Goal: Information Seeking & Learning: Compare options

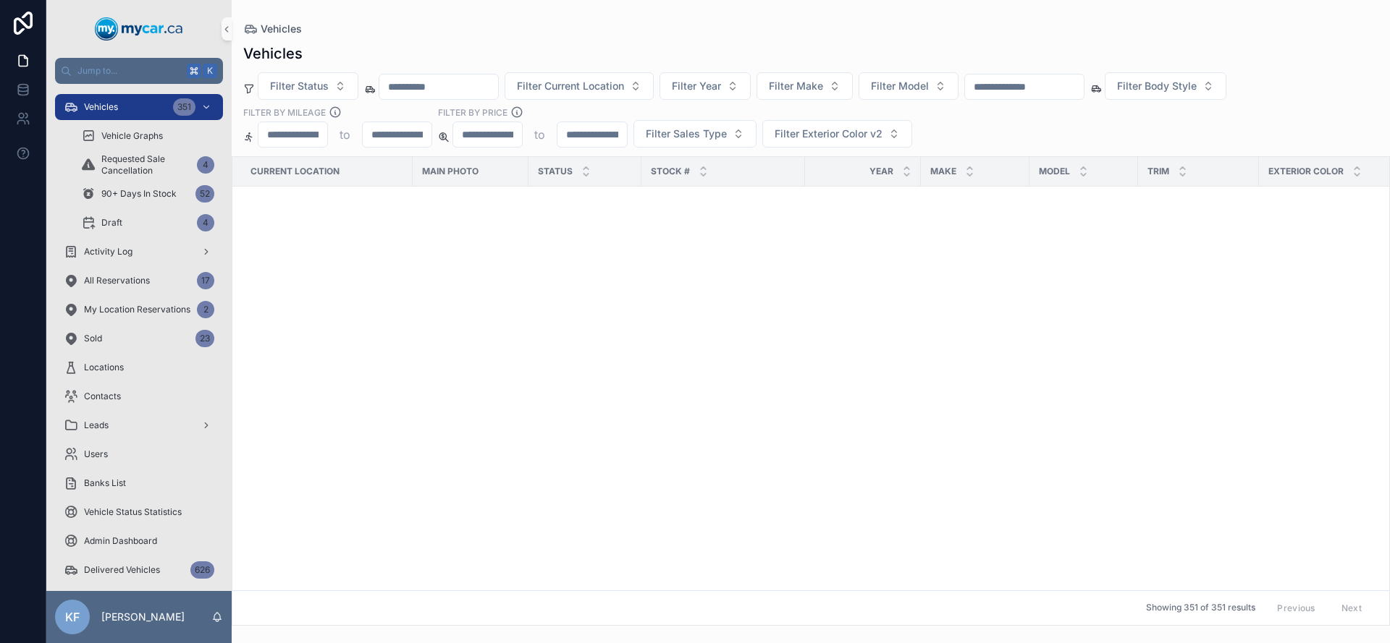
scroll to position [12595, 51]
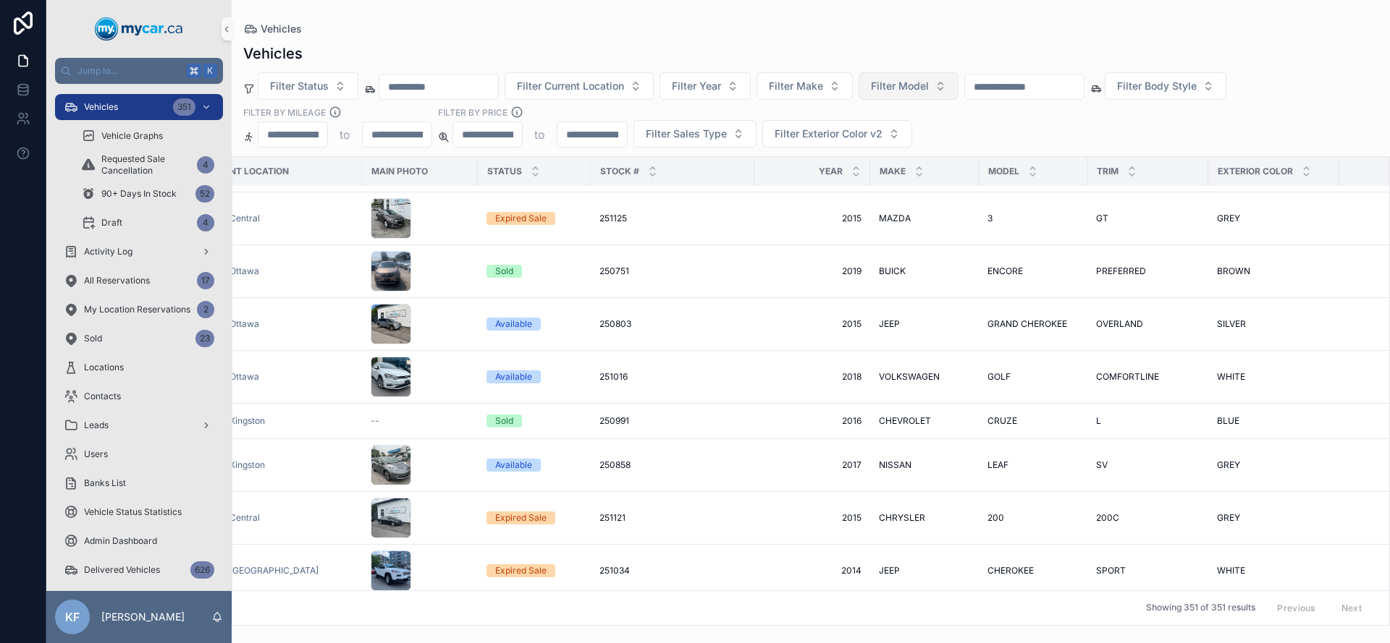
click at [913, 90] on span "Filter Model" at bounding box center [900, 86] width 58 height 14
type input "****"
click at [876, 176] on div "RAV4 HYBRID" at bounding box center [926, 167] width 174 height 23
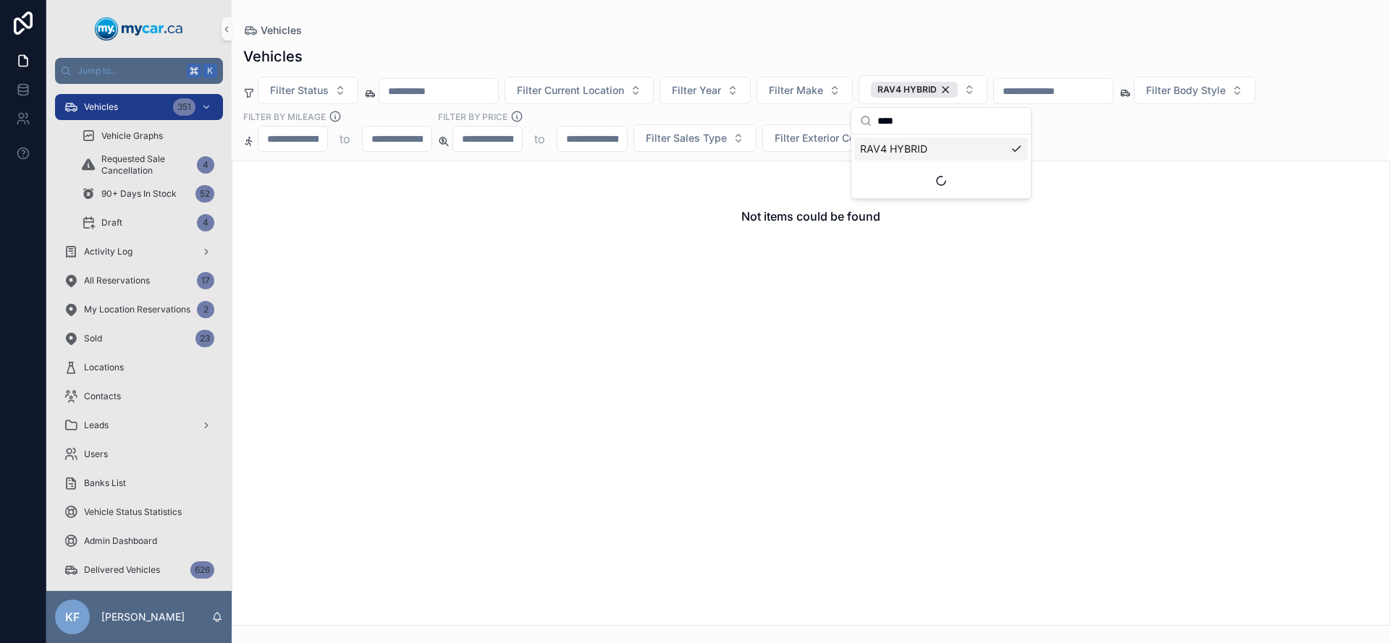
click at [971, 127] on input "****" at bounding box center [949, 121] width 145 height 26
click at [984, 88] on button "RAV4 HYBRID" at bounding box center [922, 89] width 129 height 29
click at [985, 89] on button "RAV4 HYBRID" at bounding box center [922, 89] width 129 height 29
type input "***"
click at [928, 211] on div "RAV4" at bounding box center [941, 218] width 174 height 23
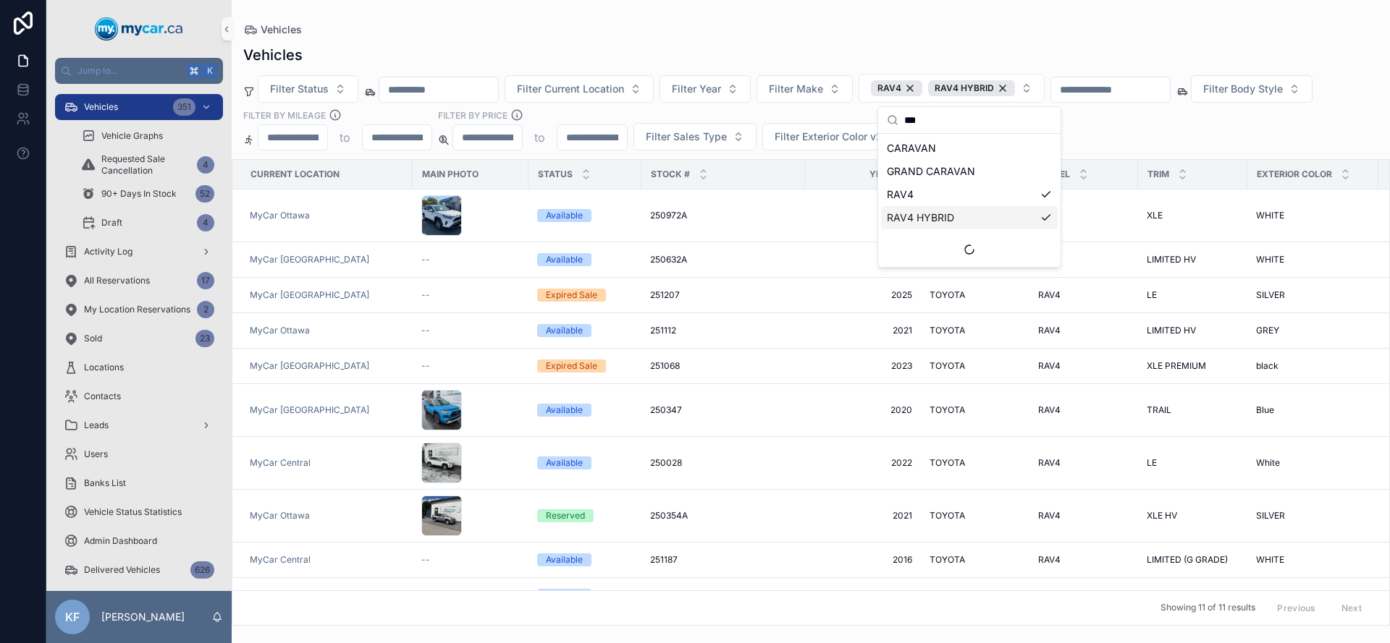
click at [821, 111] on div "Filter Status Filter Current Location Filter Year Filter Make RAV4 RAV4 HYBRID …" at bounding box center [811, 112] width 1158 height 77
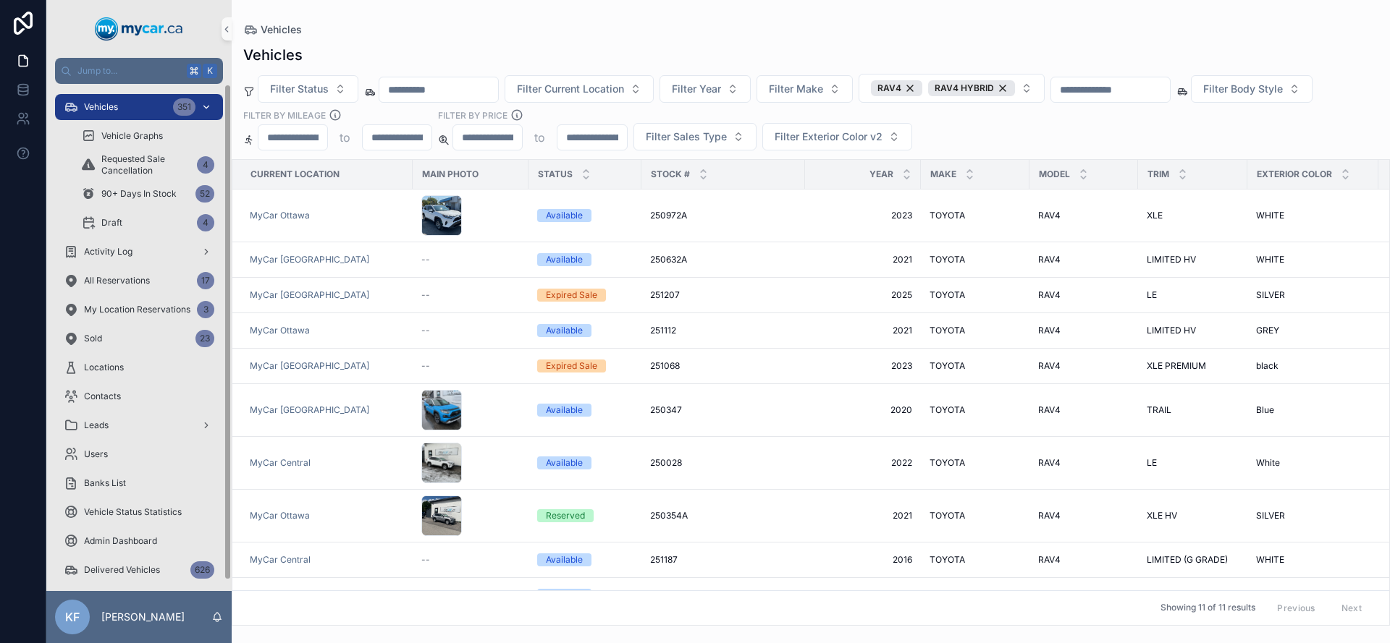
click at [116, 110] on span "Vehicles" at bounding box center [101, 107] width 34 height 12
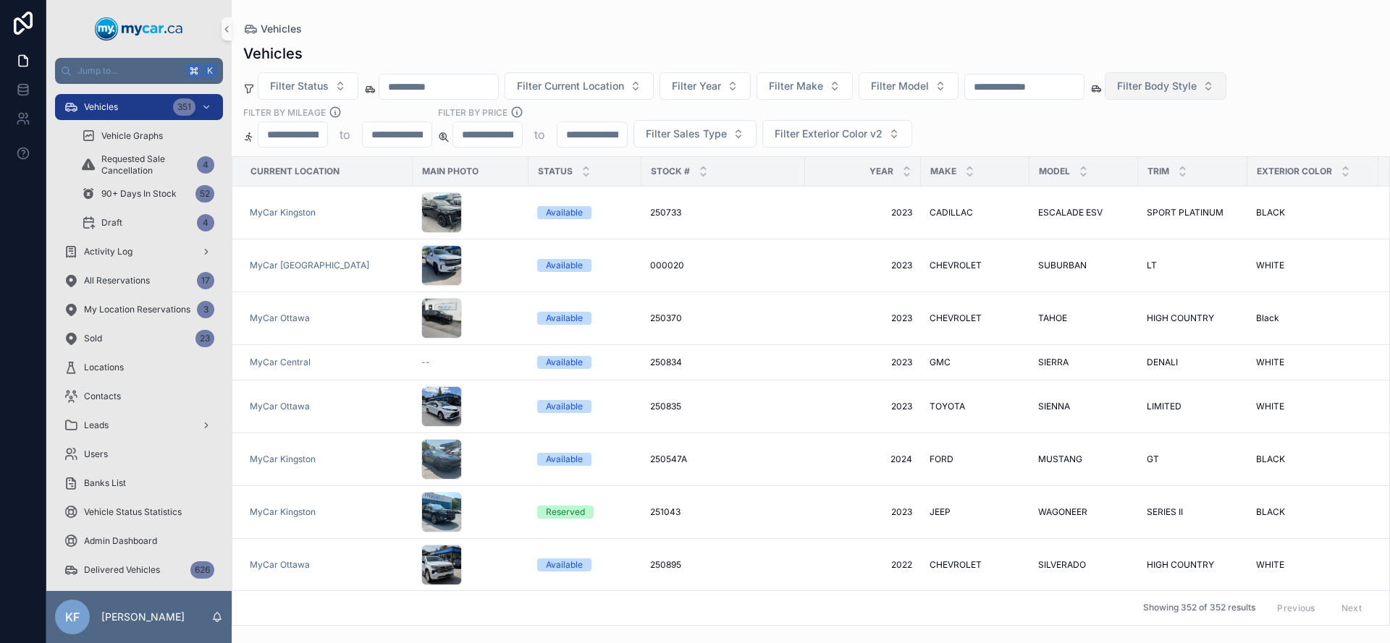
click at [1184, 87] on span "Filter Body Style" at bounding box center [1157, 86] width 80 height 14
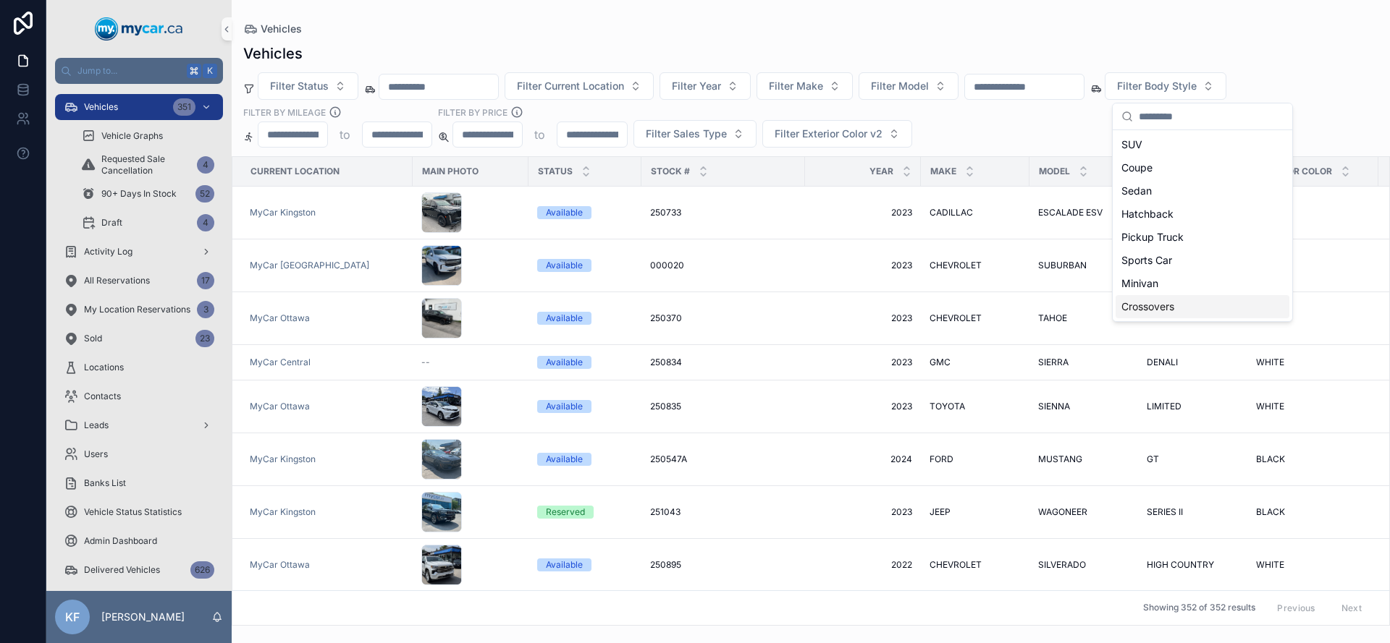
click at [1014, 120] on div "Filter Status Filter Current Location Filter Year Filter Make Filter Model Filt…" at bounding box center [811, 109] width 1158 height 75
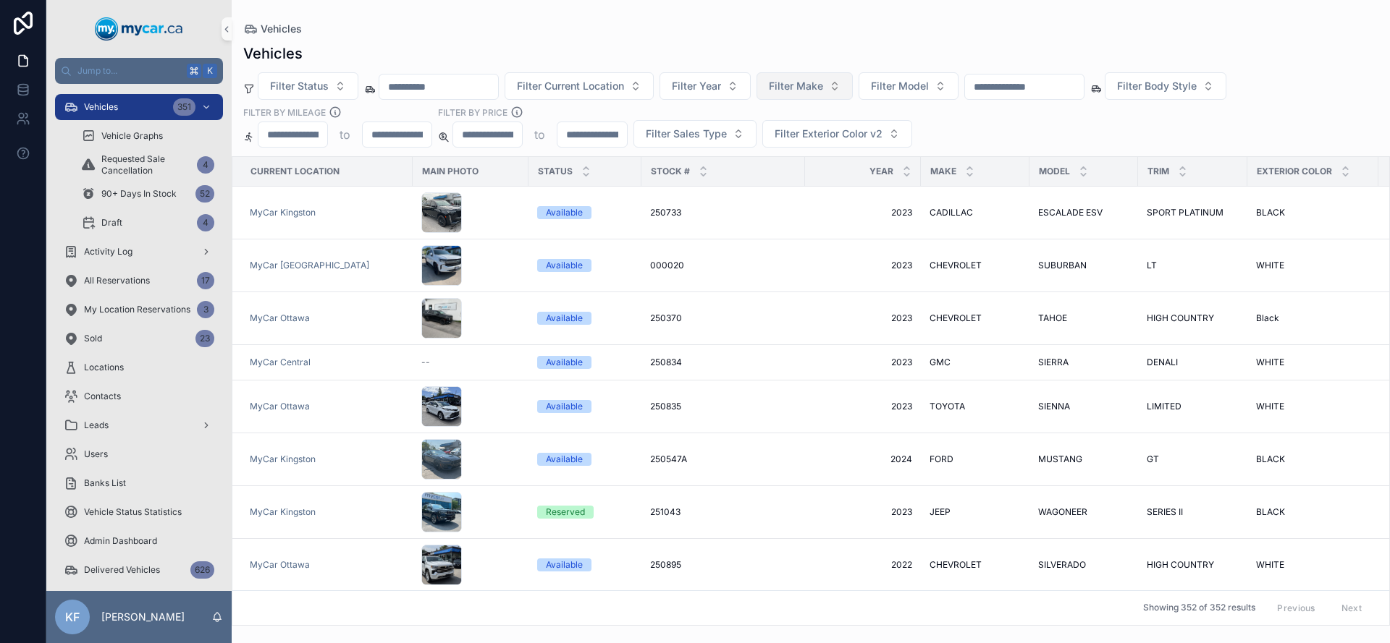
click at [823, 88] on span "Filter Make" at bounding box center [796, 86] width 54 height 14
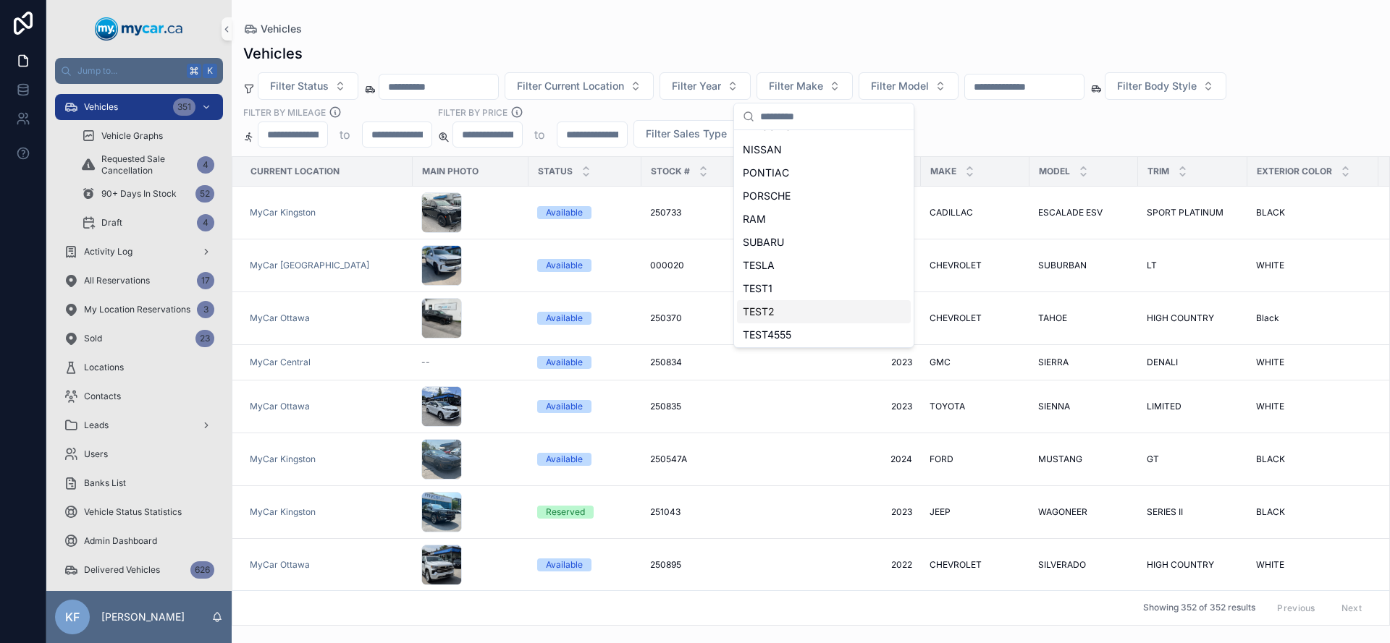
scroll to position [652, 0]
click at [782, 326] on span "TOYOTA" at bounding box center [764, 329] width 43 height 14
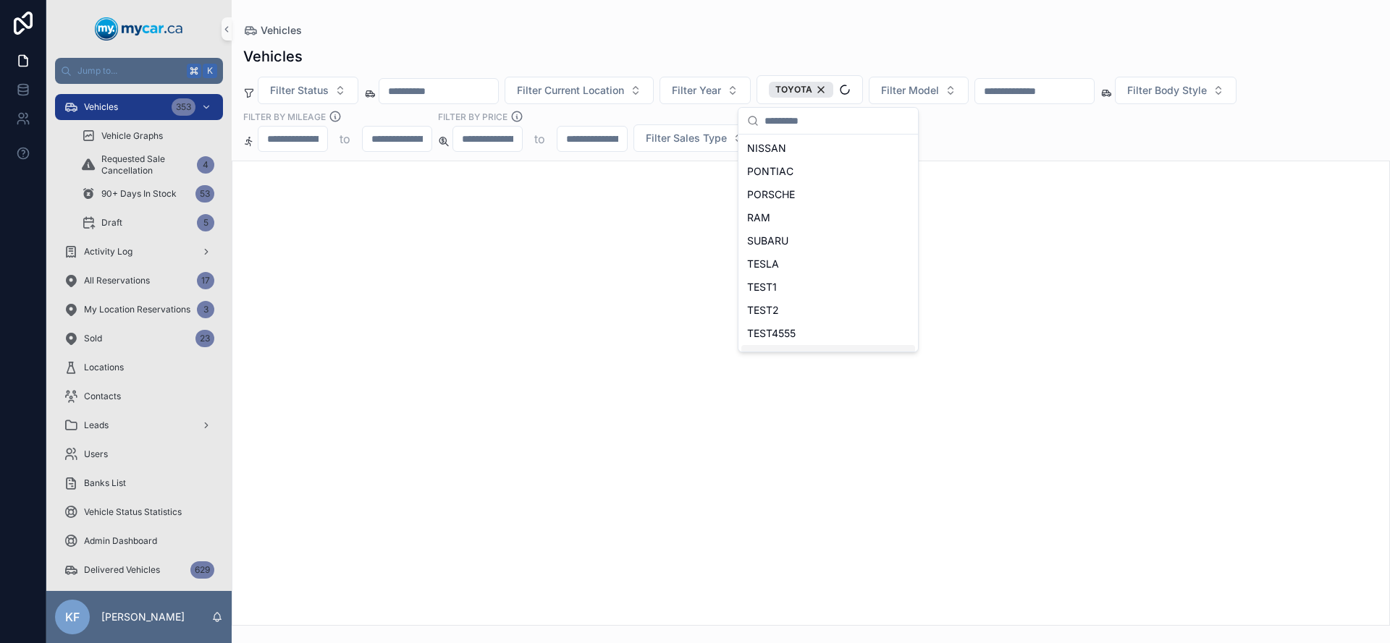
scroll to position [695, 0]
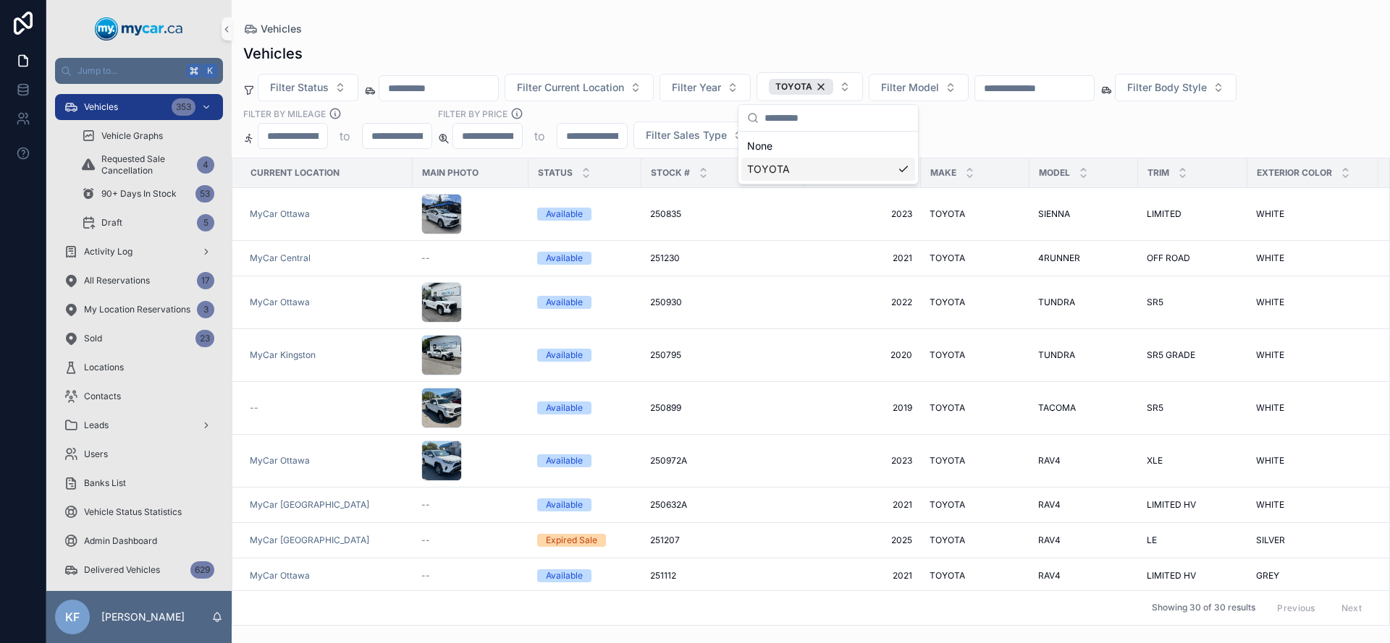
click at [950, 25] on div "Vehicles" at bounding box center [810, 29] width 1135 height 12
click at [936, 87] on span "Filter Model" at bounding box center [910, 87] width 58 height 14
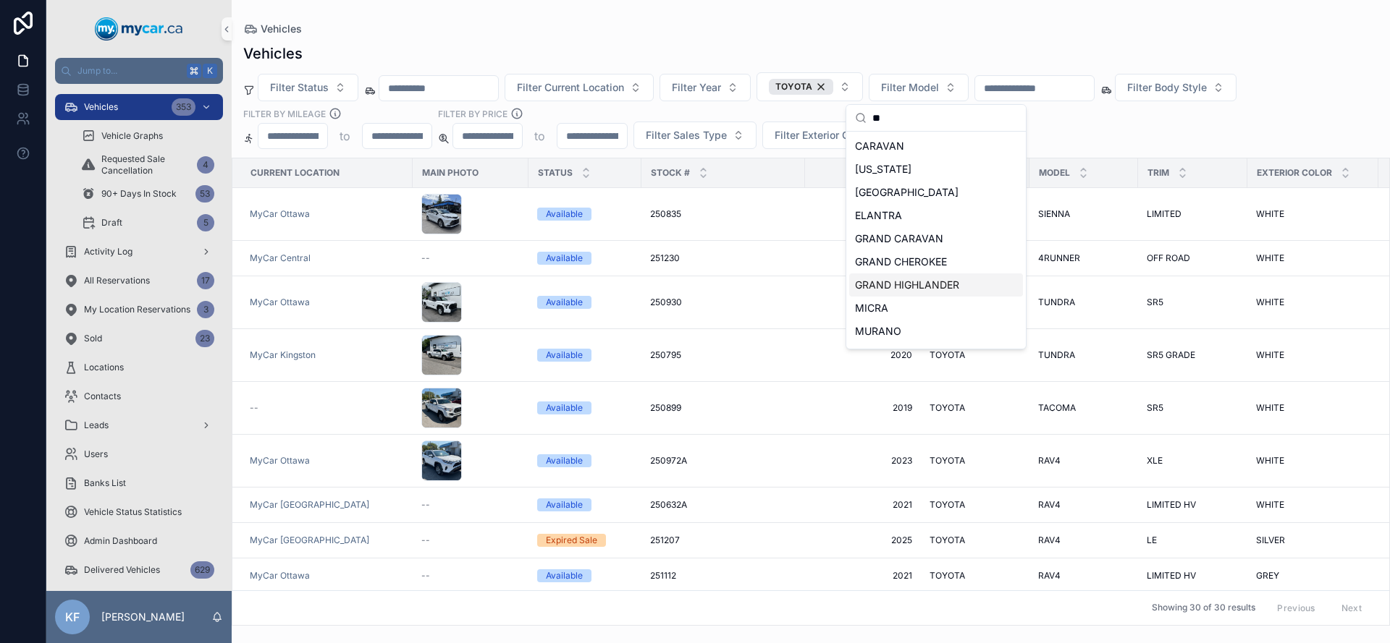
scroll to position [122, 0]
type input "**"
click at [891, 274] on div "RAV4" at bounding box center [936, 279] width 174 height 23
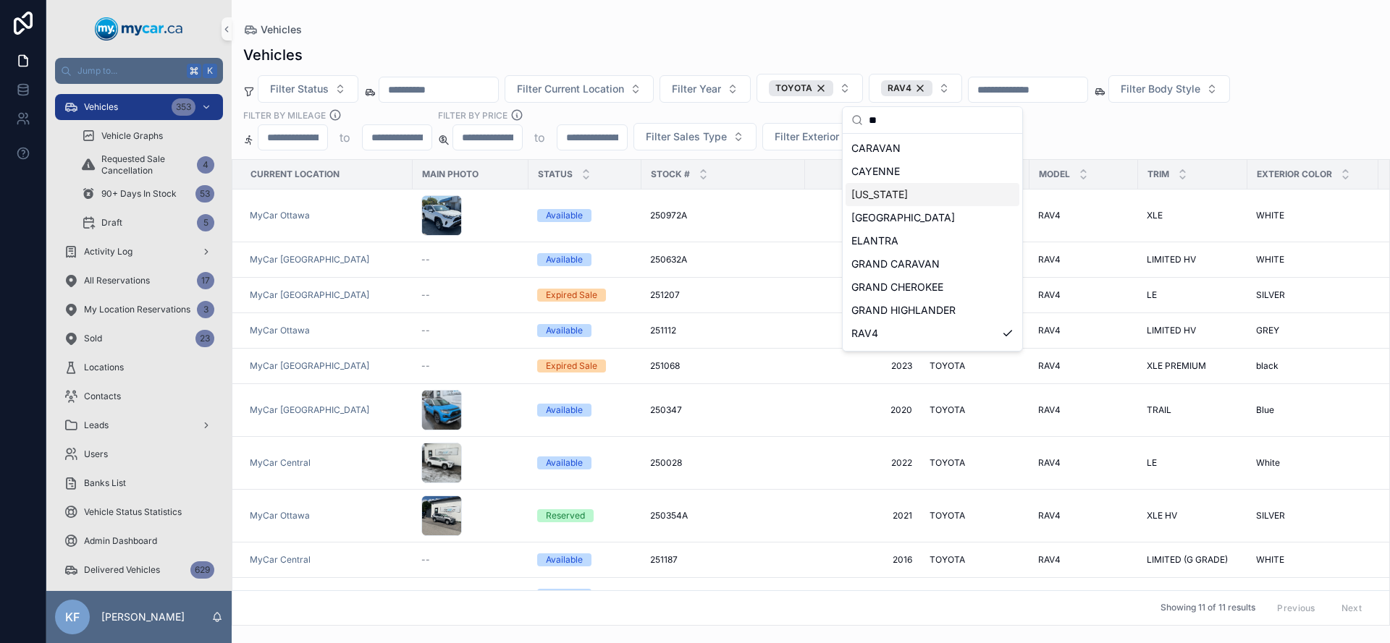
click at [839, 38] on div "Vehicles Filter Status Filter Current Location Filter Year TOYOTA RAV4 Filter B…" at bounding box center [811, 331] width 1158 height 590
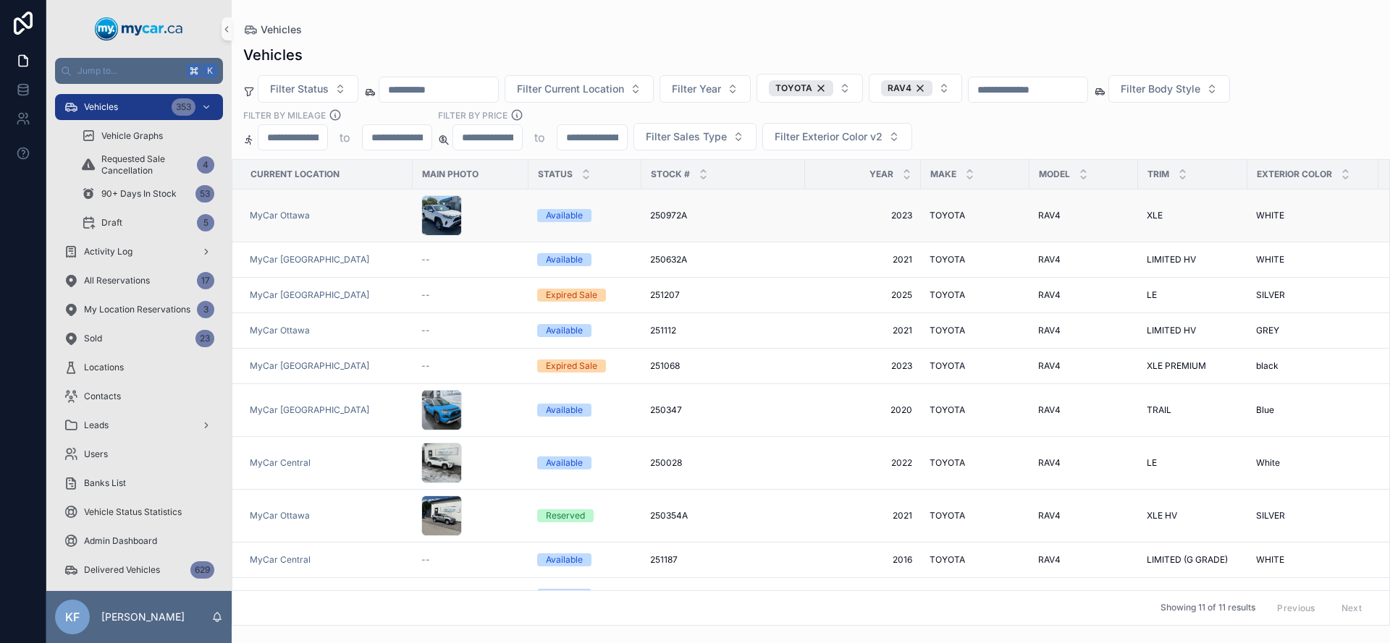
click at [574, 216] on div "Available" at bounding box center [564, 215] width 37 height 13
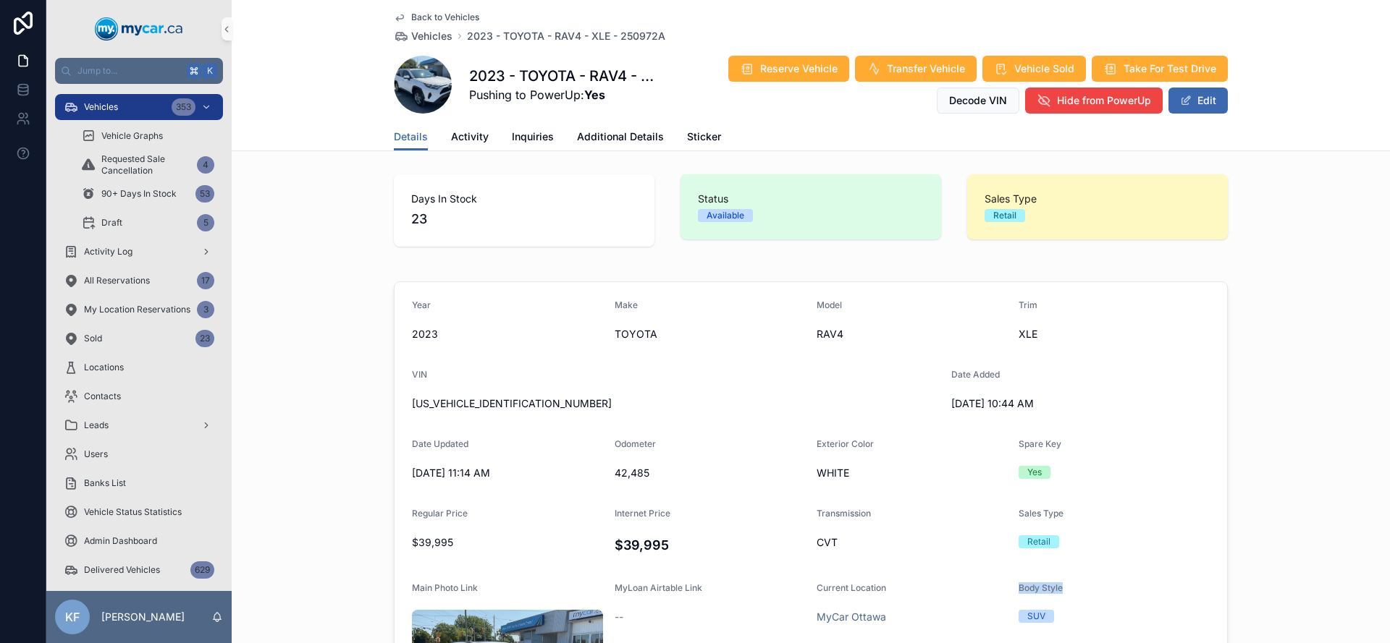
click at [1248, 583] on div "Year [DATE] Make TOYOTA Model RAV4 Trim XLE VIN [US_VEHICLE_IDENTIFICATION_NUMB…" at bounding box center [811, 563] width 1158 height 575
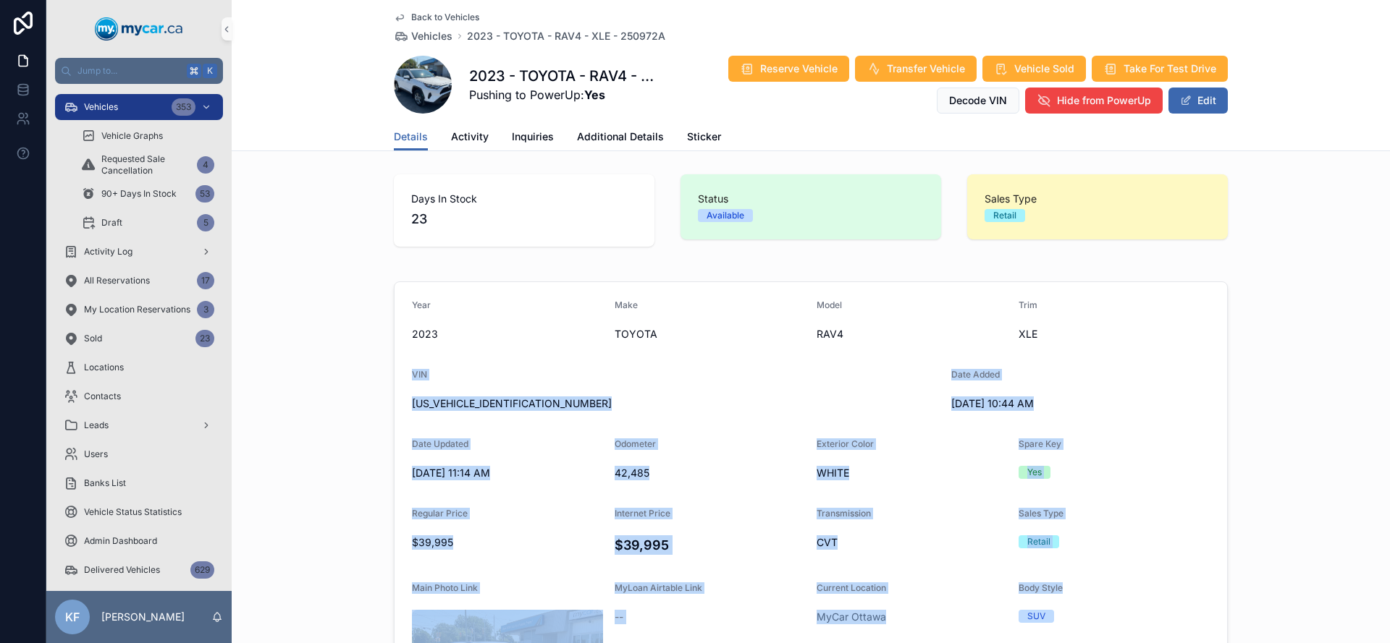
drag, startPoint x: 1149, startPoint y: 527, endPoint x: 349, endPoint y: 372, distance: 814.6
click at [349, 372] on div "Year [DATE] Make TOYOTA Model RAV4 Trim XLE VIN [US_VEHICLE_IDENTIFICATION_NUMB…" at bounding box center [811, 563] width 1158 height 575
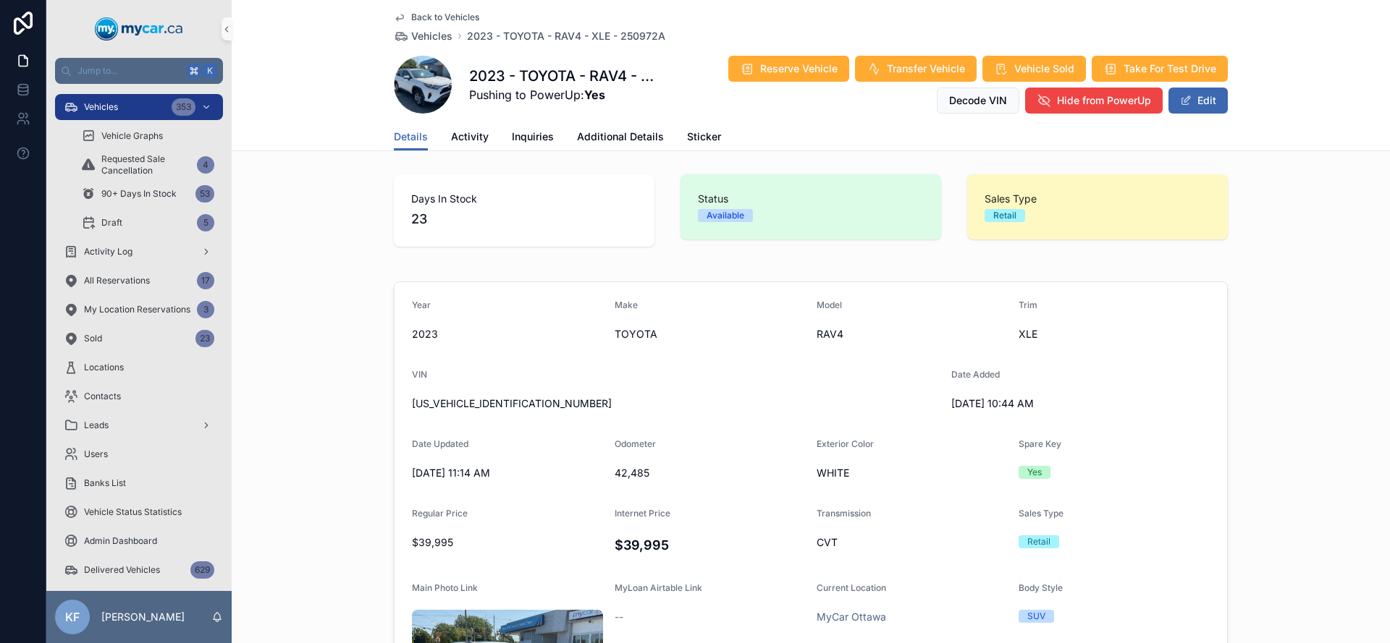
click at [357, 306] on div "Year [DATE] Make TOYOTA Model RAV4 Trim XLE VIN [US_VEHICLE_IDENTIFICATION_NUMB…" at bounding box center [811, 563] width 1158 height 575
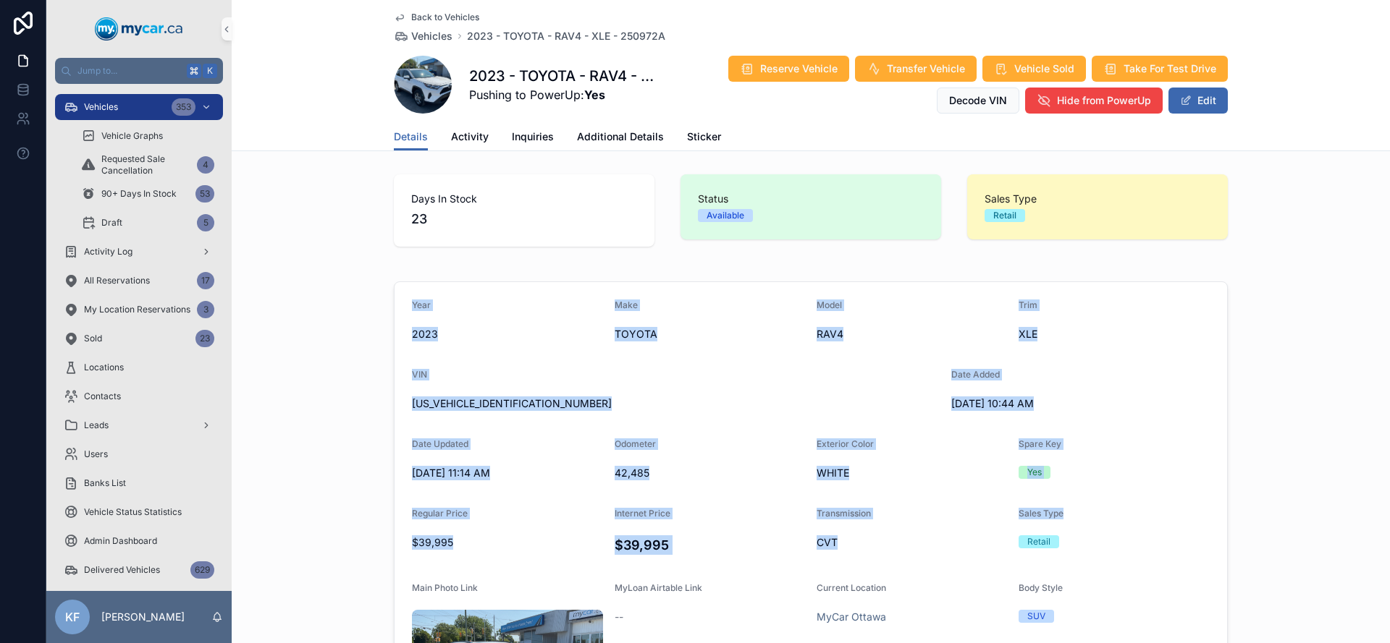
drag, startPoint x: 355, startPoint y: 308, endPoint x: 1154, endPoint y: 529, distance: 829.6
click at [1143, 530] on div "Year [DATE] Make TOYOTA Model RAV4 Trim XLE VIN [US_VEHICLE_IDENTIFICATION_NUMB…" at bounding box center [811, 563] width 1158 height 575
click at [1251, 534] on div "Year [DATE] Make TOYOTA Model RAV4 Trim XLE VIN [US_VEHICLE_IDENTIFICATION_NUMB…" at bounding box center [811, 563] width 1158 height 575
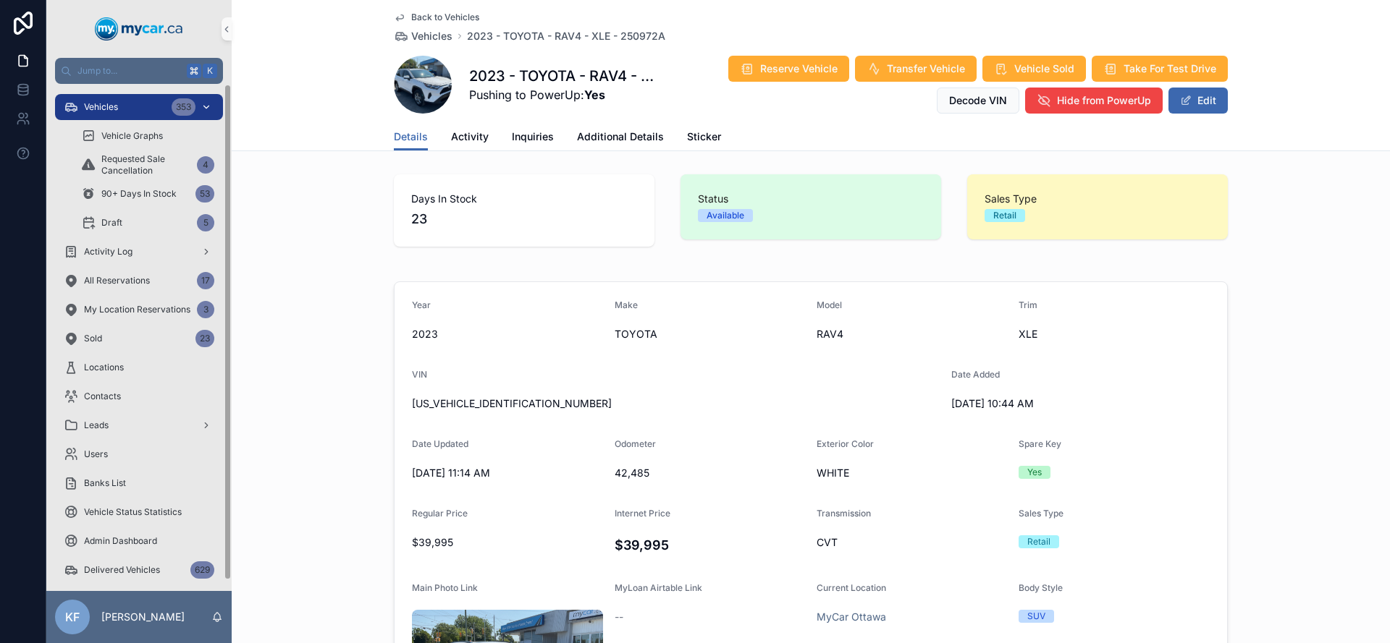
click at [117, 108] on span "Vehicles" at bounding box center [101, 107] width 34 height 12
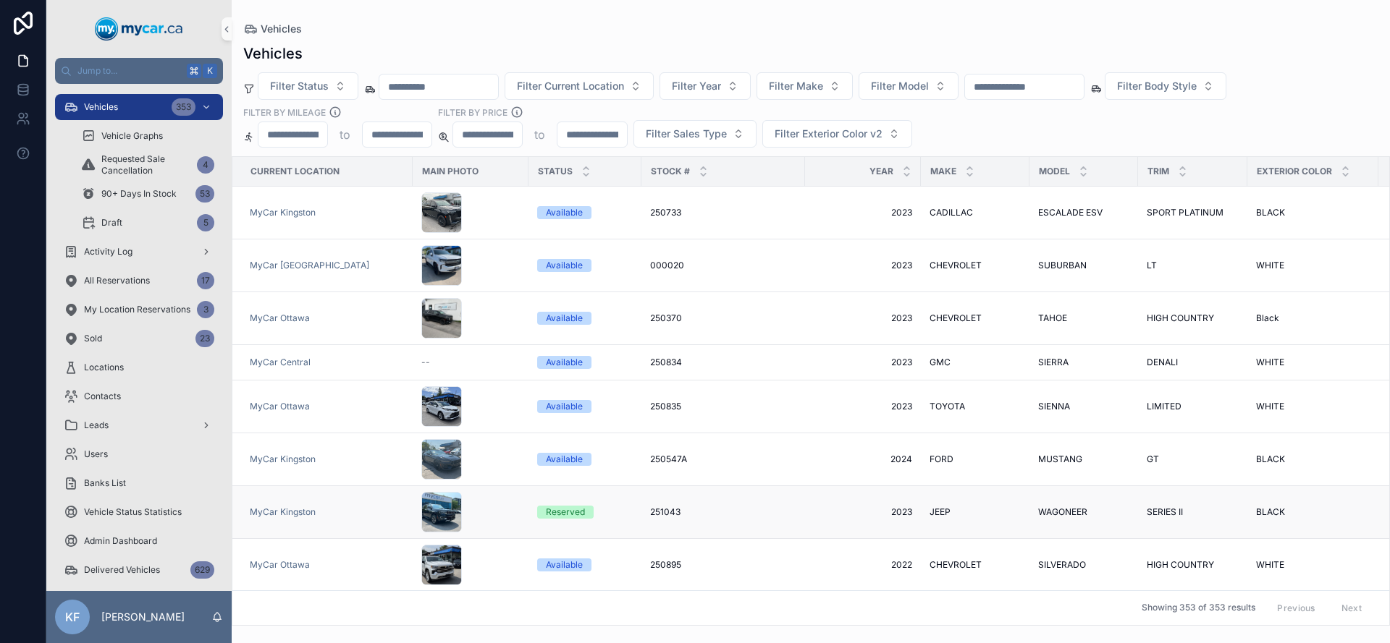
click at [585, 506] on span "Reserved" at bounding box center [565, 512] width 56 height 13
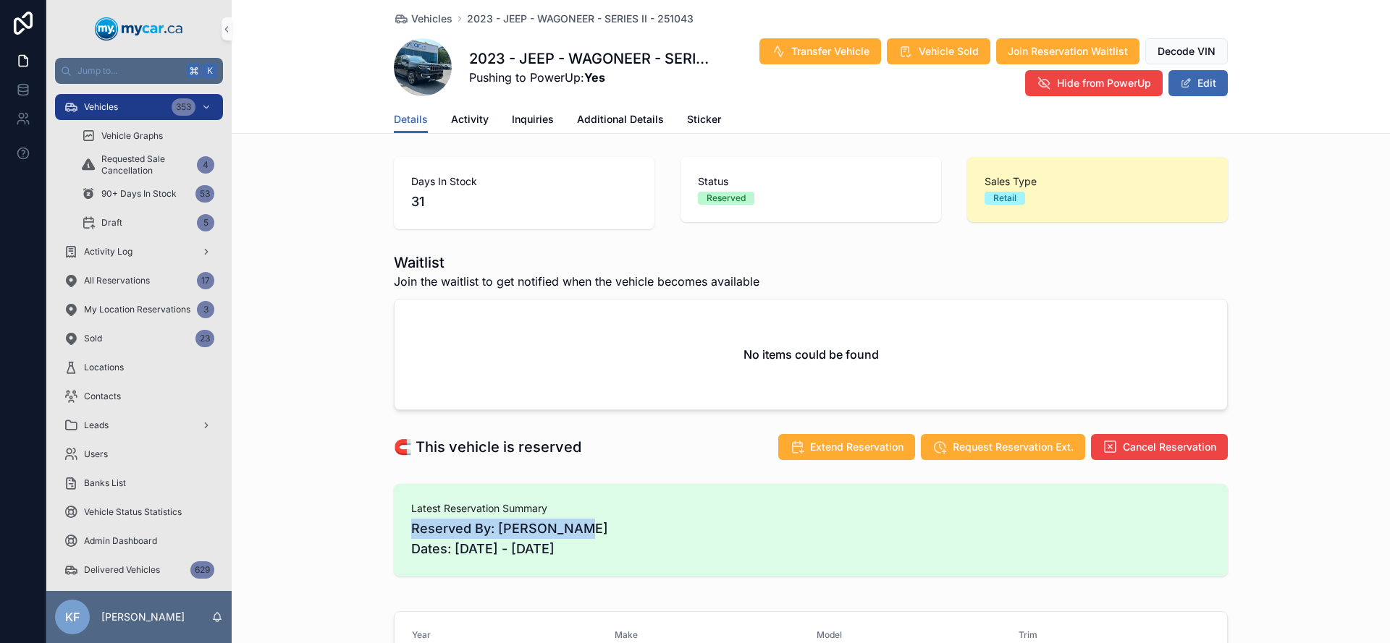
drag, startPoint x: 570, startPoint y: 531, endPoint x: 395, endPoint y: 525, distance: 174.5
click at [395, 525] on div "Latest Reservation Summary Reserved By: [PERSON_NAME] Dates: [DATE] - [DATE]" at bounding box center [811, 530] width 834 height 93
click at [400, 526] on div "Latest Reservation Summary Reserved By: [PERSON_NAME] Dates: [DATE] - [DATE]" at bounding box center [811, 530] width 834 height 93
drag, startPoint x: 400, startPoint y: 526, endPoint x: 592, endPoint y: 541, distance: 192.3
click at [613, 516] on div "Latest Reservation Summary Reserved By: [PERSON_NAME] Dates: [DATE] - [DATE]" at bounding box center [811, 530] width 834 height 93
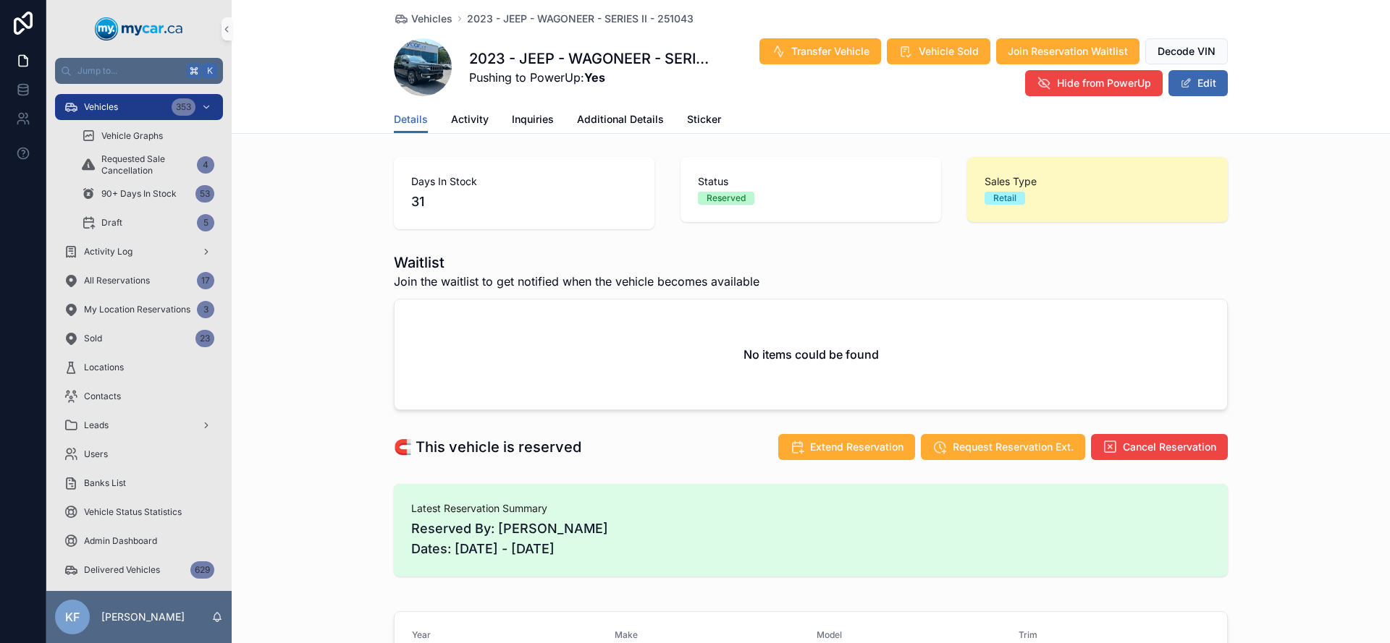
click at [592, 541] on span "Reserved By: [PERSON_NAME] Dates: [DATE] - [DATE]" at bounding box center [810, 539] width 799 height 41
drag, startPoint x: 587, startPoint y: 546, endPoint x: 382, endPoint y: 507, distance: 208.5
click at [381, 507] on div "Latest Reservation Summary Reserved By: [PERSON_NAME] Dates: [DATE] - [DATE]" at bounding box center [811, 530] width 1158 height 104
click at [397, 512] on div "Latest Reservation Summary Reserved By: [PERSON_NAME] Dates: [DATE] - [DATE]" at bounding box center [811, 530] width 834 height 93
drag, startPoint x: 397, startPoint y: 512, endPoint x: 637, endPoint y: 535, distance: 241.4
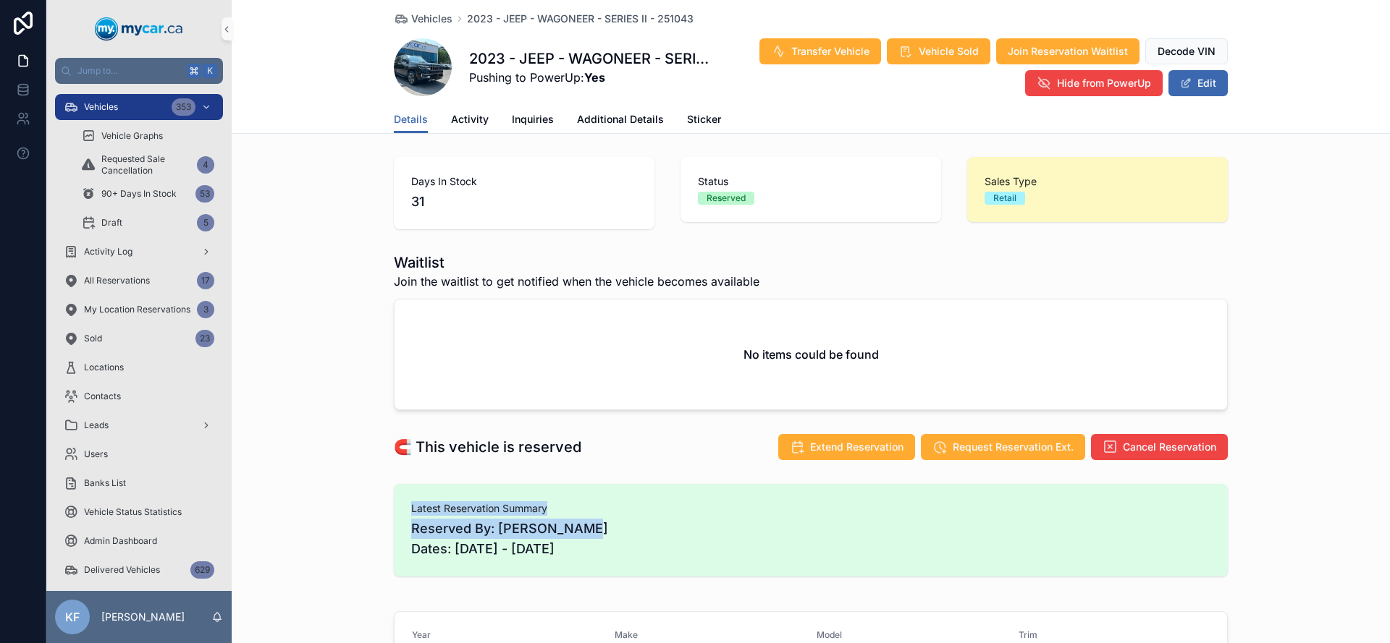
click at [637, 535] on div "Latest Reservation Summary Reserved By: [PERSON_NAME] Dates: [DATE] - [DATE]" at bounding box center [811, 530] width 834 height 93
click at [637, 535] on span "Reserved By: [PERSON_NAME] Dates: [DATE] - [DATE]" at bounding box center [810, 539] width 799 height 41
drag, startPoint x: 636, startPoint y: 536, endPoint x: 413, endPoint y: 507, distance: 224.9
click at [414, 486] on div "Latest Reservation Summary Reserved By: [PERSON_NAME] Dates: [DATE] - [DATE]" at bounding box center [811, 530] width 834 height 93
click at [413, 507] on span "Latest Reservation Summary" at bounding box center [810, 509] width 799 height 14
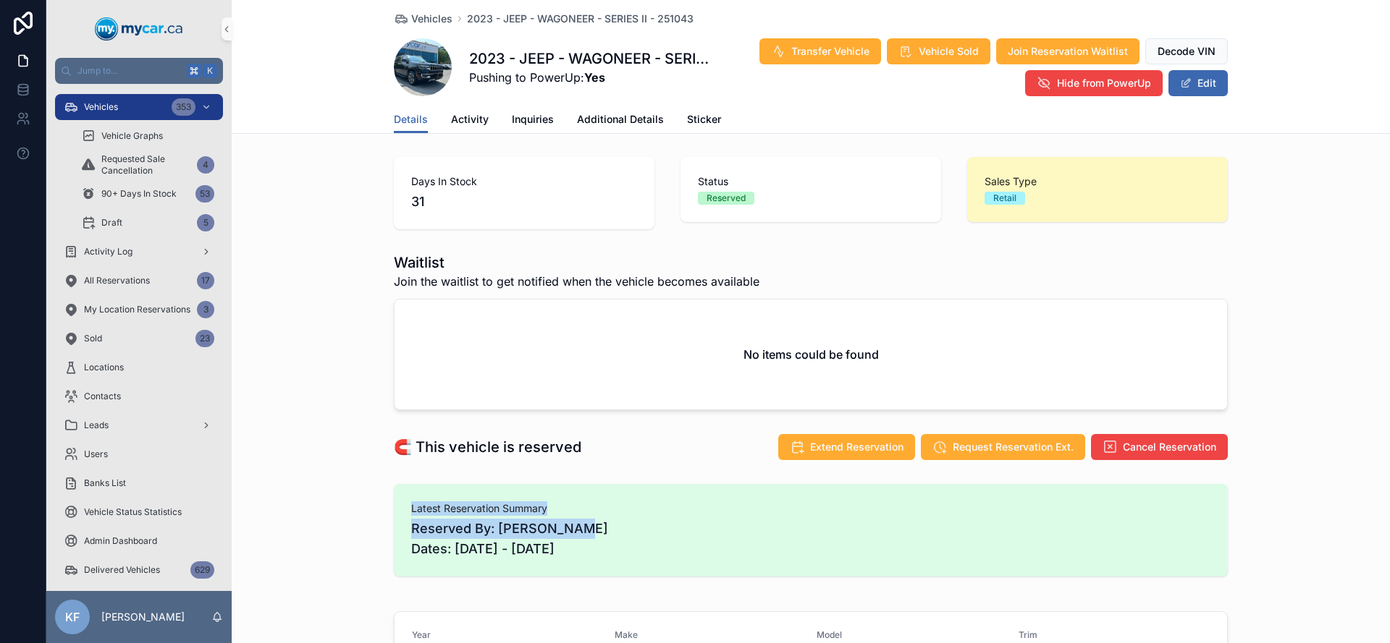
drag, startPoint x: 407, startPoint y: 507, endPoint x: 674, endPoint y: 549, distance: 271.0
click at [680, 544] on div "Latest Reservation Summary Reserved By: [PERSON_NAME] Dates: [DATE] - [DATE]" at bounding box center [810, 531] width 799 height 58
click at [674, 549] on span "Reserved By: [PERSON_NAME] Dates: [DATE] - [DATE]" at bounding box center [810, 539] width 799 height 41
drag, startPoint x: 667, startPoint y: 551, endPoint x: 373, endPoint y: 498, distance: 298.5
click at [368, 491] on div "Latest Reservation Summary Reserved By: [PERSON_NAME] Dates: [DATE] - [DATE]" at bounding box center [811, 530] width 1158 height 104
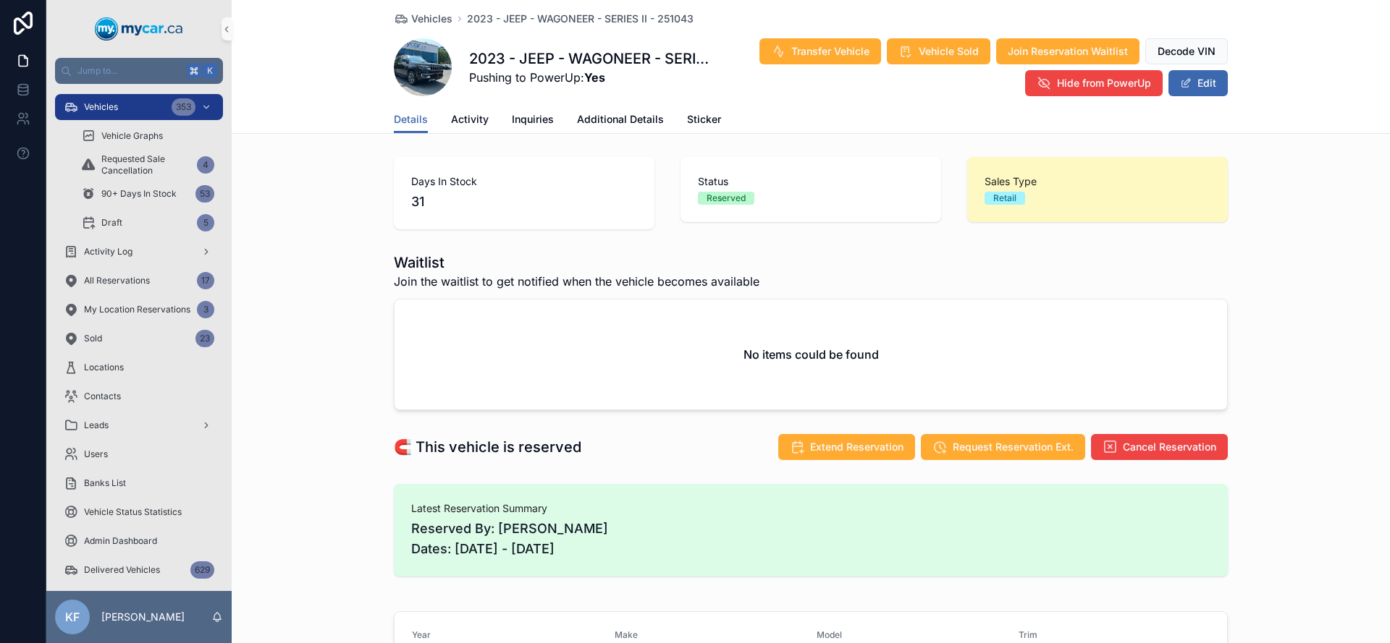
click at [382, 505] on div "Latest Reservation Summary Reserved By: [PERSON_NAME] Dates: [DATE] - [DATE]" at bounding box center [811, 530] width 1158 height 104
drag, startPoint x: 402, startPoint y: 502, endPoint x: 622, endPoint y: 574, distance: 231.6
click at [607, 566] on div "Latest Reservation Summary Reserved By: [PERSON_NAME] Dates: [DATE] - [DATE]" at bounding box center [811, 530] width 834 height 93
click at [632, 559] on div "Latest Reservation Summary Reserved By: [PERSON_NAME] Dates: [DATE] - [DATE]" at bounding box center [811, 530] width 834 height 93
drag, startPoint x: 626, startPoint y: 557, endPoint x: 399, endPoint y: 509, distance: 231.4
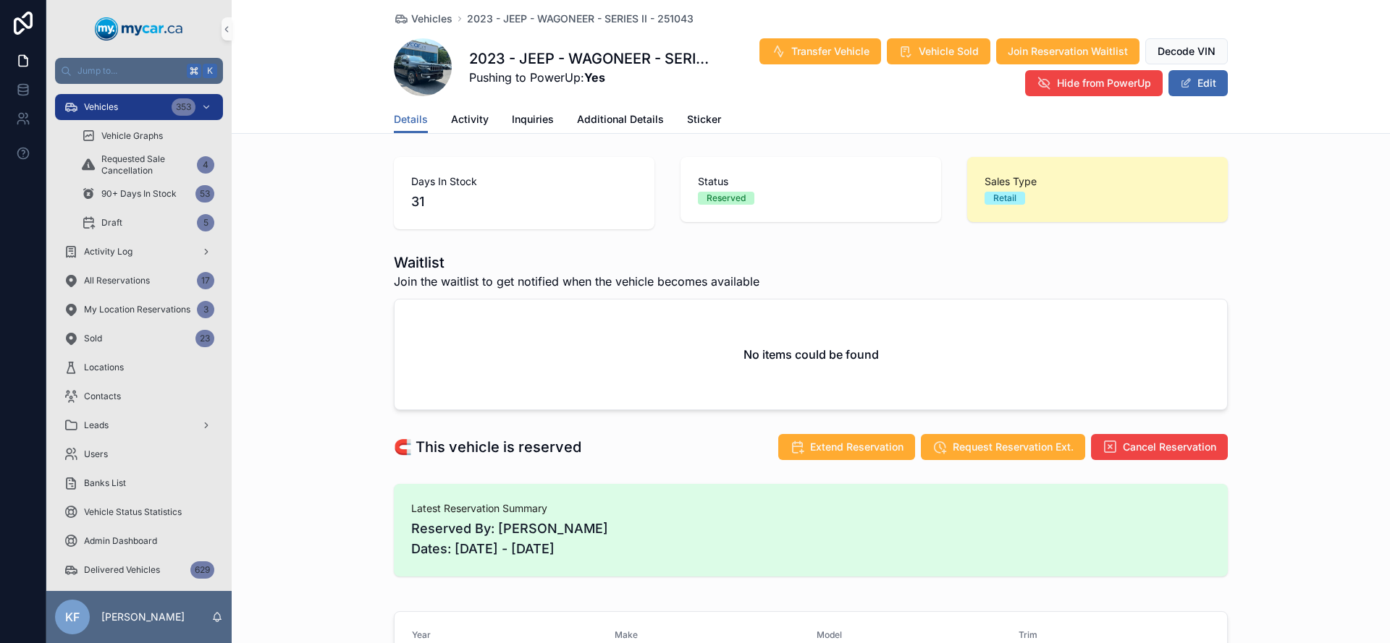
click at [396, 494] on div "Latest Reservation Summary Reserved By: [PERSON_NAME] Dates: [DATE] - [DATE]" at bounding box center [811, 530] width 834 height 93
click at [641, 541] on span "Reserved By: [PERSON_NAME] Dates: [DATE] - [DATE]" at bounding box center [810, 539] width 799 height 41
drag, startPoint x: 641, startPoint y: 547, endPoint x: 386, endPoint y: 512, distance: 257.9
click at [386, 512] on div "Latest Reservation Summary Reserved By: [PERSON_NAME] Dates: [DATE] - [DATE]" at bounding box center [811, 530] width 1158 height 104
click at [401, 511] on div "Latest Reservation Summary Reserved By: [PERSON_NAME] Dates: [DATE] - [DATE]" at bounding box center [811, 530] width 834 height 93
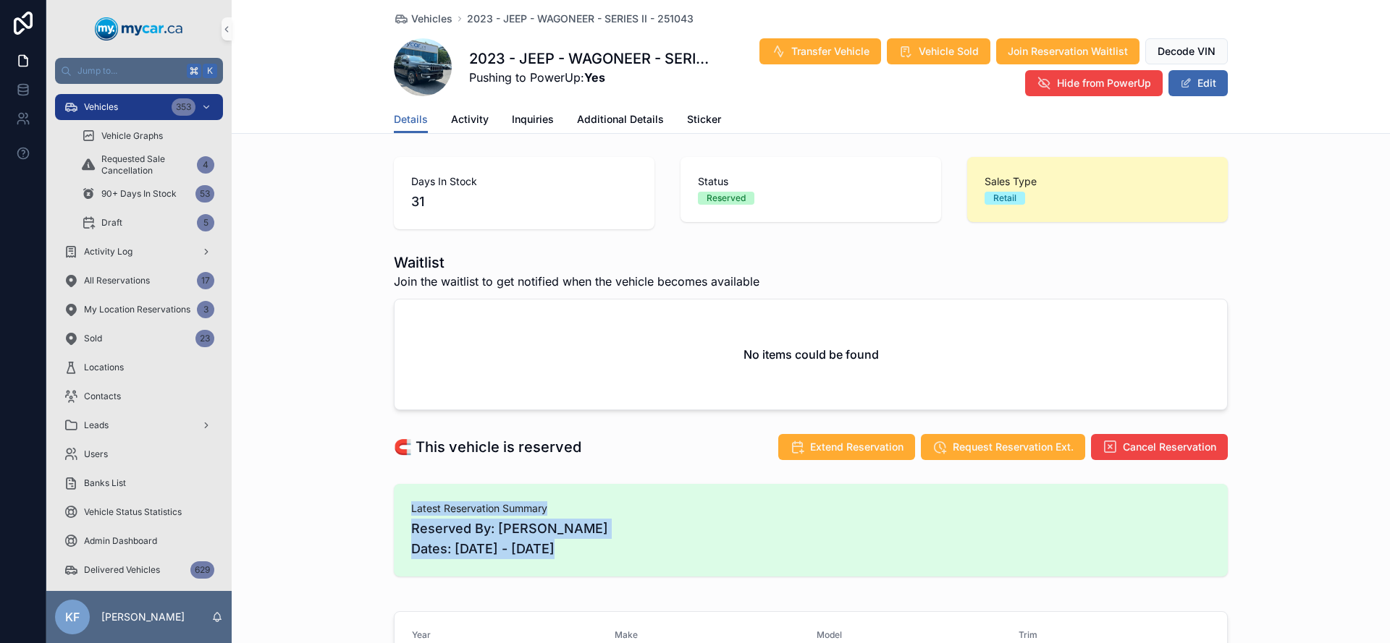
drag, startPoint x: 401, startPoint y: 511, endPoint x: 677, endPoint y: 585, distance: 286.3
click at [685, 559] on span "Reserved By: [PERSON_NAME] Dates: [DATE] - [DATE]" at bounding box center [810, 539] width 799 height 41
drag, startPoint x: 687, startPoint y: 560, endPoint x: 447, endPoint y: 504, distance: 245.9
click at [447, 504] on div "Latest Reservation Summary Reserved By: [PERSON_NAME] Dates: [DATE] - [DATE]" at bounding box center [811, 530] width 834 height 93
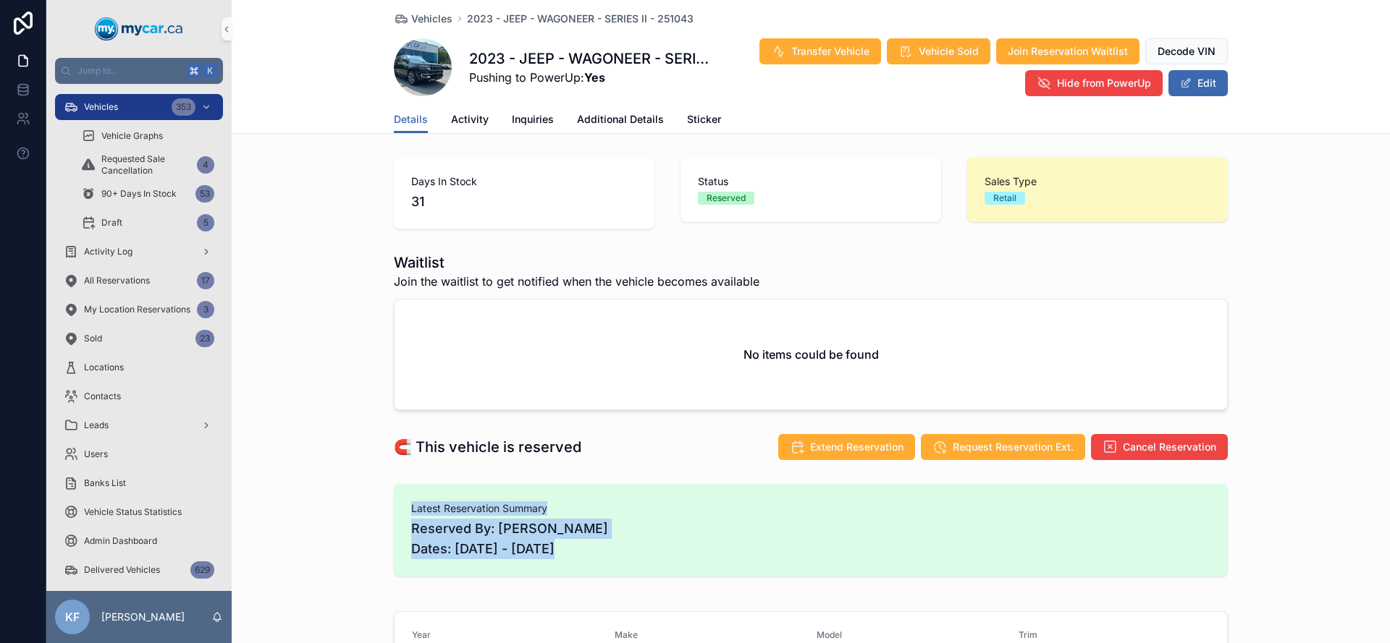
drag, startPoint x: 550, startPoint y: 546, endPoint x: 585, endPoint y: 549, distance: 34.9
click at [551, 546] on span "Reserved By: [PERSON_NAME] Dates: [DATE] - [DATE]" at bounding box center [810, 539] width 799 height 41
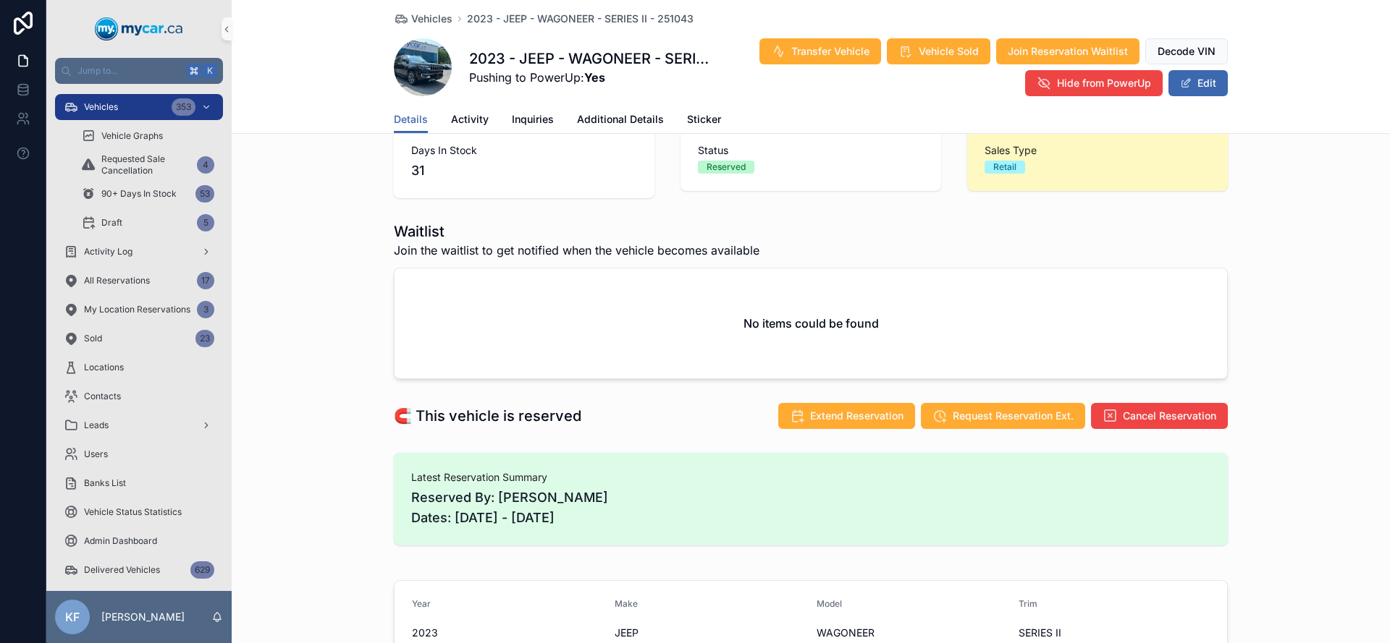
scroll to position [54, 0]
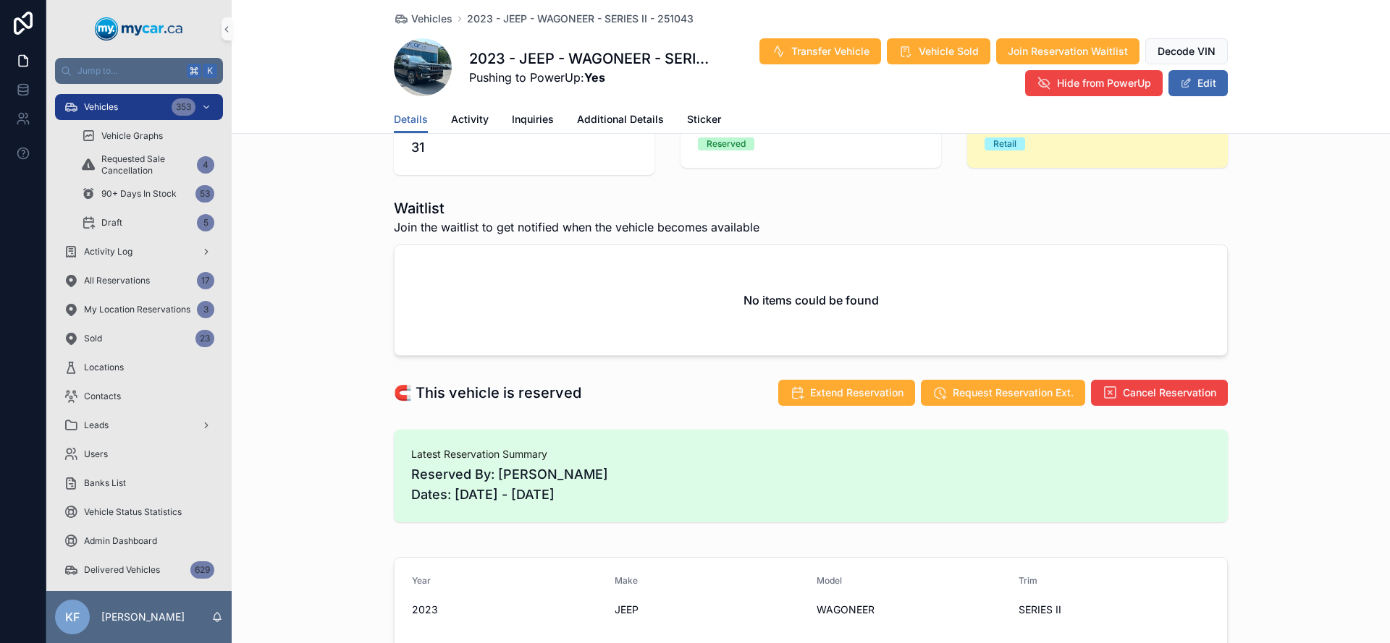
drag, startPoint x: 649, startPoint y: 501, endPoint x: 396, endPoint y: 452, distance: 258.0
click at [396, 452] on div "Latest Reservation Summary Reserved By: [PERSON_NAME] Dates: [DATE] - [DATE]" at bounding box center [811, 476] width 834 height 93
click at [396, 451] on div "Latest Reservation Summary Reserved By: [PERSON_NAME] Dates: [DATE] - [DATE]" at bounding box center [811, 476] width 834 height 93
drag, startPoint x: 396, startPoint y: 451, endPoint x: 697, endPoint y: 535, distance: 312.5
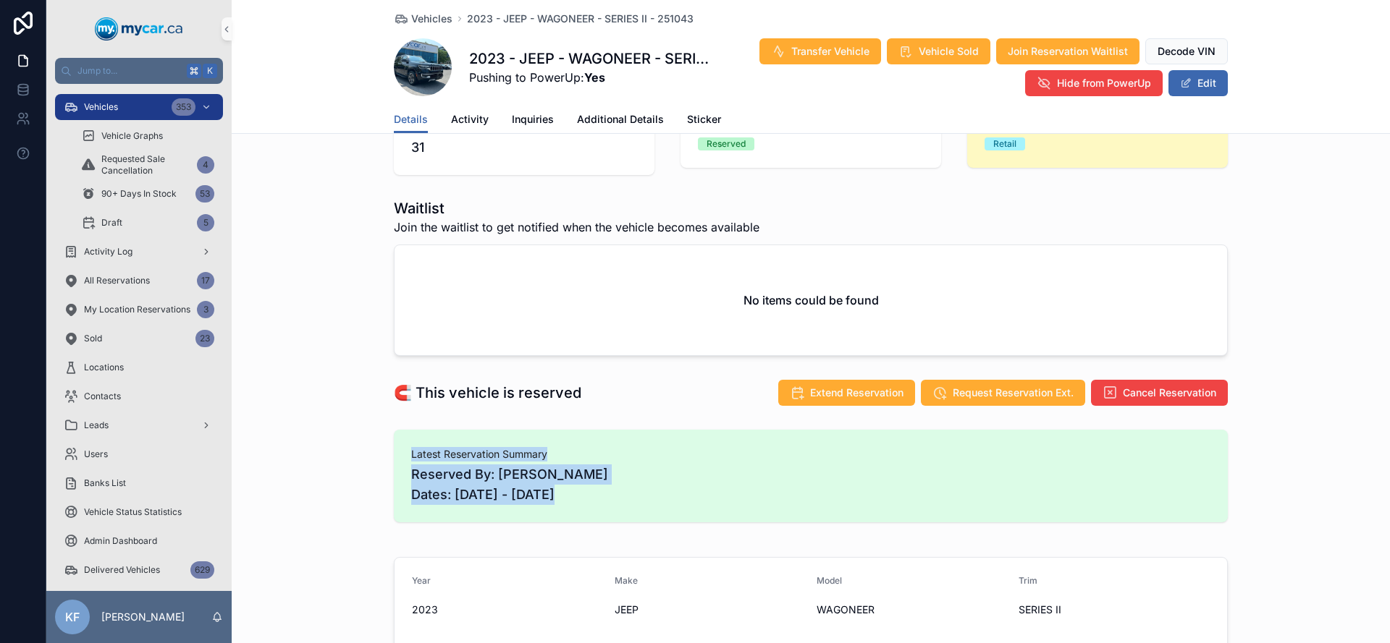
click at [688, 524] on div "Latest Reservation Summary Reserved By: [PERSON_NAME] Dates: [DATE] - [DATE]" at bounding box center [811, 476] width 1158 height 104
drag, startPoint x: 451, startPoint y: 495, endPoint x: 528, endPoint y: 499, distance: 76.8
click at [528, 499] on span "Reserved By: [PERSON_NAME] Dates: [DATE] - [DATE]" at bounding box center [810, 485] width 799 height 41
drag, startPoint x: 580, startPoint y: 495, endPoint x: 653, endPoint y: 495, distance: 73.1
click at [653, 495] on span "Reserved By: [PERSON_NAME] Dates: [DATE] - [DATE]" at bounding box center [810, 485] width 799 height 41
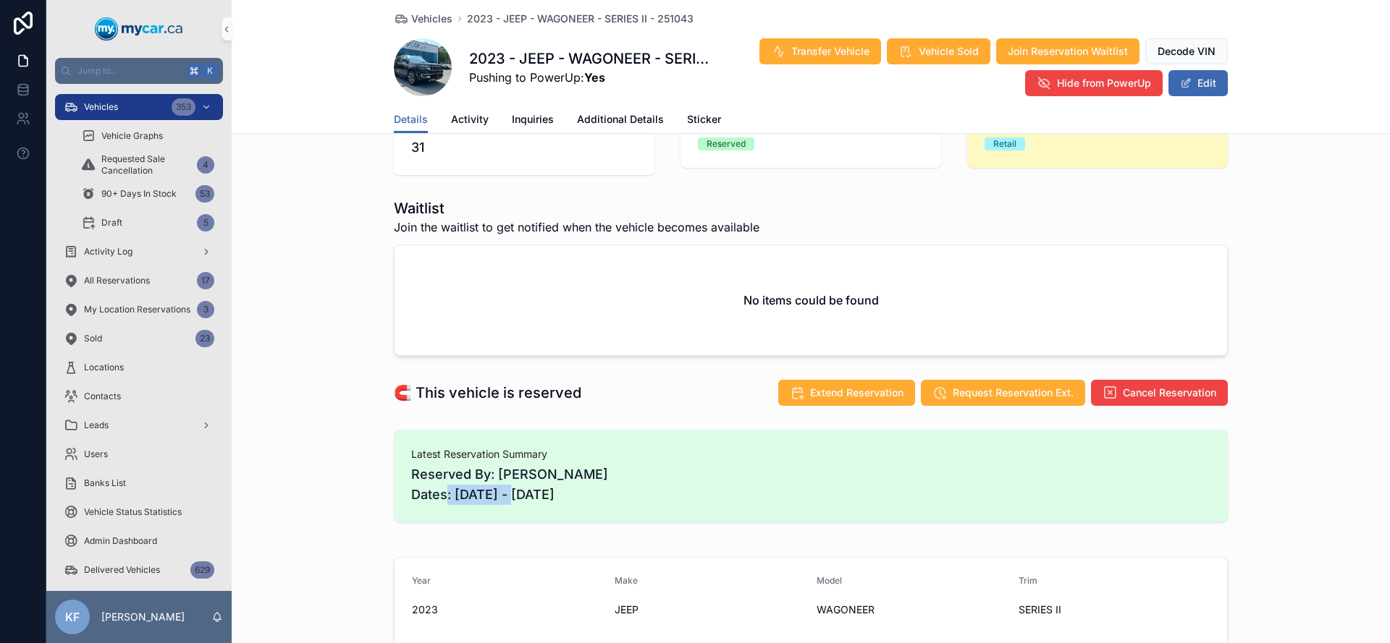
click at [653, 495] on span "Reserved By: [PERSON_NAME] Dates: [DATE] - [DATE]" at bounding box center [810, 485] width 799 height 41
drag, startPoint x: 616, startPoint y: 499, endPoint x: 307, endPoint y: 455, distance: 312.1
click at [307, 455] on div "Latest Reservation Summary Reserved By: [PERSON_NAME] Dates: [DATE] - [DATE]" at bounding box center [811, 476] width 1158 height 104
click at [431, 466] on span "Reserved By: [PERSON_NAME] Dates: [DATE] - [DATE]" at bounding box center [810, 485] width 799 height 41
drag, startPoint x: 627, startPoint y: 496, endPoint x: 414, endPoint y: 457, distance: 216.5
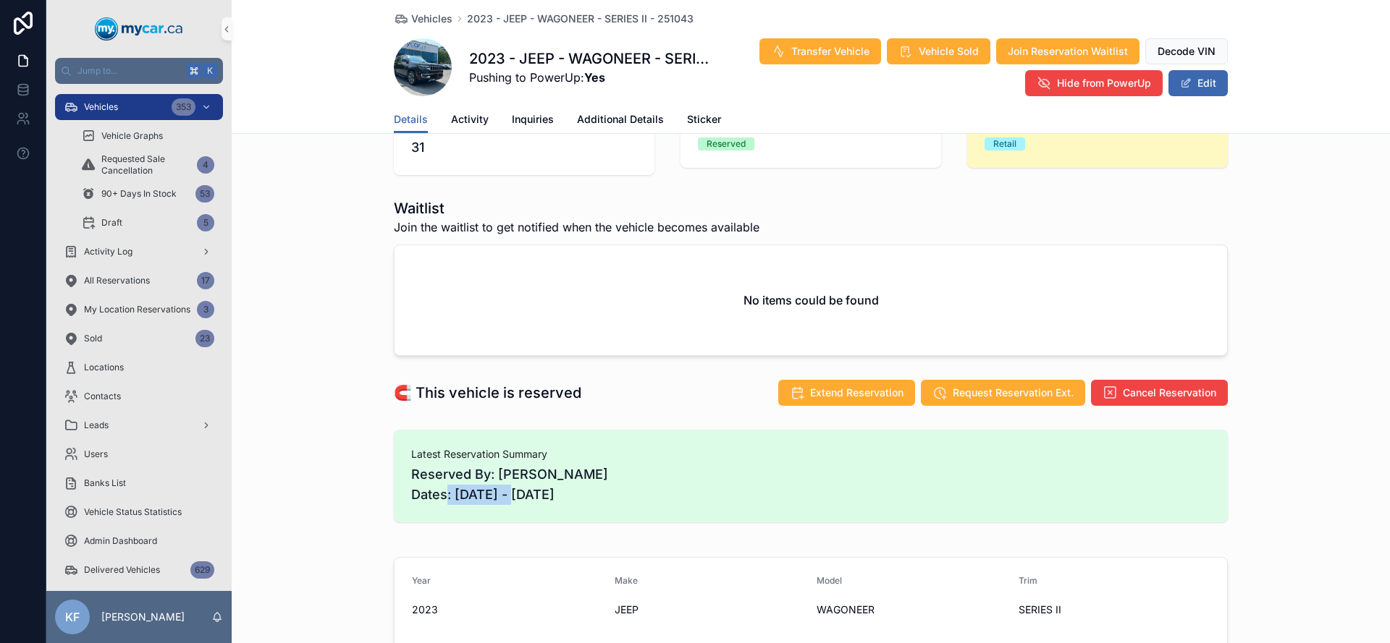
click at [416, 457] on div "Latest Reservation Summary Reserved By: [PERSON_NAME] Dates: [DATE] - [DATE]" at bounding box center [810, 476] width 799 height 58
click at [414, 457] on span "Latest Reservation Summary" at bounding box center [810, 454] width 799 height 14
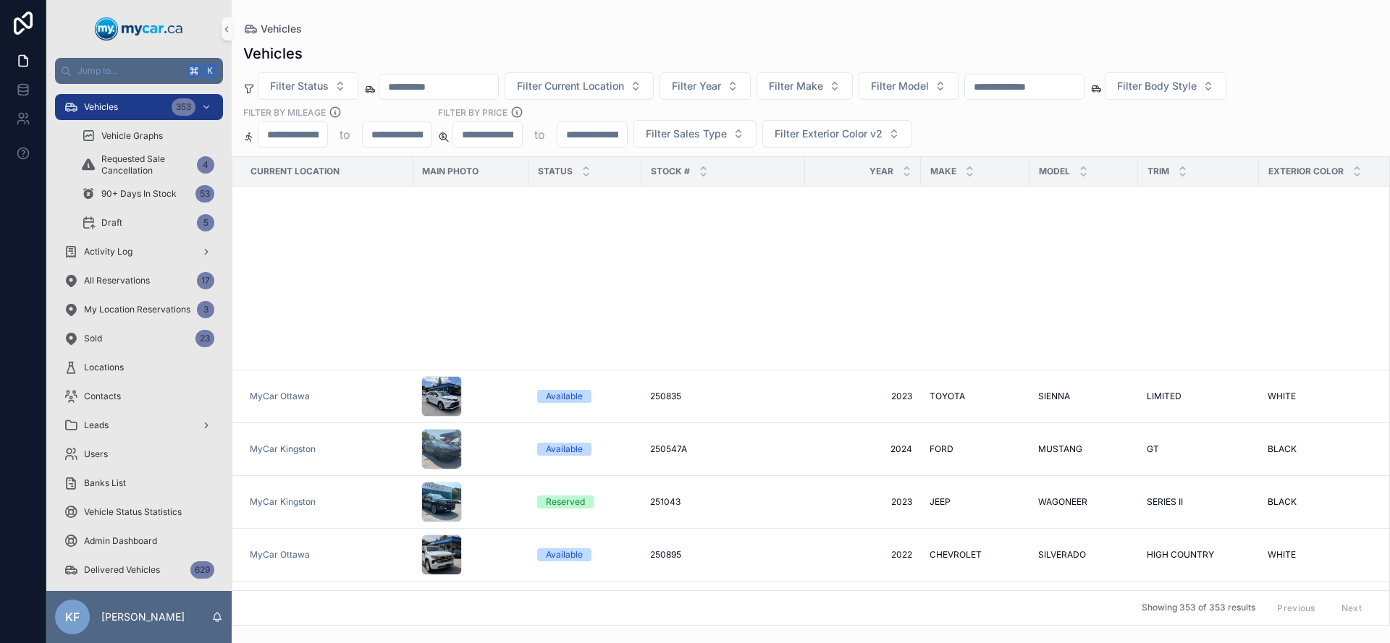
scroll to position [406, 0]
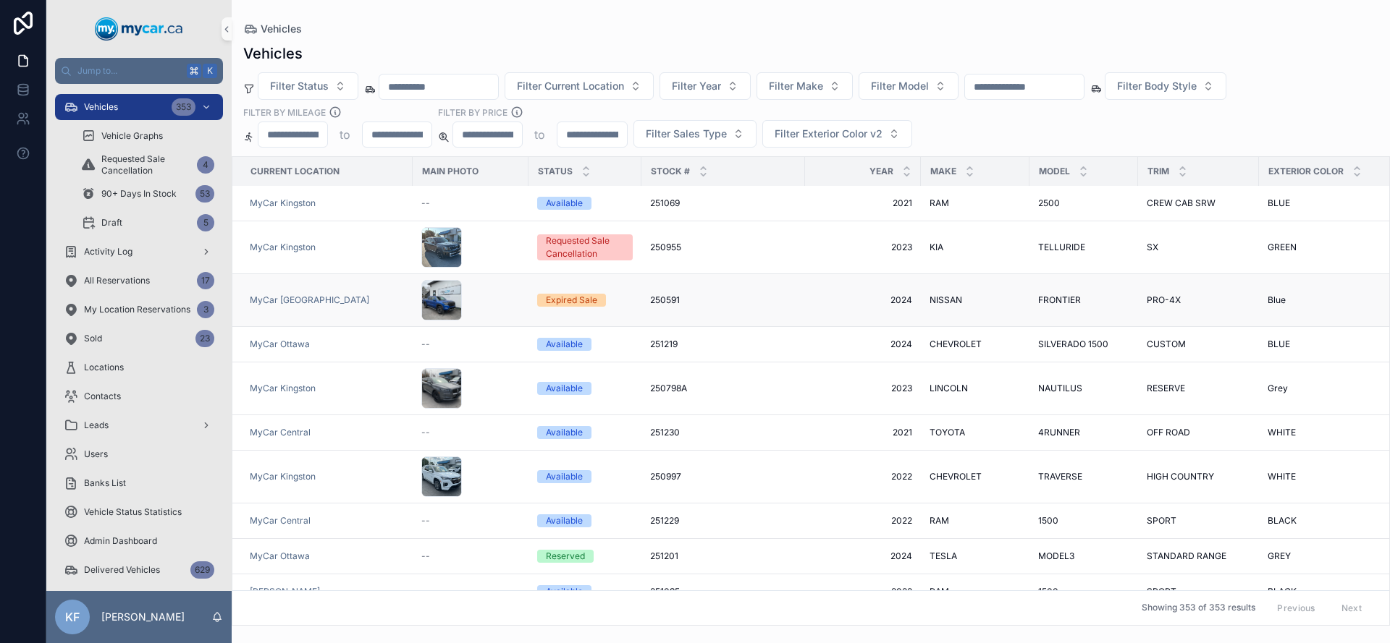
click at [586, 294] on div "Expired Sale" at bounding box center [571, 300] width 51 height 13
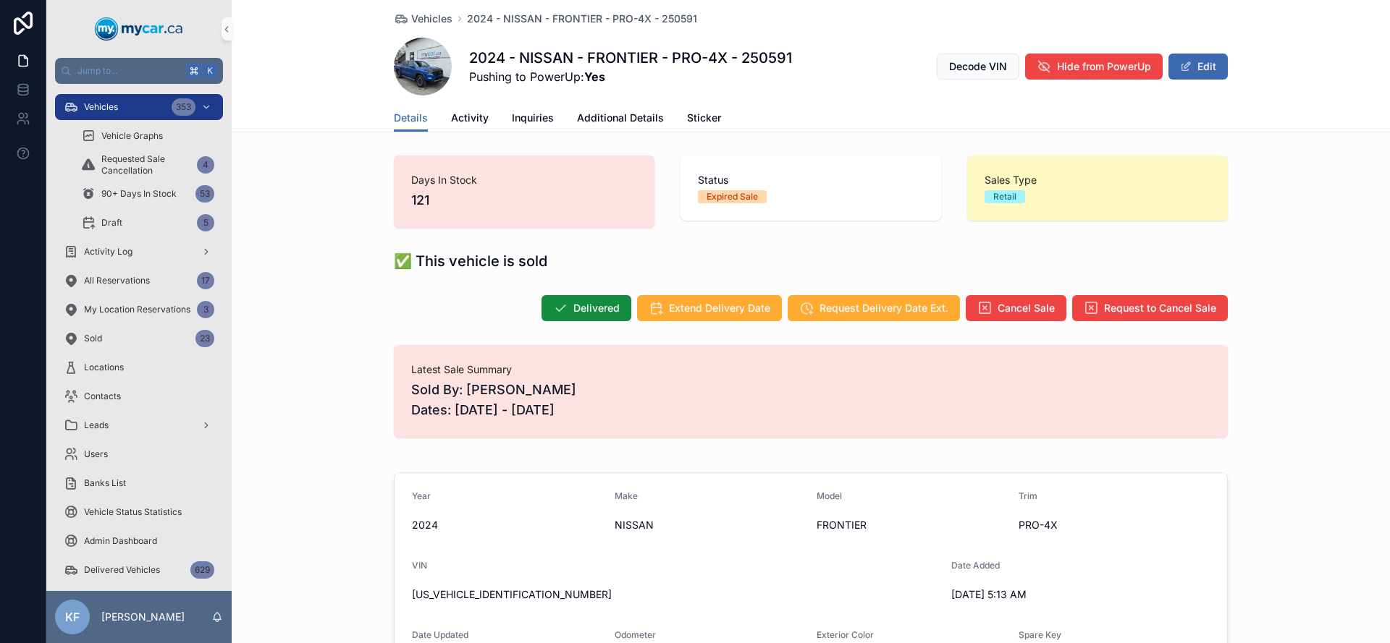
drag, startPoint x: 630, startPoint y: 413, endPoint x: 401, endPoint y: 381, distance: 231.6
click at [401, 381] on div "Latest Sale Summary Sold By: [PERSON_NAME] Dates: [DATE] - [DATE]" at bounding box center [811, 391] width 834 height 93
drag, startPoint x: 443, startPoint y: 386, endPoint x: 494, endPoint y: 394, distance: 52.0
click at [443, 386] on span "Sold By: [PERSON_NAME] Dates: [DATE] - [DATE]" at bounding box center [810, 400] width 799 height 41
drag, startPoint x: 449, startPoint y: 413, endPoint x: 543, endPoint y: 414, distance: 94.1
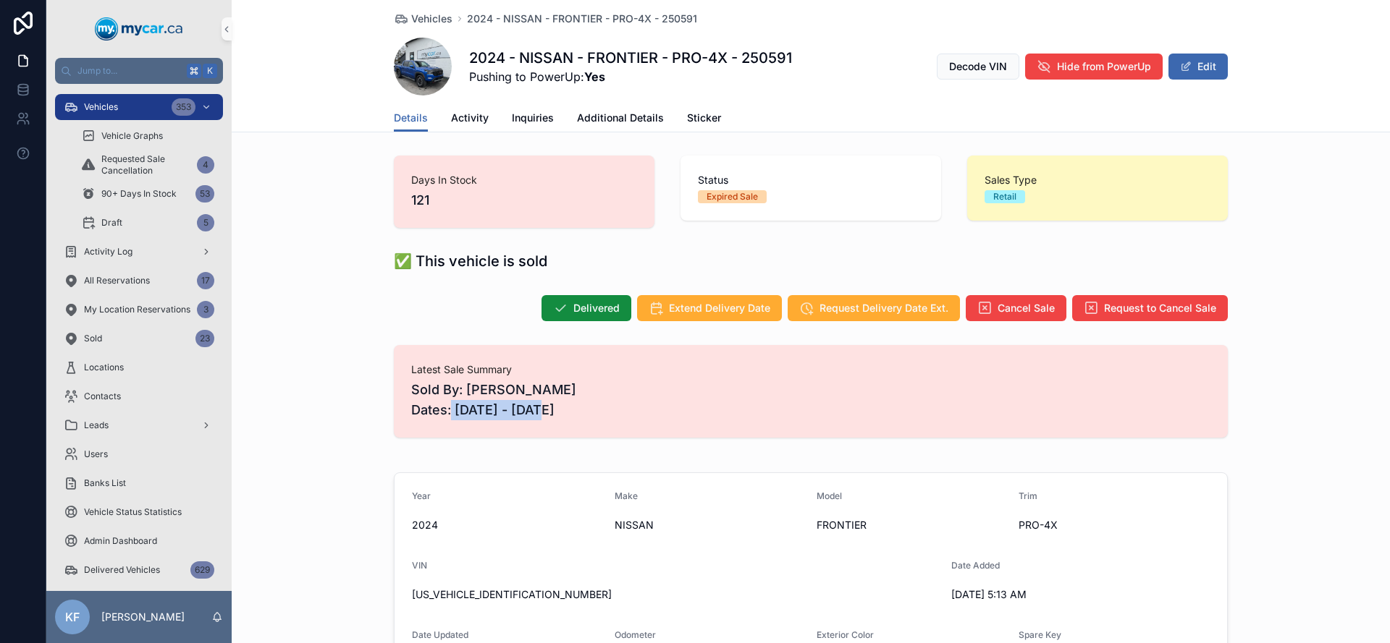
click at [543, 414] on span "Sold By: [PERSON_NAME] Dates: [DATE] - [DATE]" at bounding box center [810, 400] width 799 height 41
click at [530, 415] on span "Sold By: [PERSON_NAME] Dates: [DATE] - [DATE]" at bounding box center [810, 400] width 799 height 41
drag, startPoint x: 538, startPoint y: 413, endPoint x: 618, endPoint y: 410, distance: 79.6
click at [618, 410] on span "Sold By: [PERSON_NAME] Dates: [DATE] - [DATE]" at bounding box center [810, 400] width 799 height 41
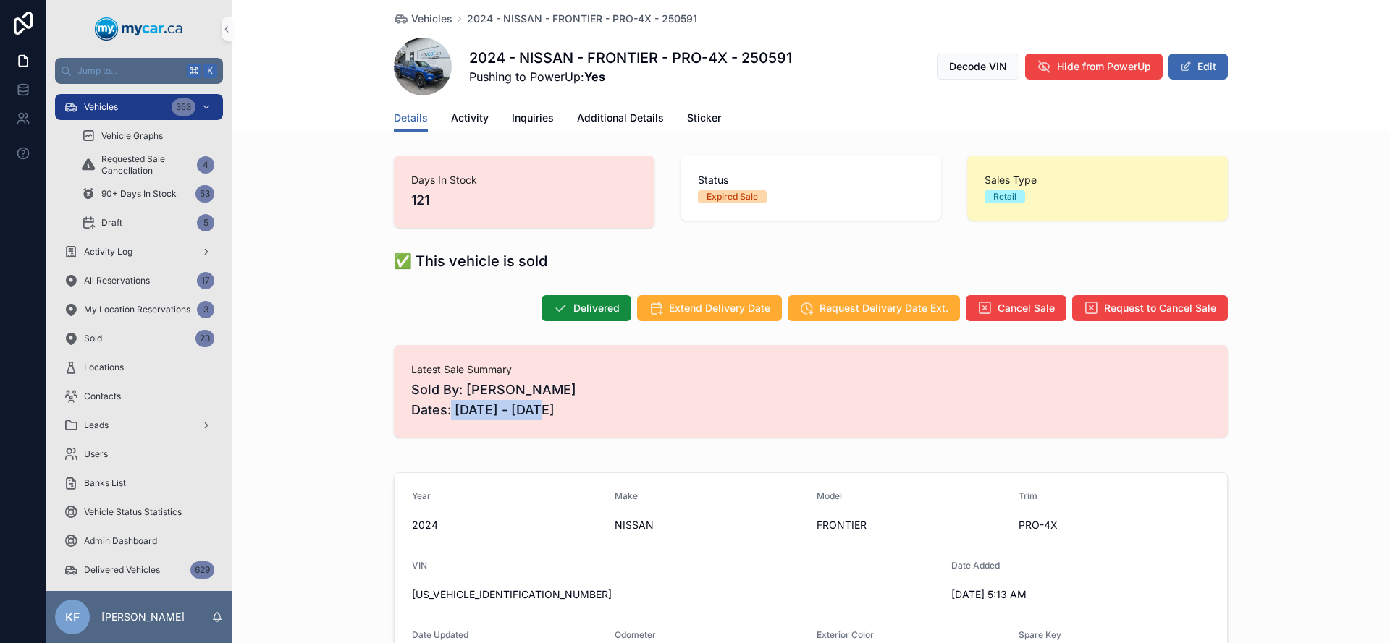
drag, startPoint x: 609, startPoint y: 413, endPoint x: 539, endPoint y: 414, distance: 70.2
click at [539, 414] on span "Sold By: [PERSON_NAME] Dates: [DATE] - [DATE]" at bounding box center [810, 400] width 799 height 41
click at [557, 412] on span "Sold By: [PERSON_NAME] Dates: [DATE] - [DATE]" at bounding box center [810, 400] width 799 height 41
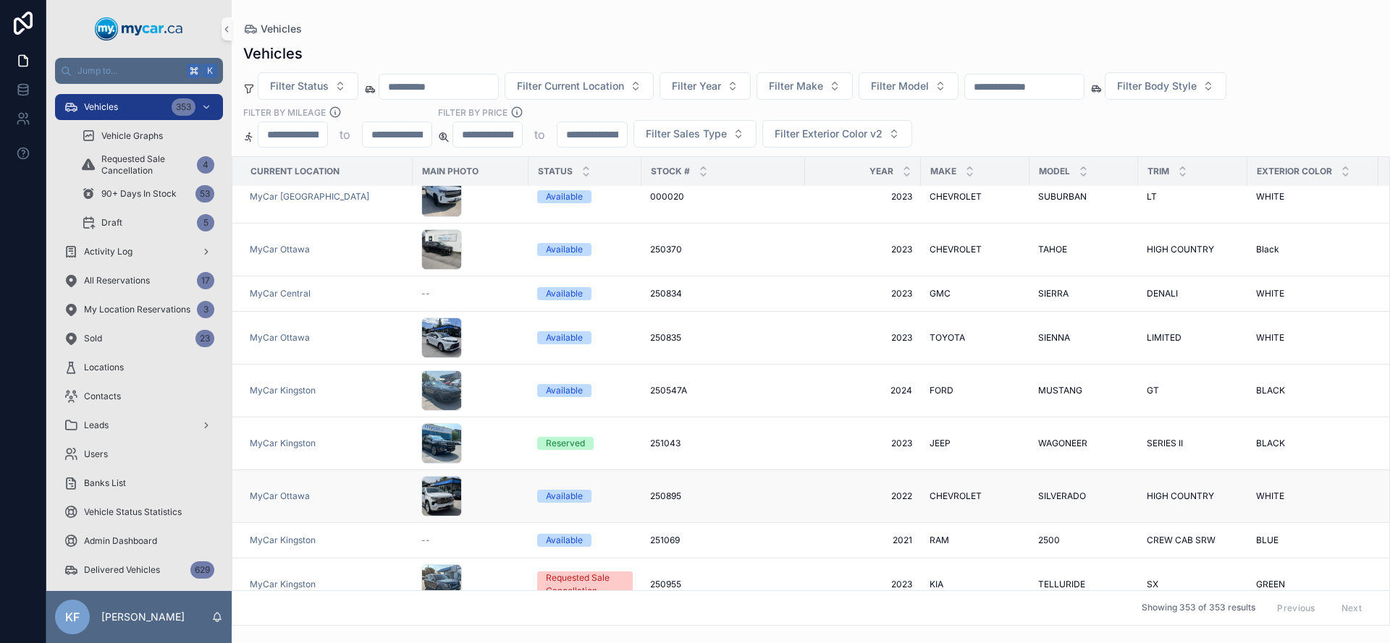
scroll to position [75, 0]
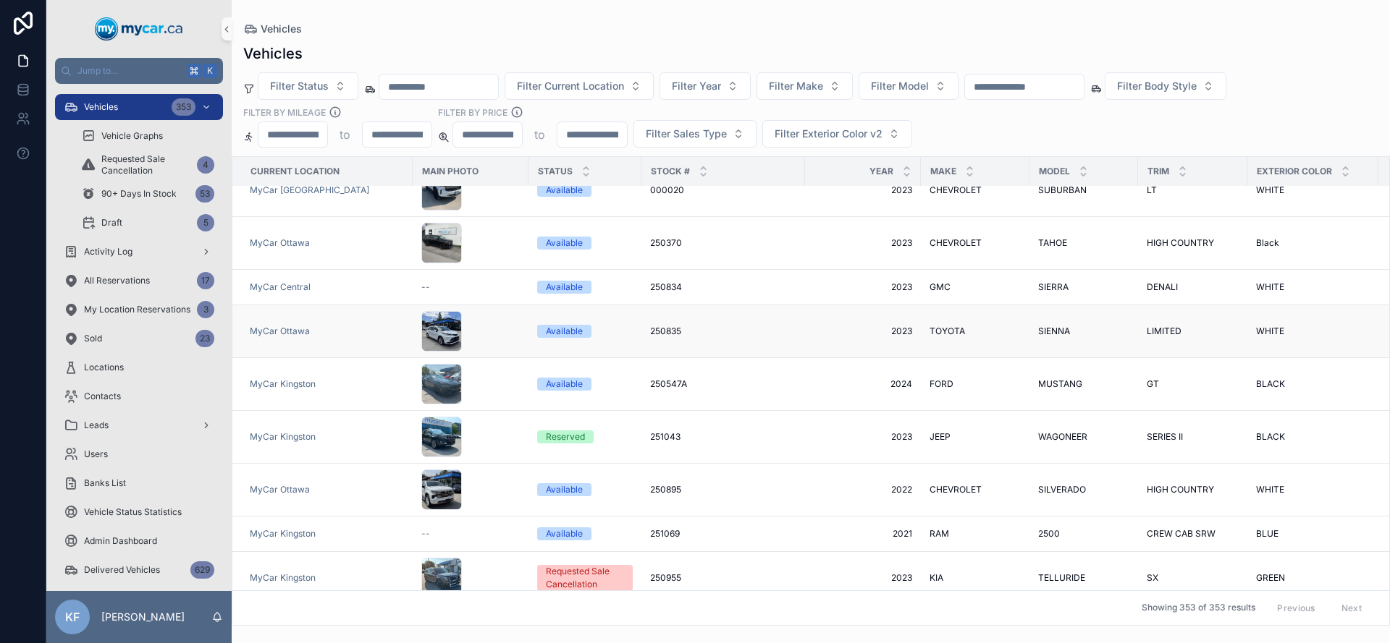
click at [582, 325] on span "Available" at bounding box center [564, 331] width 54 height 13
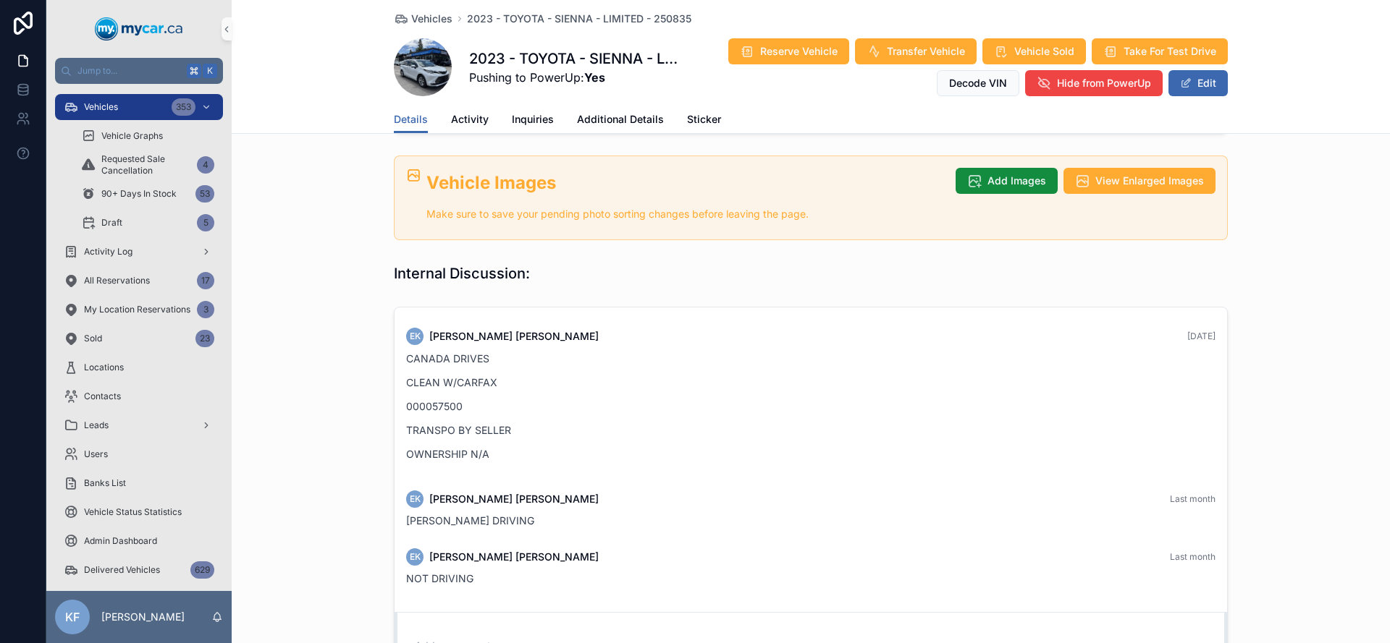
scroll to position [703, 0]
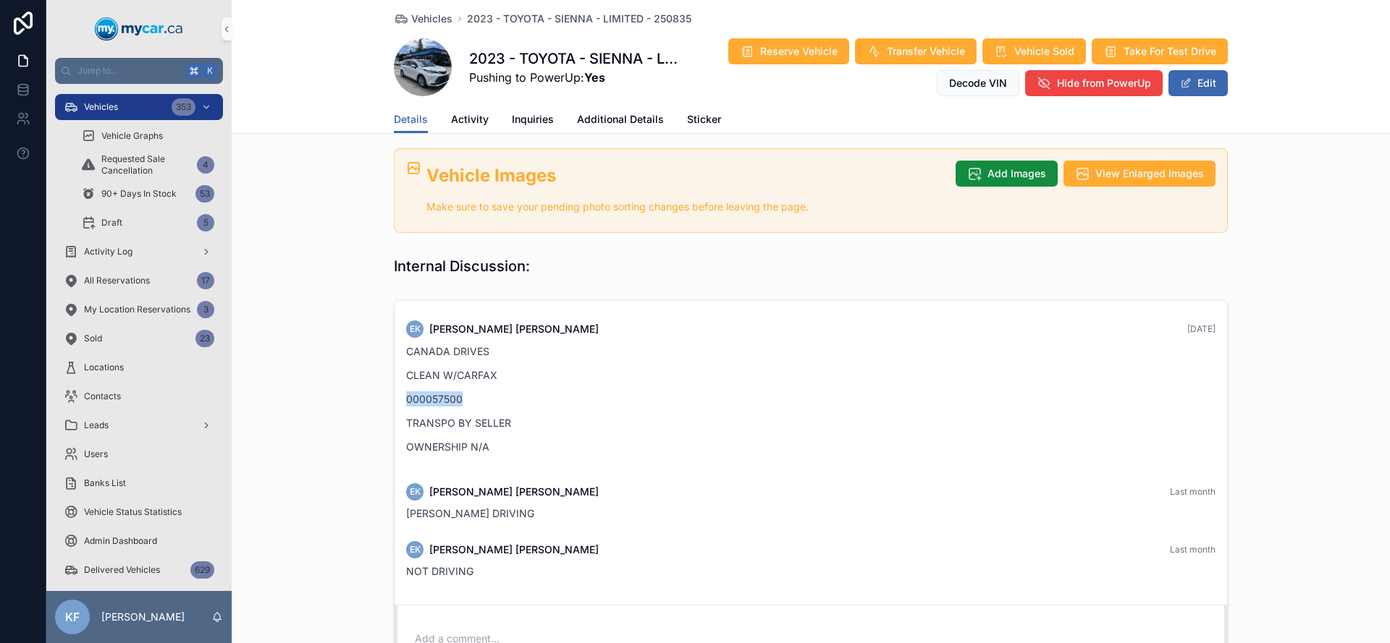
drag, startPoint x: 470, startPoint y: 268, endPoint x: 399, endPoint y: 268, distance: 70.9
click at [399, 312] on div "EK [PERSON_NAME] [DATE] CANADA DRIVES CLEAN W/CARFAX 000057500 TRANSPO BY SELLE…" at bounding box center [810, 392] width 826 height 160
click at [406, 392] on p "000057500" at bounding box center [810, 399] width 809 height 15
drag, startPoint x: 457, startPoint y: 271, endPoint x: 405, endPoint y: 271, distance: 52.1
click at [406, 392] on p "000057500" at bounding box center [810, 399] width 809 height 15
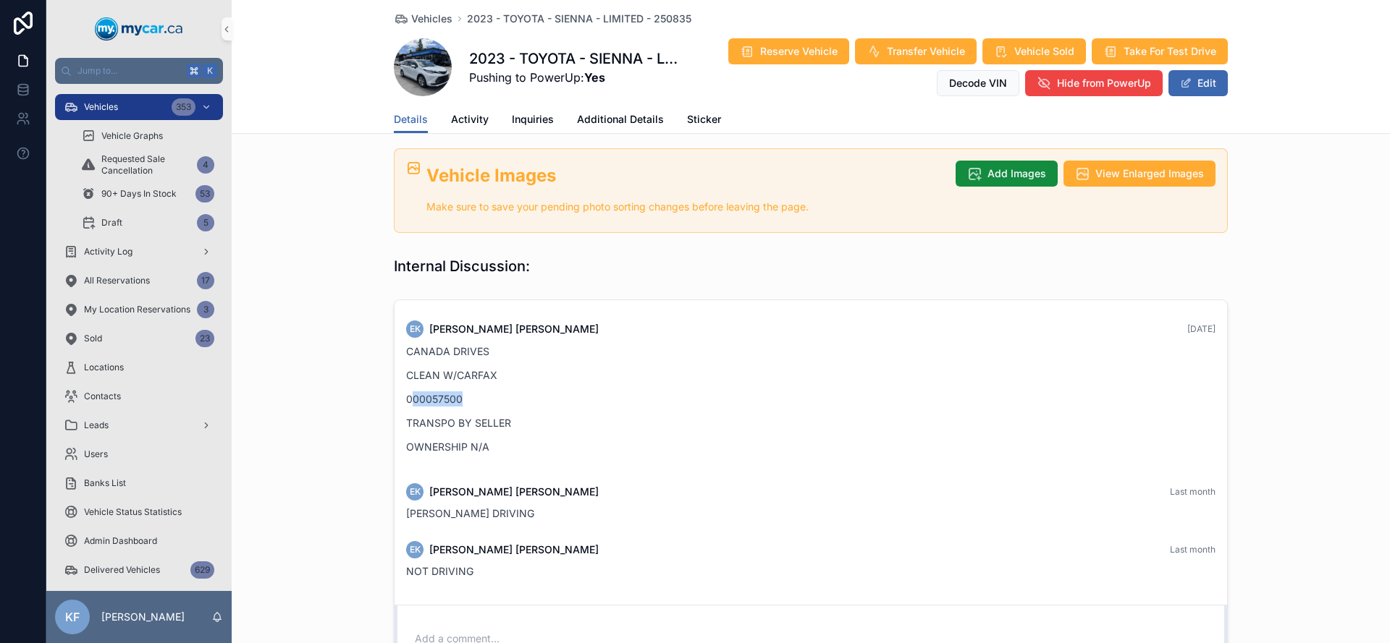
click at [406, 392] on p "000057500" at bounding box center [810, 399] width 809 height 15
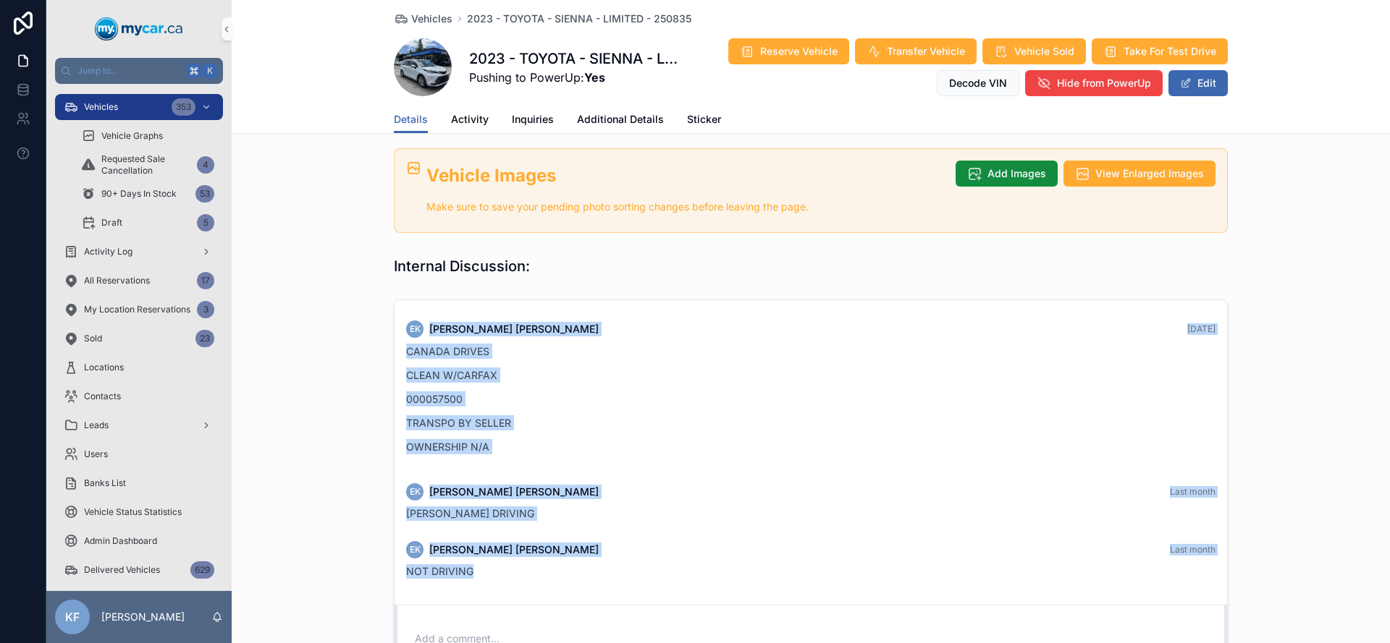
drag, startPoint x: 477, startPoint y: 453, endPoint x: 406, endPoint y: 213, distance: 250.5
click at [400, 300] on div "EK [PERSON_NAME] [DATE] CANADA DRIVES CLEAN W/CARFAX 000057500 TRANSPO BY SELLE…" at bounding box center [810, 449] width 832 height 299
click at [549, 470] on div "EK [PERSON_NAME] [DATE] CANADA DRIVES CLEAN W/CARFAX 000057500 TRANSPO BY SELLE…" at bounding box center [810, 452] width 832 height 305
drag, startPoint x: 541, startPoint y: 468, endPoint x: 334, endPoint y: 148, distance: 380.4
click at [334, 148] on div "Days In Stock 72 Status Available Sales Type Retail Year [DATE] Make TOYOTA Mod…" at bounding box center [811, 80] width 1158 height 1262
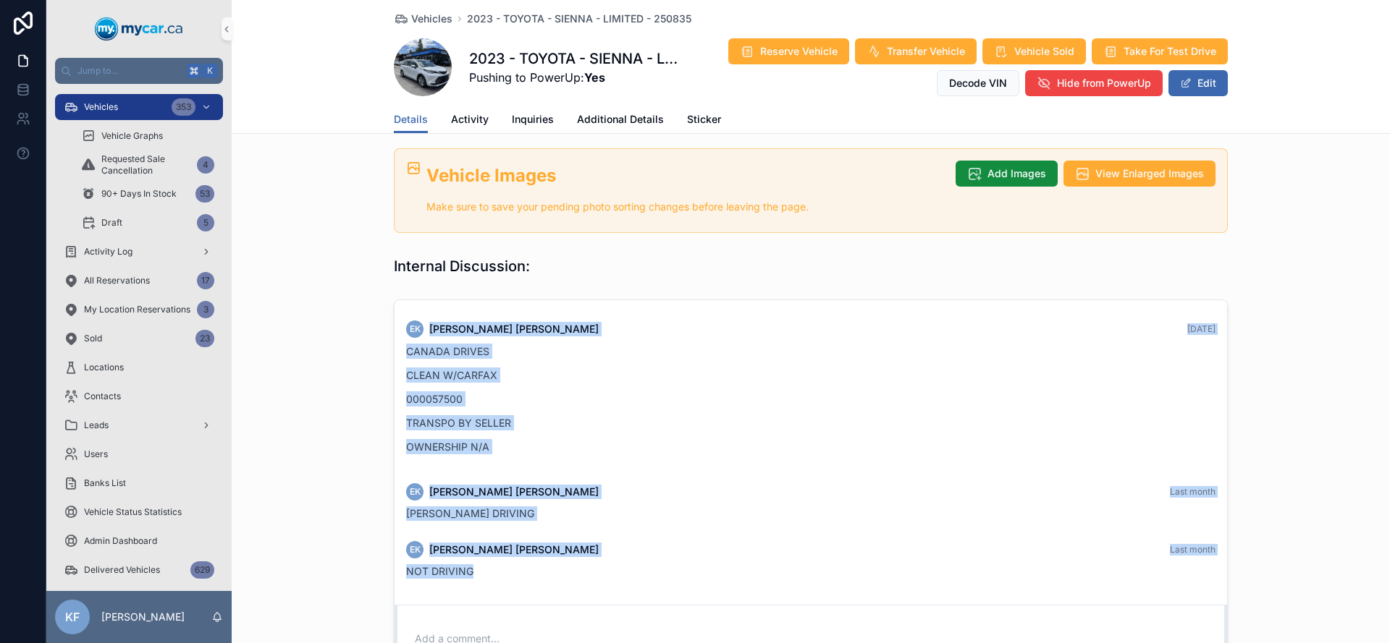
click at [508, 475] on div "EK [PERSON_NAME] [DATE] CANADA DRIVES CLEAN W/CARFAX 000057500 TRANSPO BY SELLE…" at bounding box center [810, 452] width 832 height 305
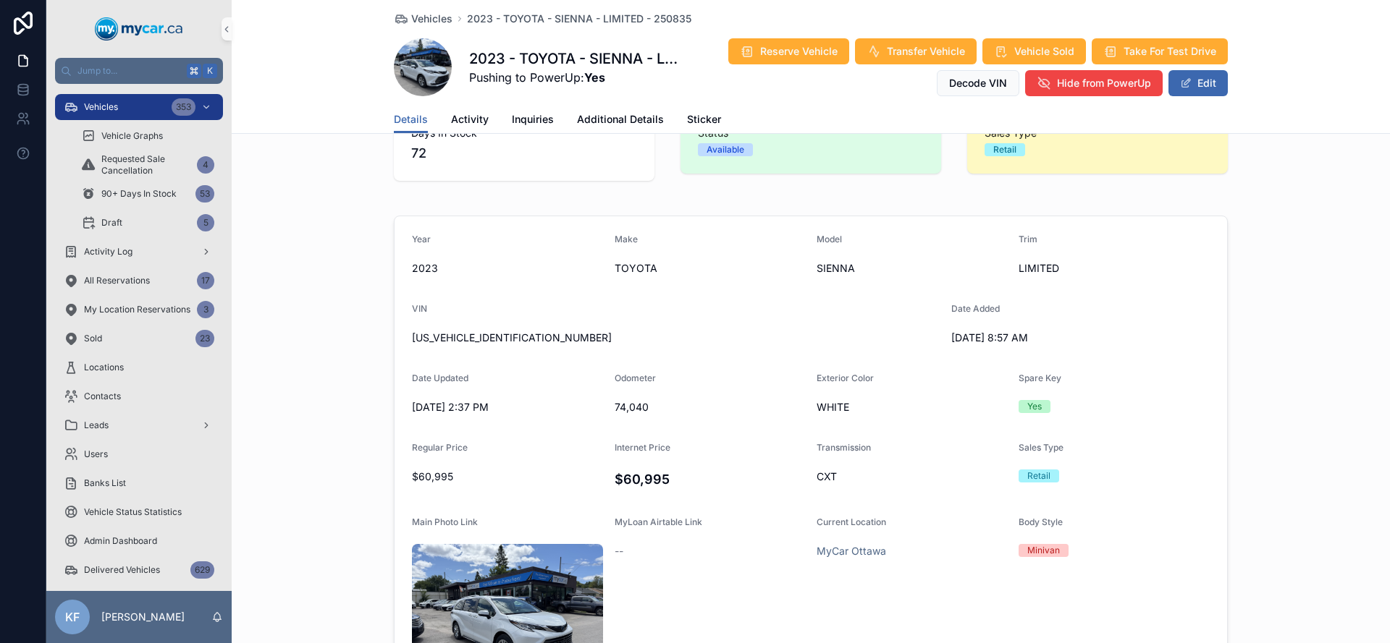
scroll to position [0, 0]
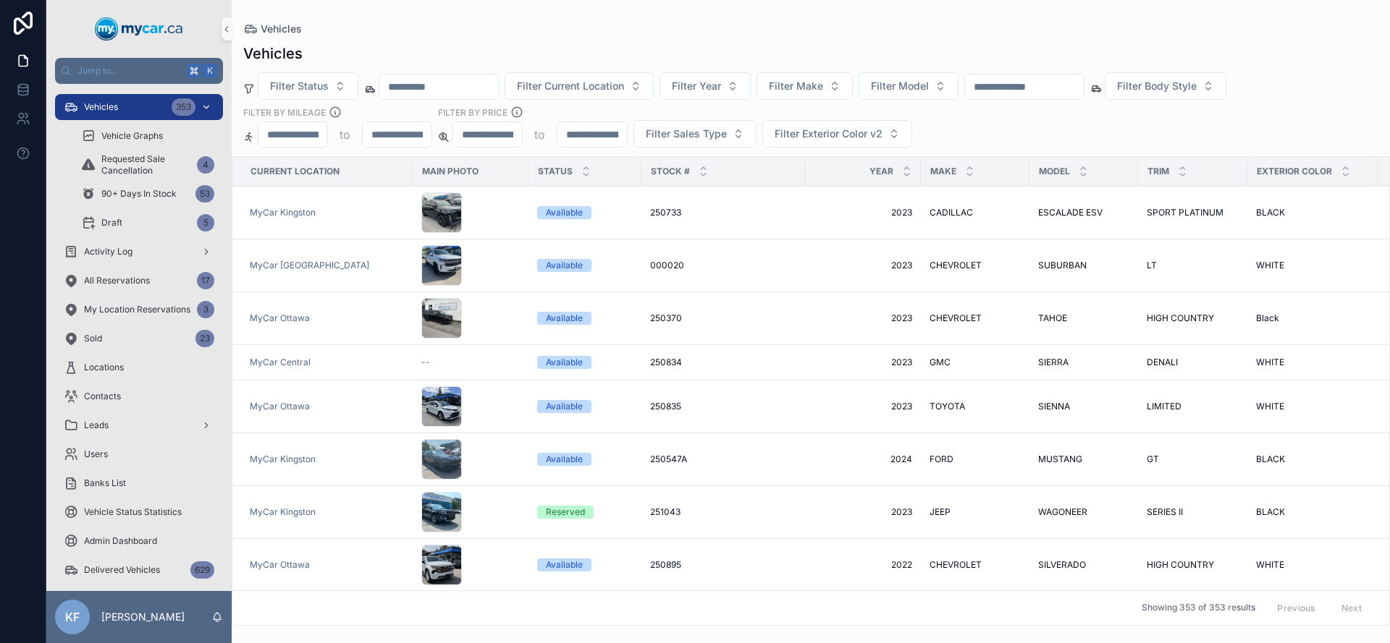
click at [111, 109] on span "Vehicles" at bounding box center [101, 107] width 34 height 12
click at [580, 141] on input "scrollable content" at bounding box center [591, 134] width 69 height 20
type input "*****"
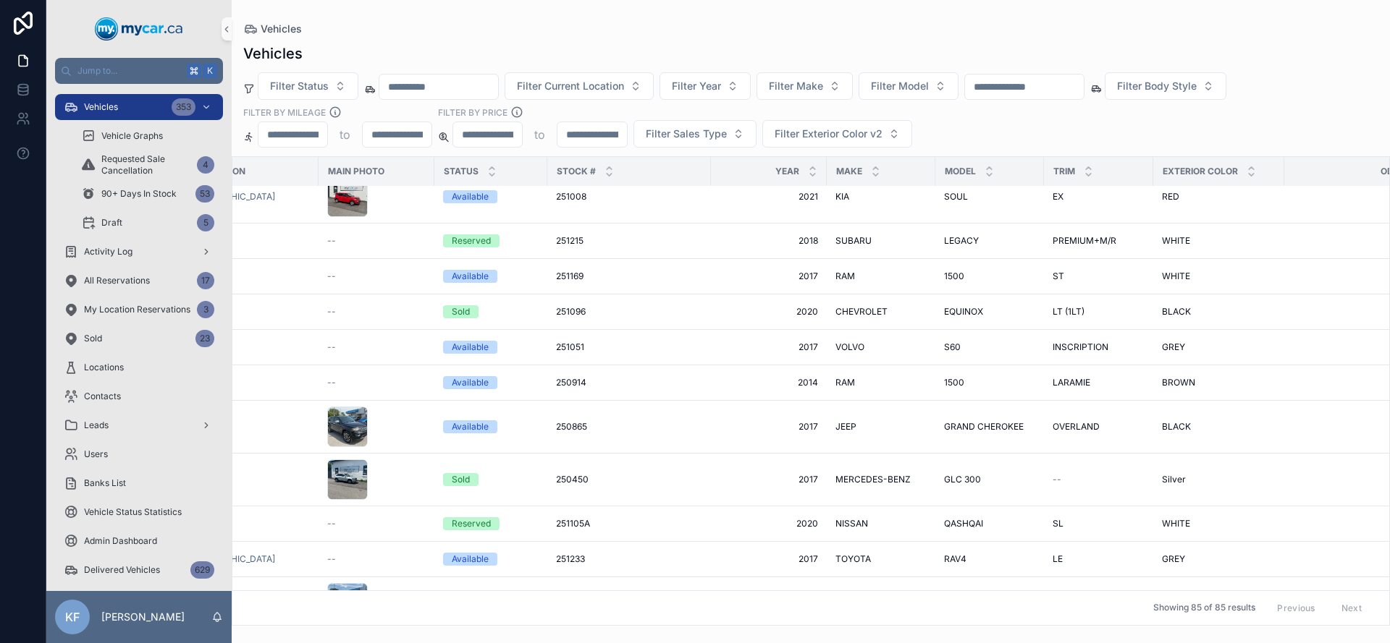
scroll to position [1733, 0]
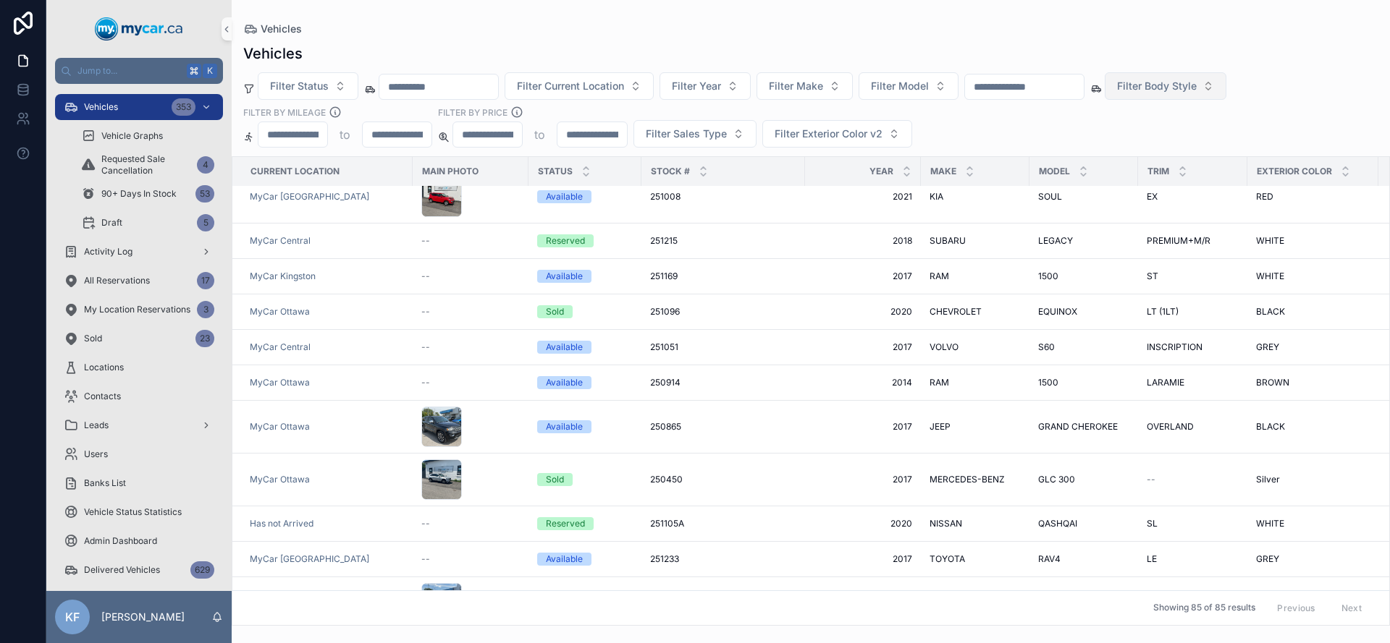
click at [1179, 99] on button "Filter Body Style" at bounding box center [1165, 86] width 122 height 28
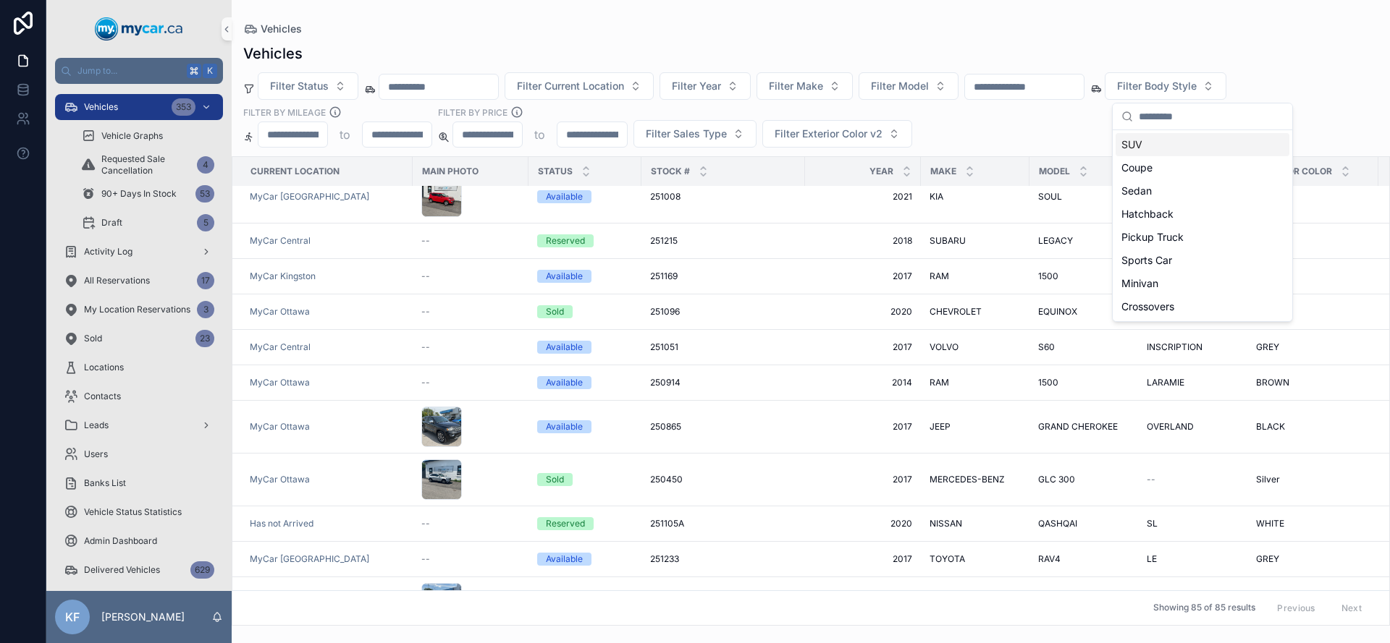
click at [1154, 149] on div "SUV" at bounding box center [1202, 144] width 174 height 23
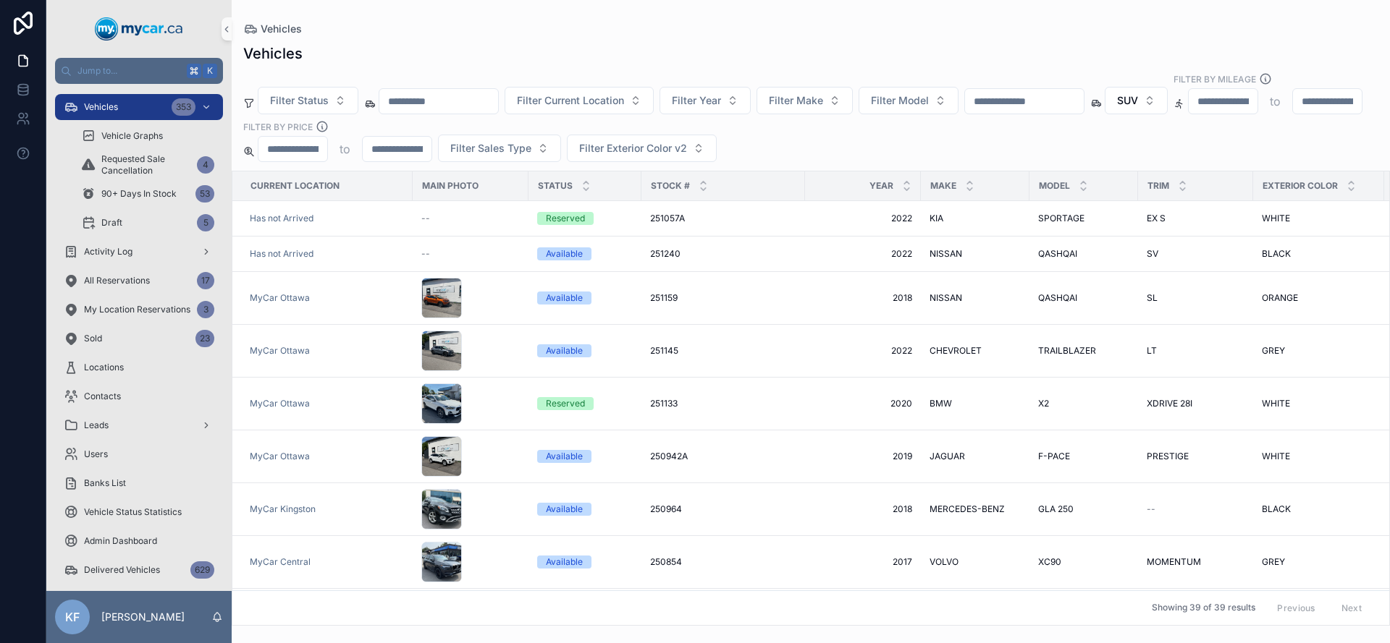
click at [1309, 101] on div "Filter Status Filter Current Location Filter Year Filter Make Filter Model SUV …" at bounding box center [811, 117] width 1158 height 90
click at [531, 141] on span "Filter Sales Type" at bounding box center [490, 148] width 81 height 14
click at [1020, 141] on div "Filter Status Filter Current Location Filter Year Filter Make Filter Model SUV …" at bounding box center [811, 117] width 1158 height 90
click at [306, 93] on span "Filter Status" at bounding box center [299, 100] width 59 height 14
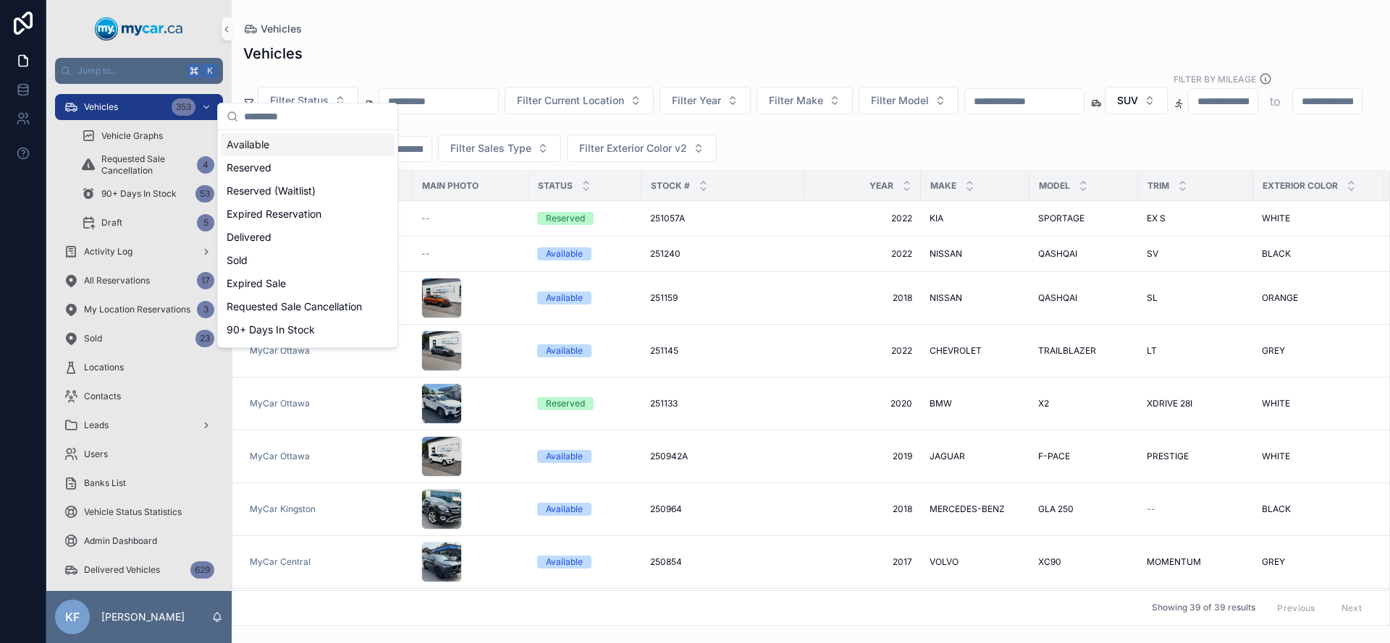
click at [419, 44] on div "Vehicles" at bounding box center [810, 53] width 1135 height 20
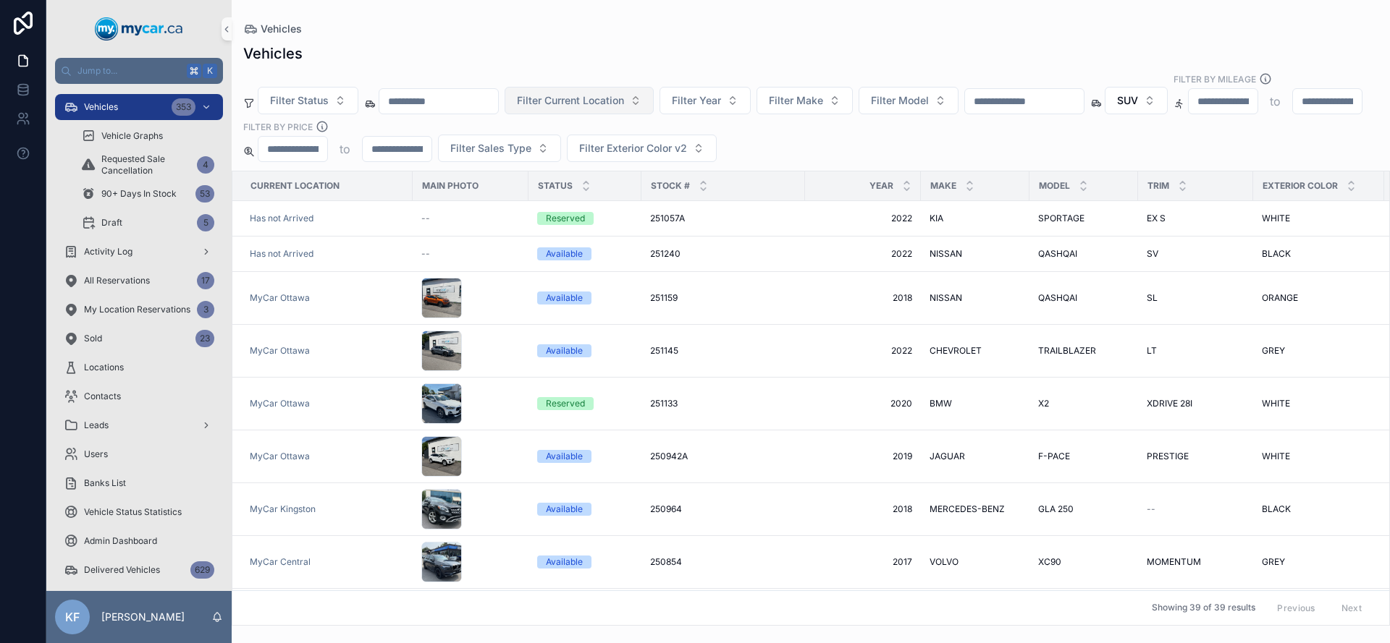
click at [624, 93] on span "Filter Current Location" at bounding box center [570, 100] width 107 height 14
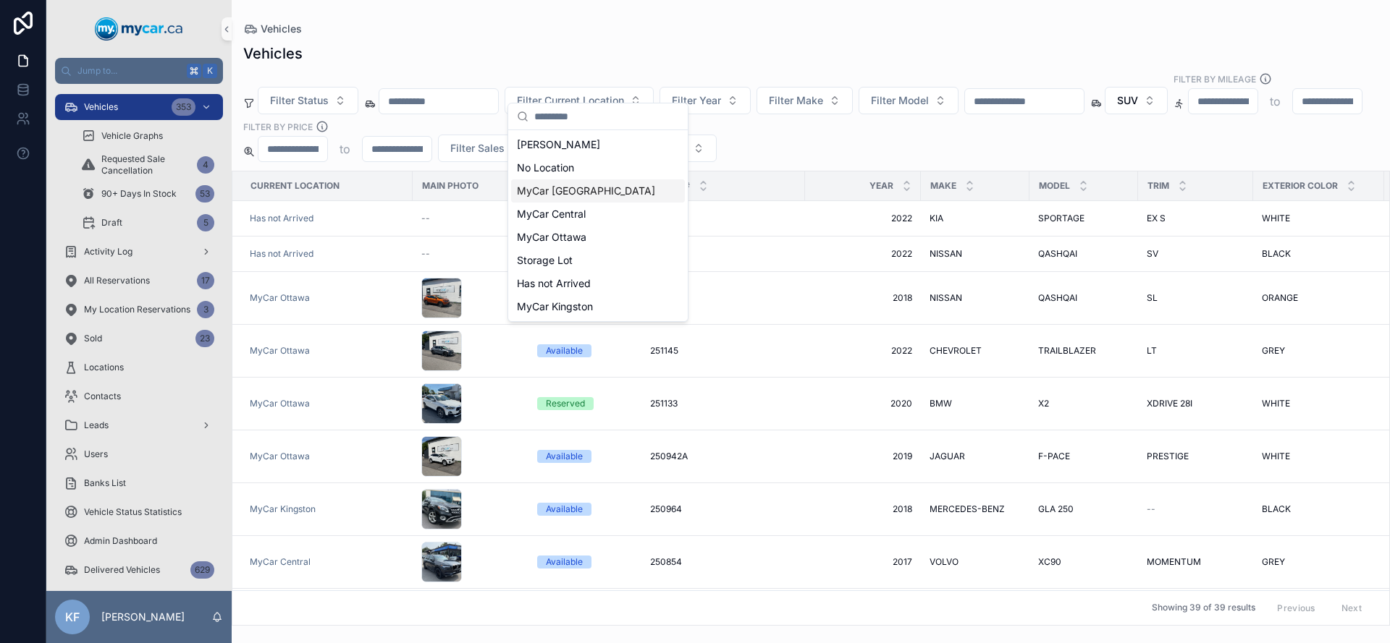
click at [578, 192] on span "MyCar [GEOGRAPHIC_DATA]" at bounding box center [586, 191] width 138 height 14
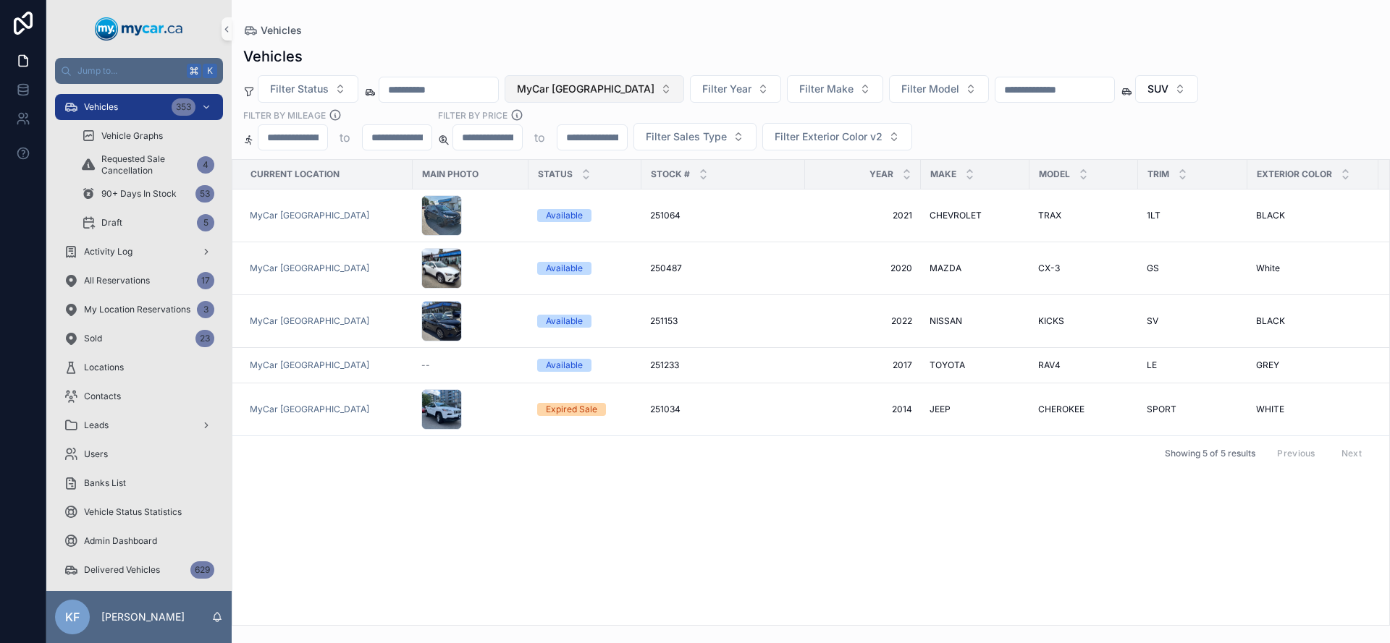
click at [600, 96] on span "MyCar [GEOGRAPHIC_DATA]" at bounding box center [586, 89] width 138 height 14
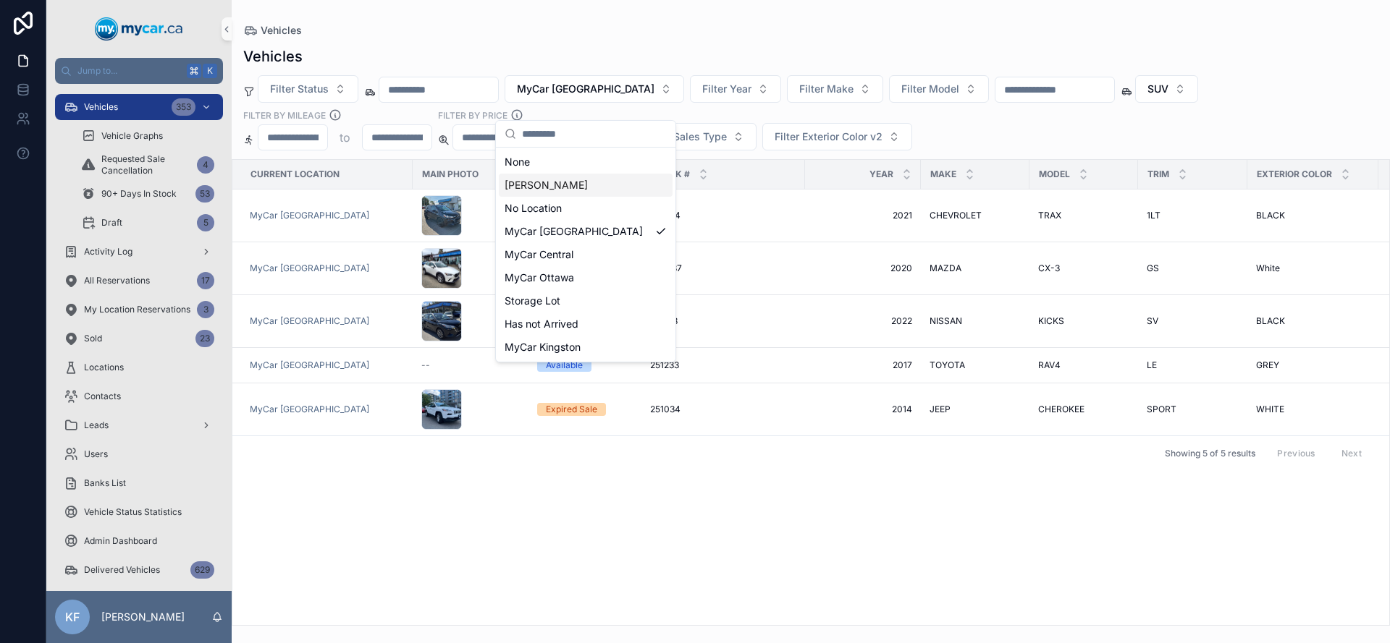
click at [559, 167] on div "None" at bounding box center [586, 162] width 174 height 23
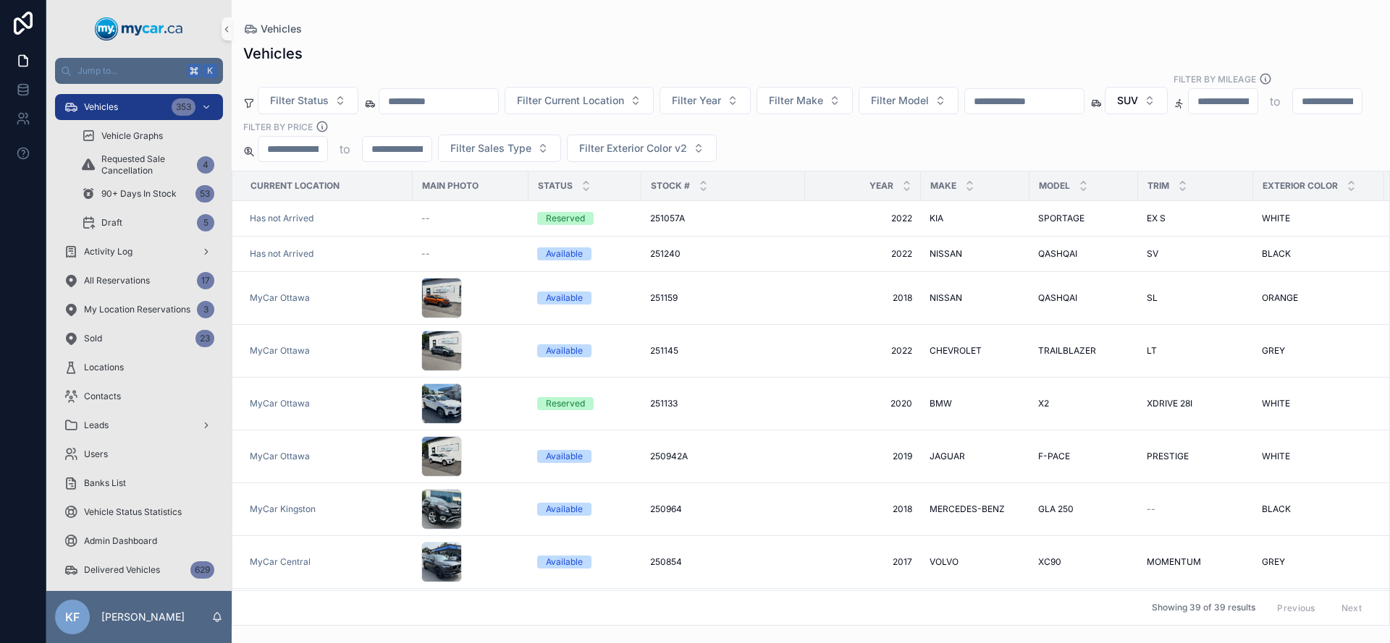
click at [333, 56] on div "Vehicles" at bounding box center [810, 53] width 1135 height 20
click at [99, 109] on span "Vehicles" at bounding box center [101, 107] width 34 height 12
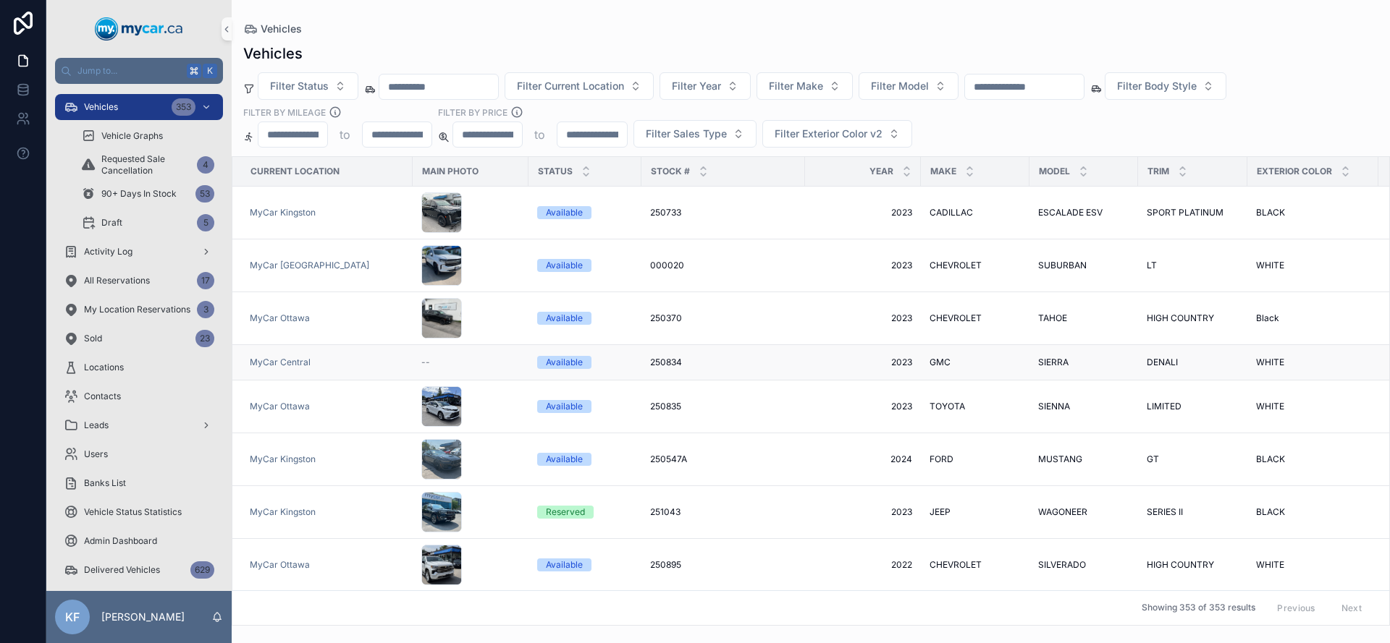
click at [564, 359] on div "Available" at bounding box center [564, 362] width 37 height 13
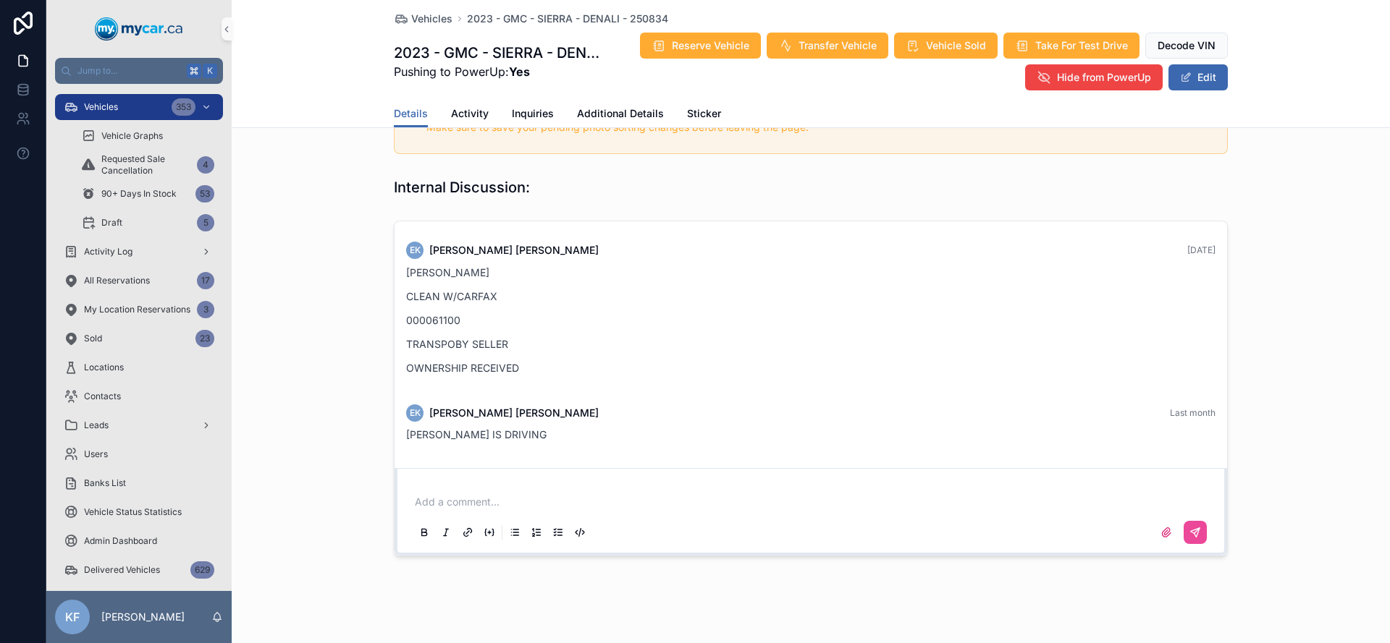
scroll to position [671, 0]
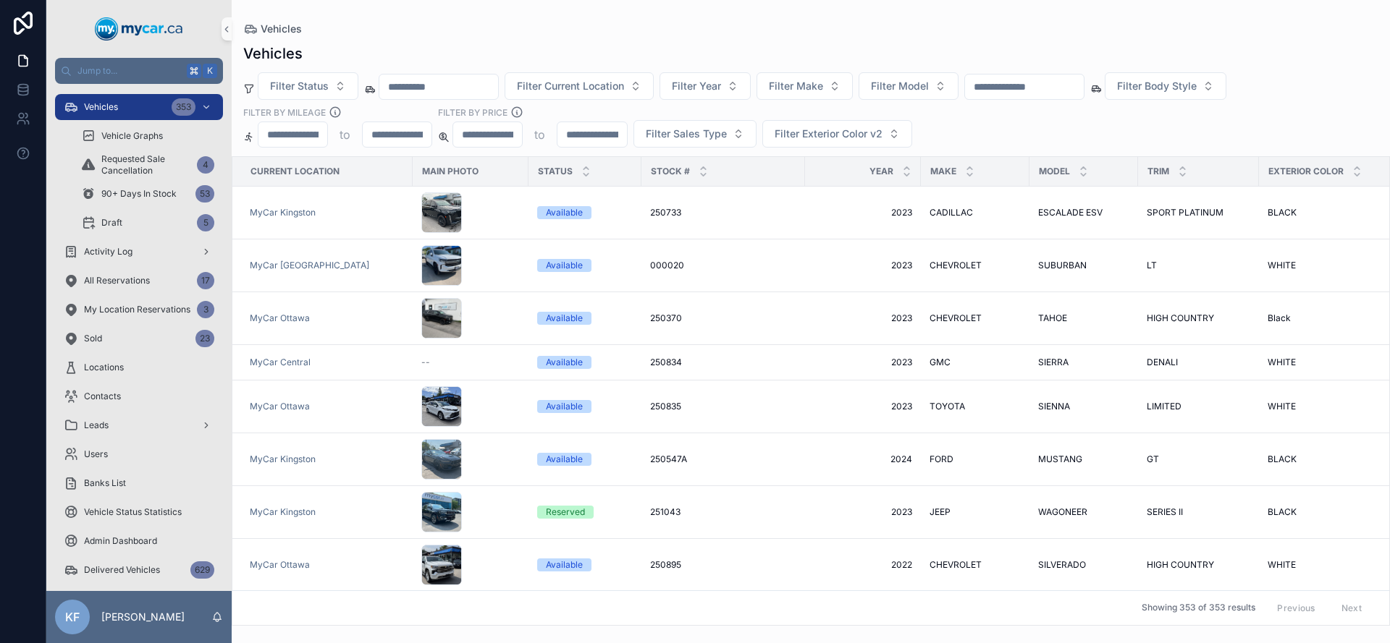
scroll to position [473, 0]
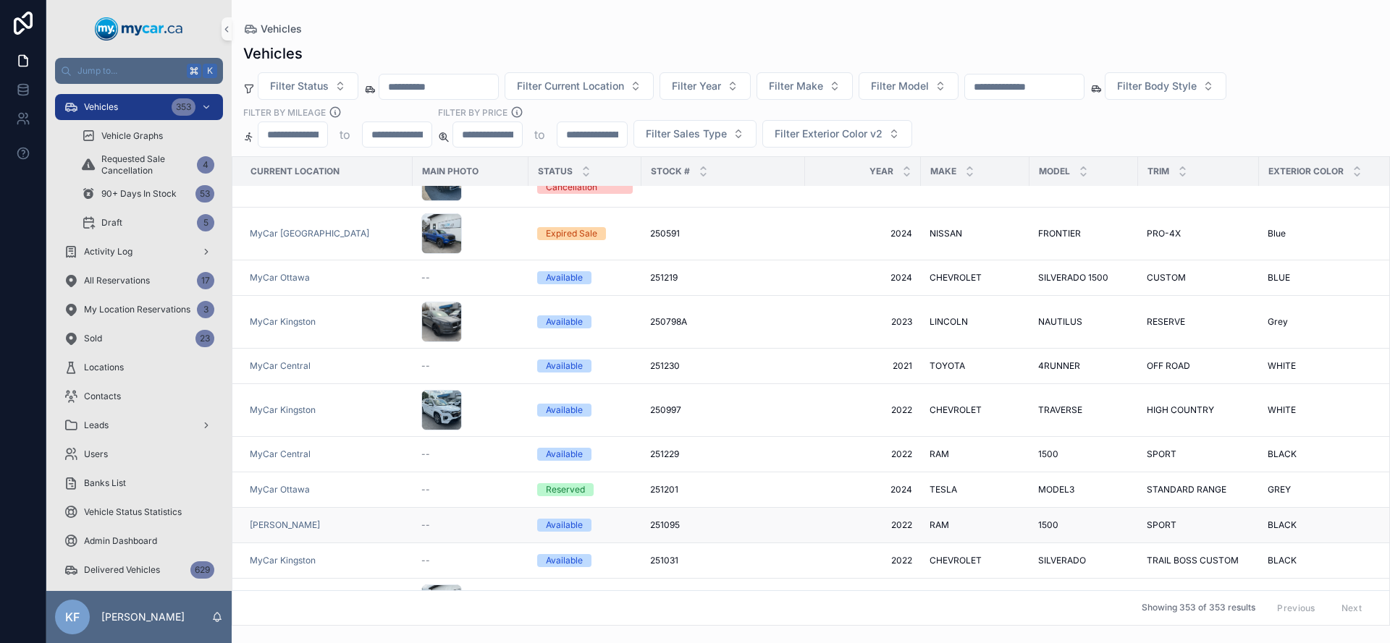
click at [560, 519] on div "Available" at bounding box center [564, 525] width 37 height 13
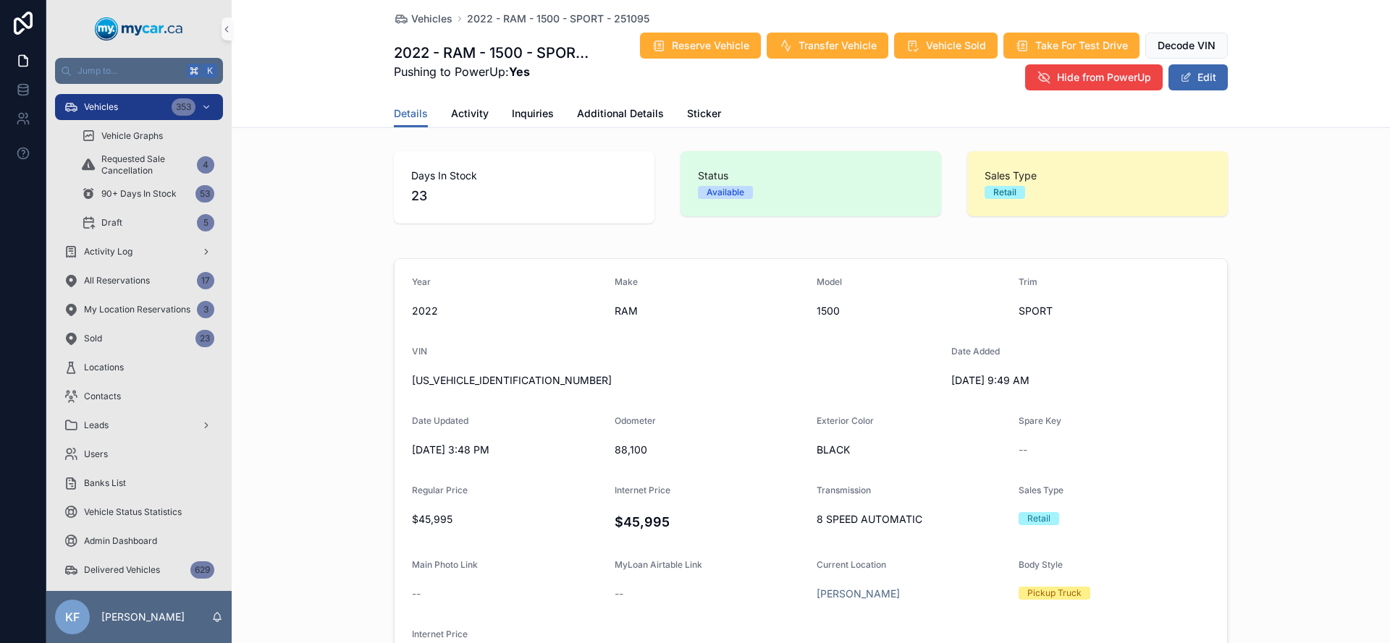
scroll to position [499, 0]
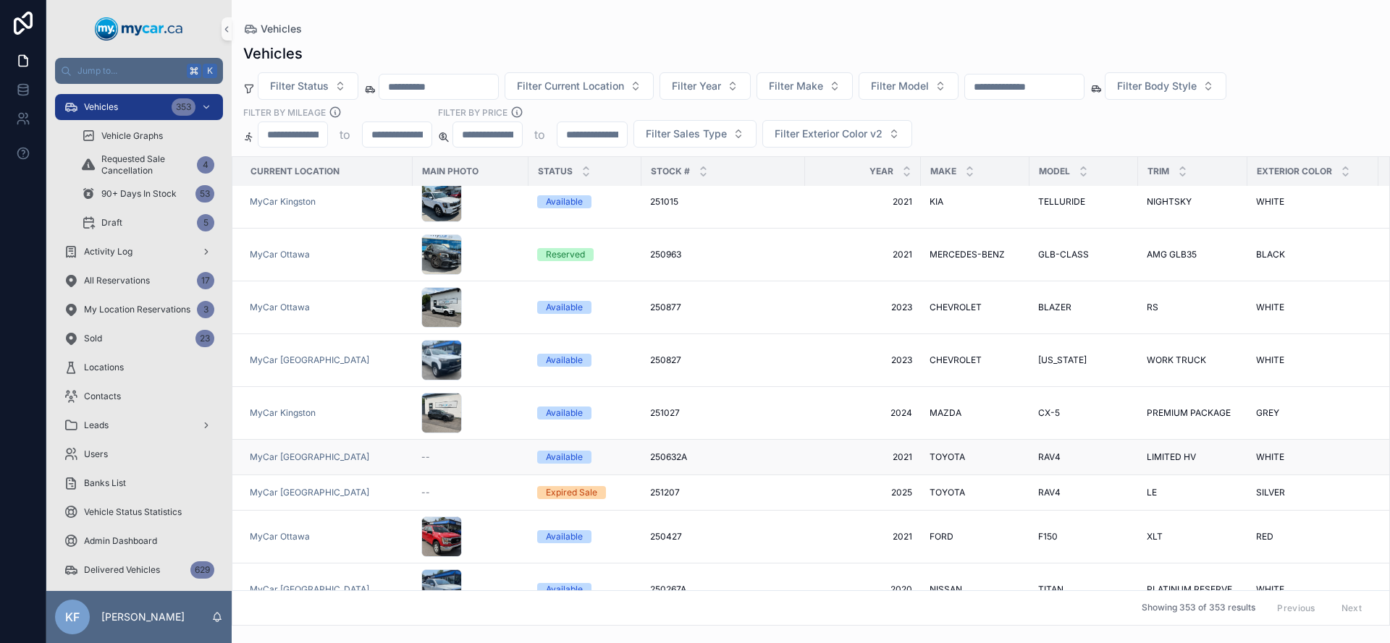
scroll to position [1887, 0]
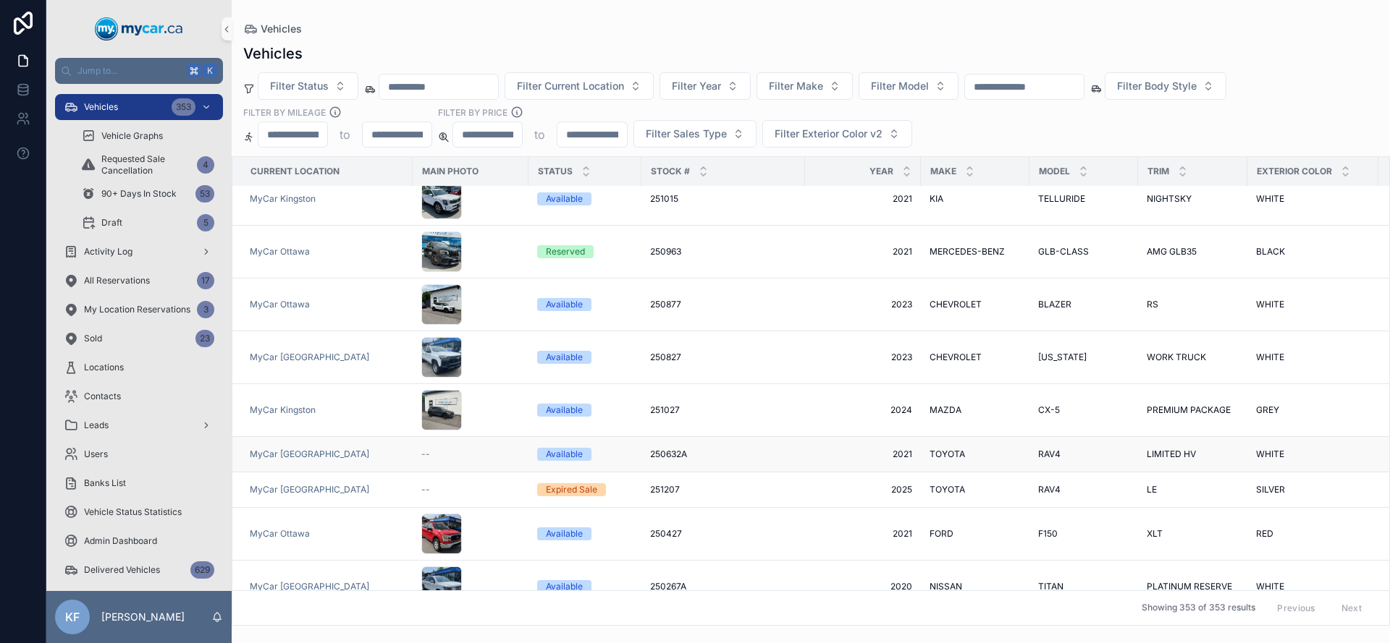
click at [568, 448] on div "Available" at bounding box center [564, 454] width 37 height 13
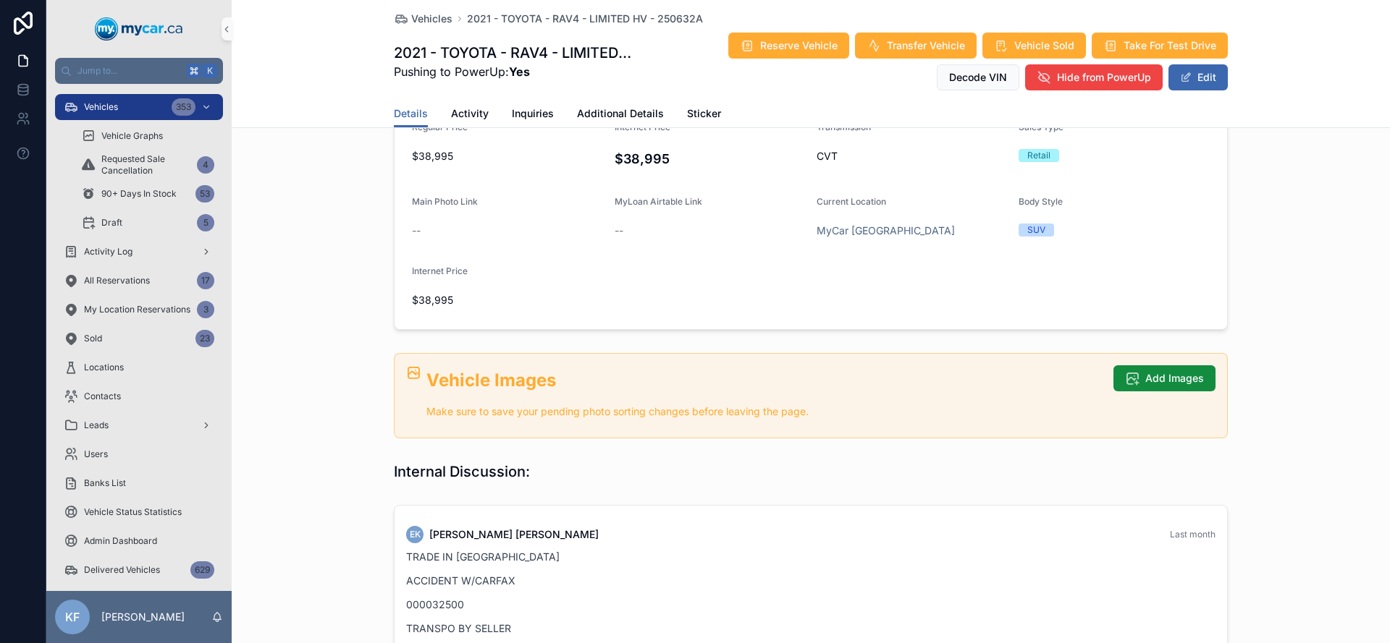
scroll to position [613, 0]
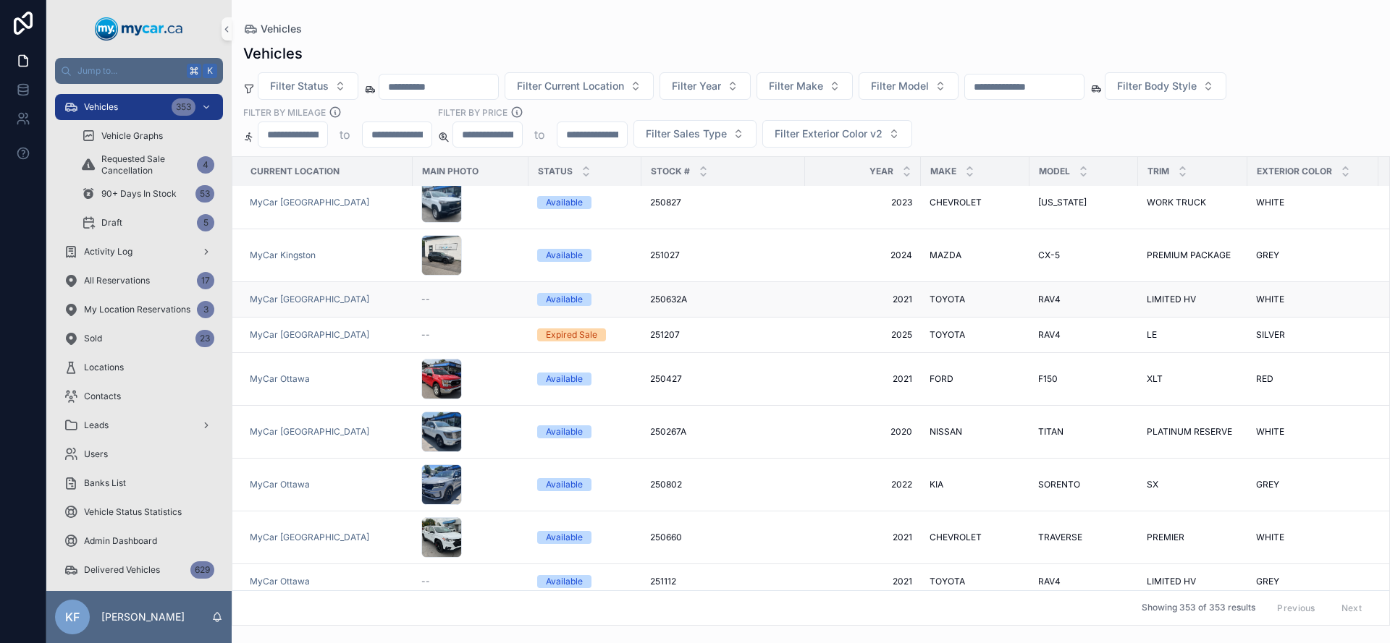
scroll to position [2039, 0]
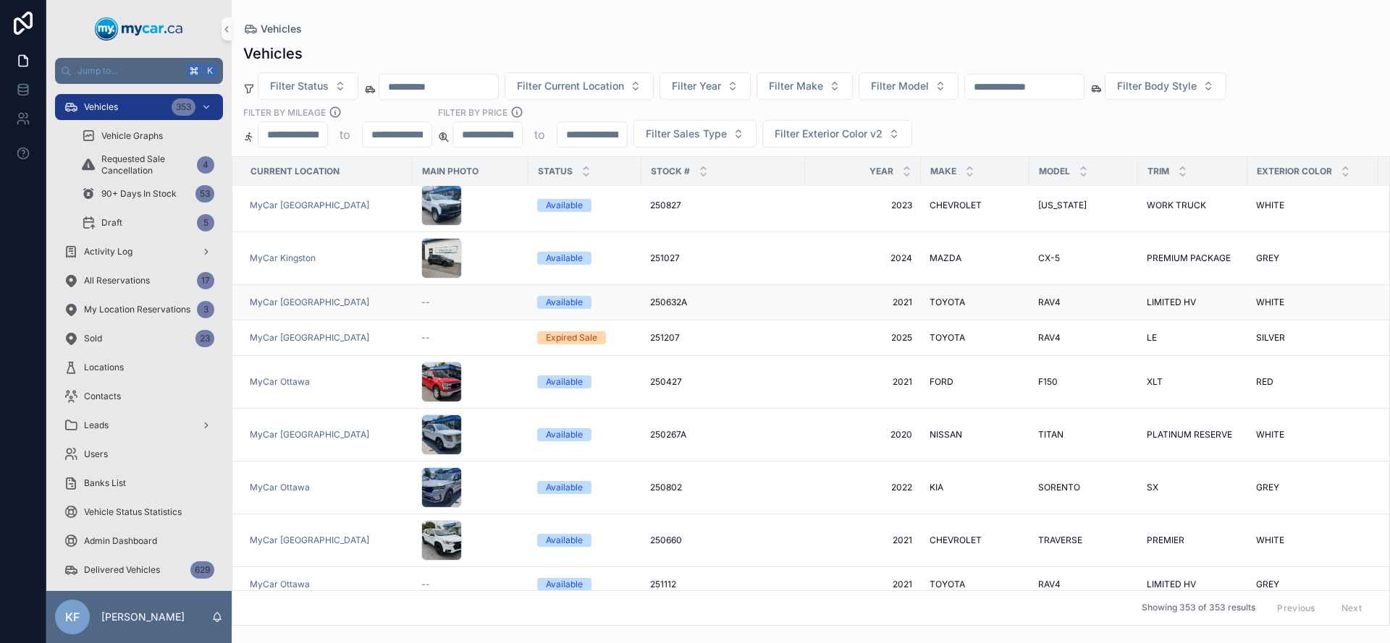
click at [567, 296] on div "Available" at bounding box center [564, 302] width 37 height 13
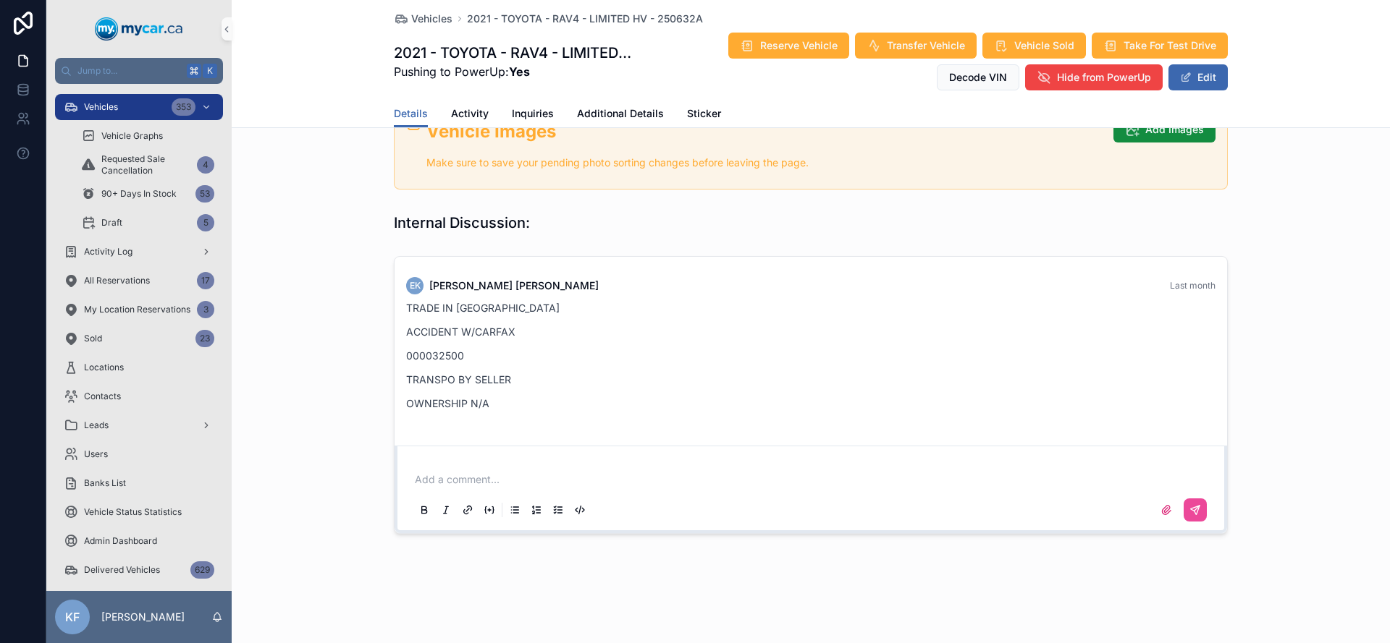
scroll to position [613, 0]
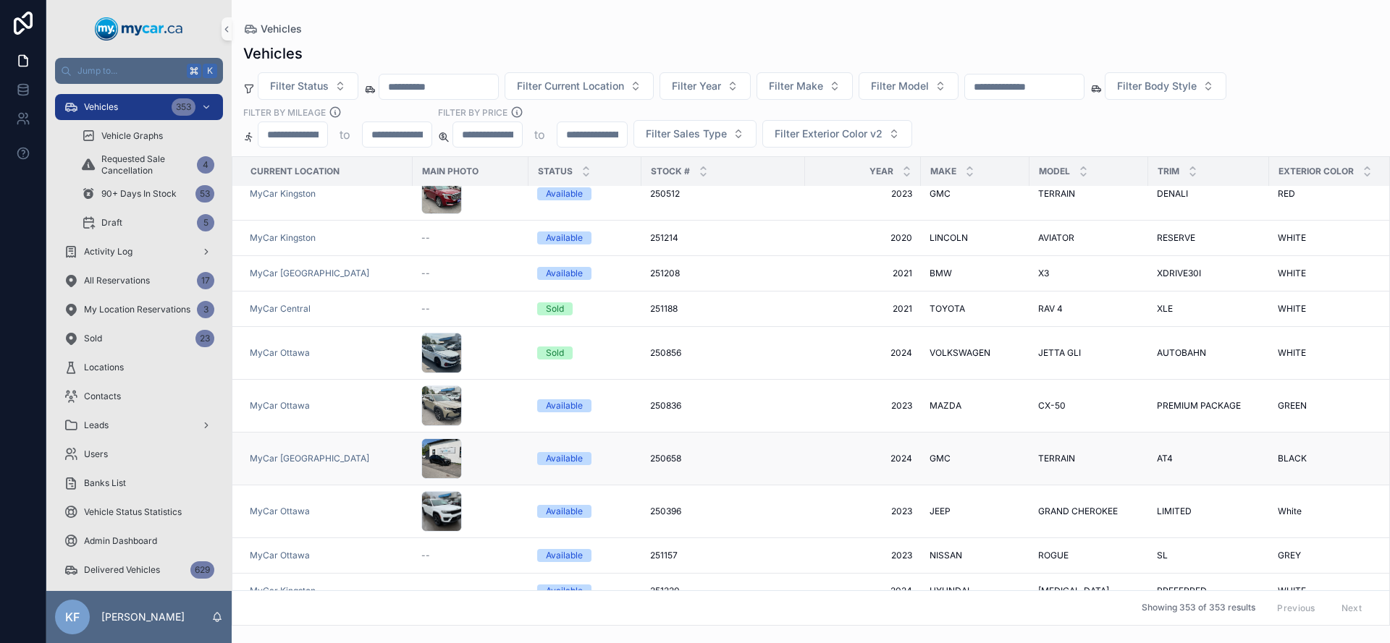
scroll to position [2783, 0]
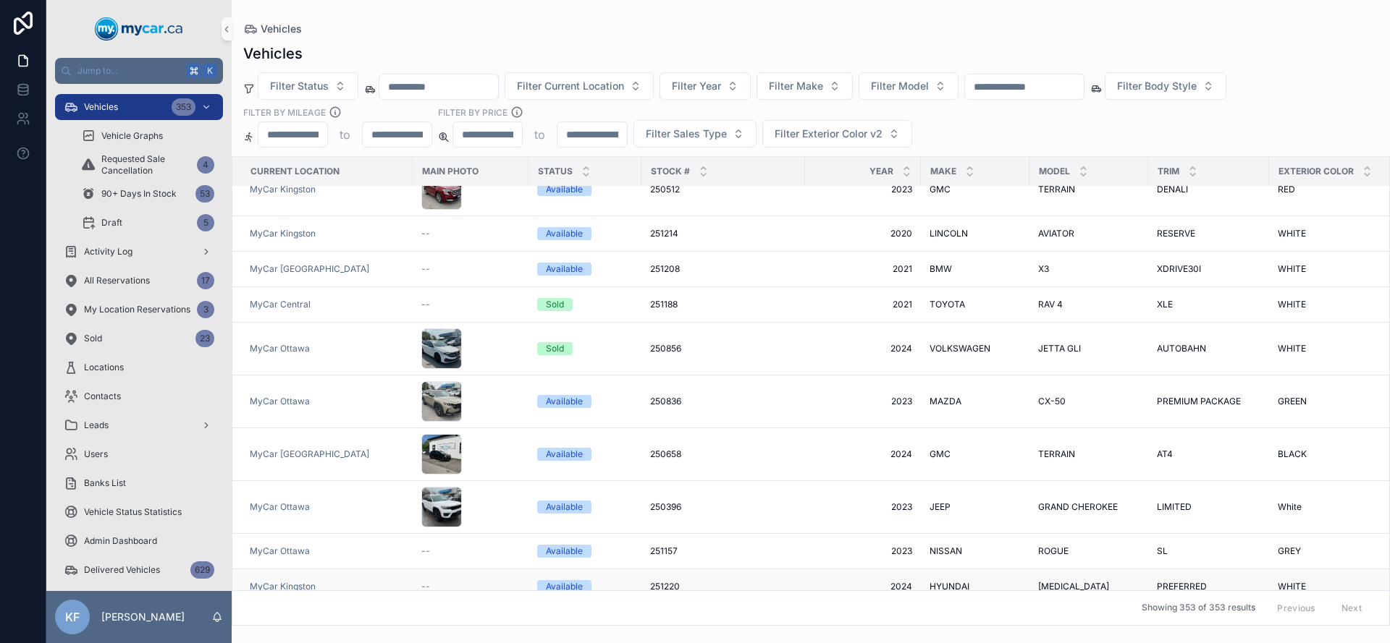
click at [559, 580] on div "Available" at bounding box center [564, 586] width 37 height 13
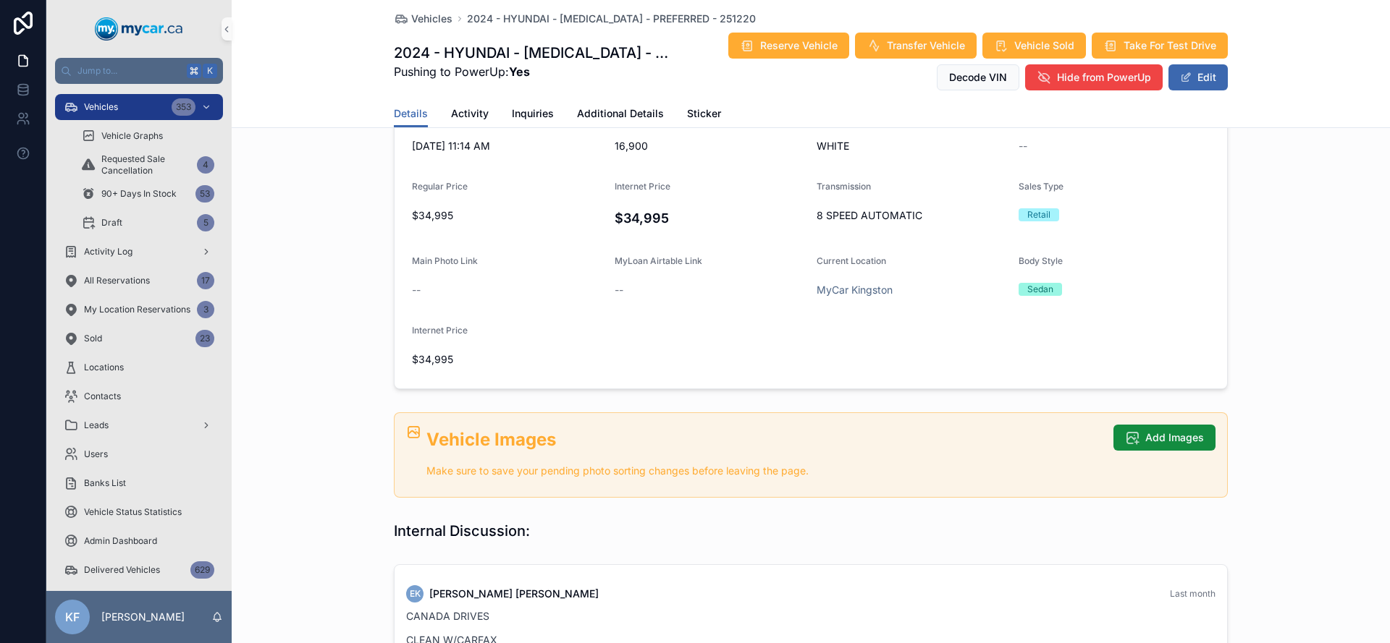
scroll to position [613, 0]
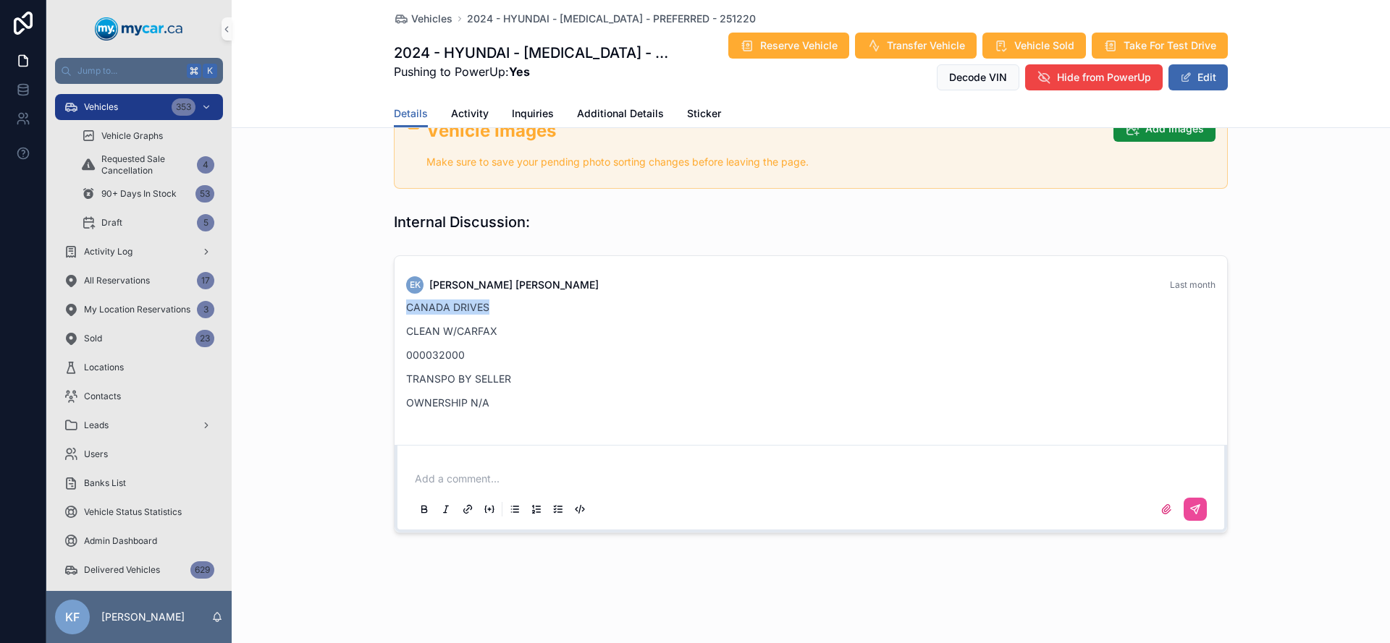
drag, startPoint x: 495, startPoint y: 303, endPoint x: 358, endPoint y: 297, distance: 137.6
click at [358, 297] on div "EK [PERSON_NAME] Last month CANADA DRIVES CLEAN W/CARFAX 000032000 TRANSPO BY S…" at bounding box center [811, 394] width 1158 height 289
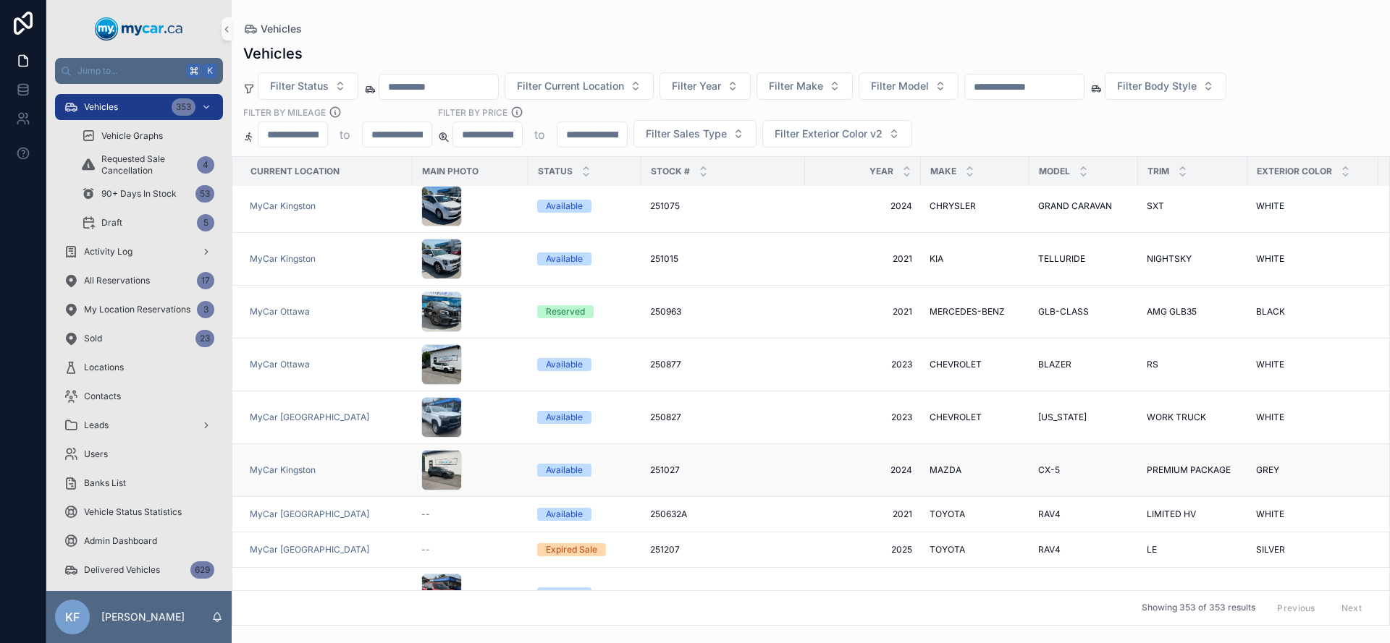
scroll to position [1944, 0]
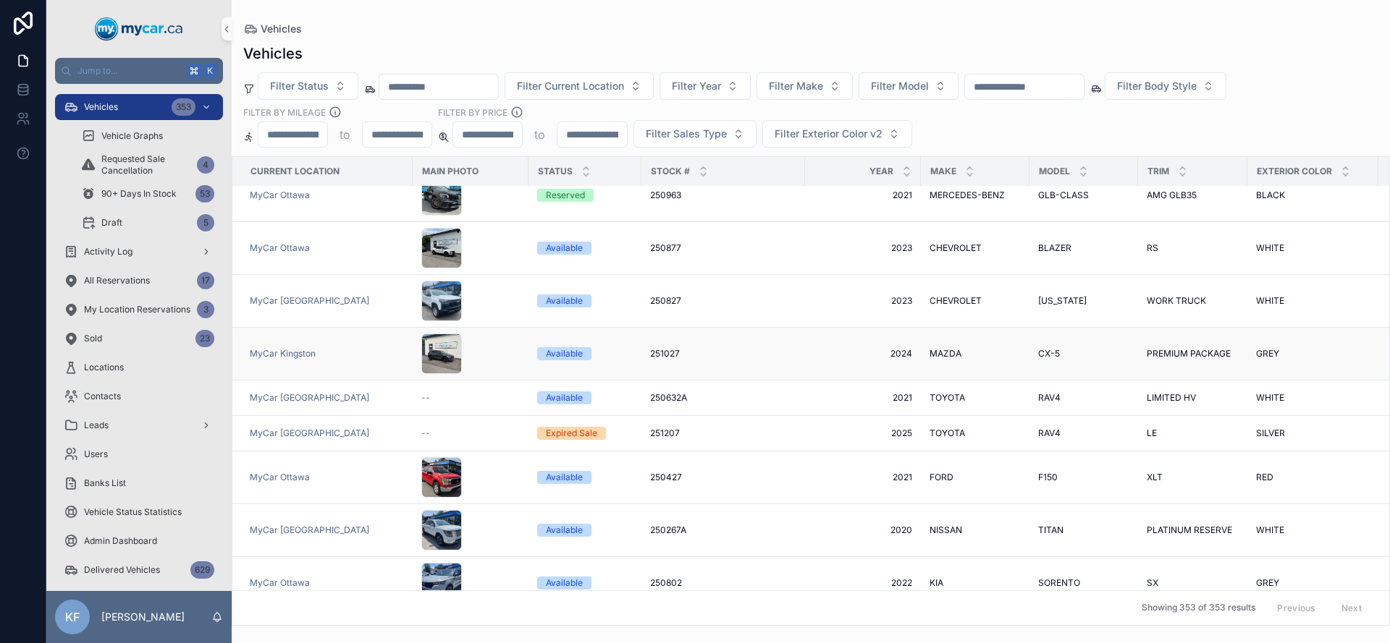
click at [565, 347] on div "Available" at bounding box center [564, 353] width 37 height 13
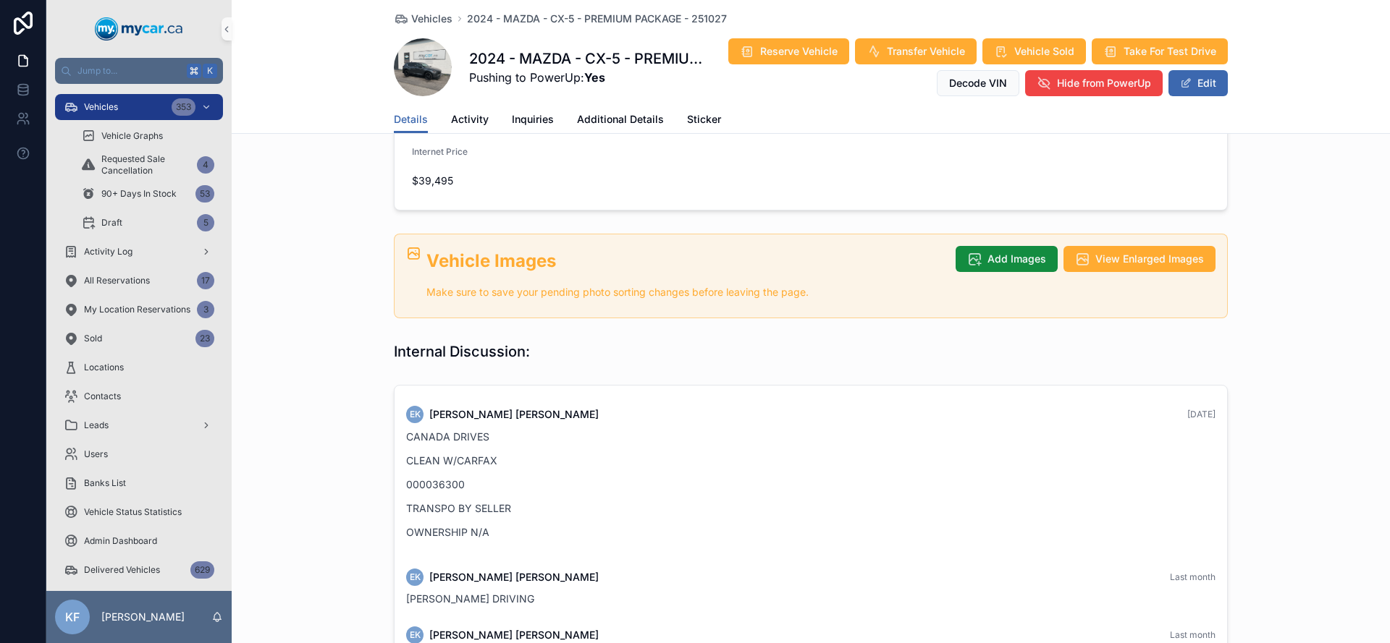
scroll to position [617, 0]
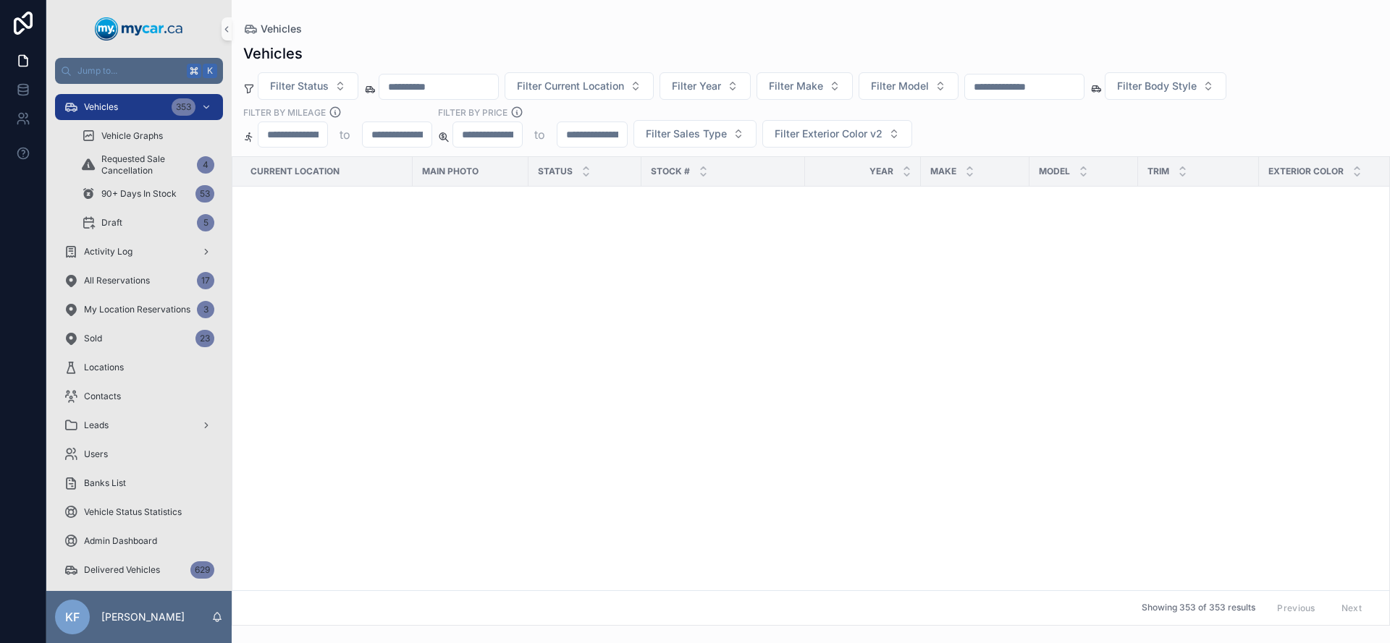
scroll to position [959, 0]
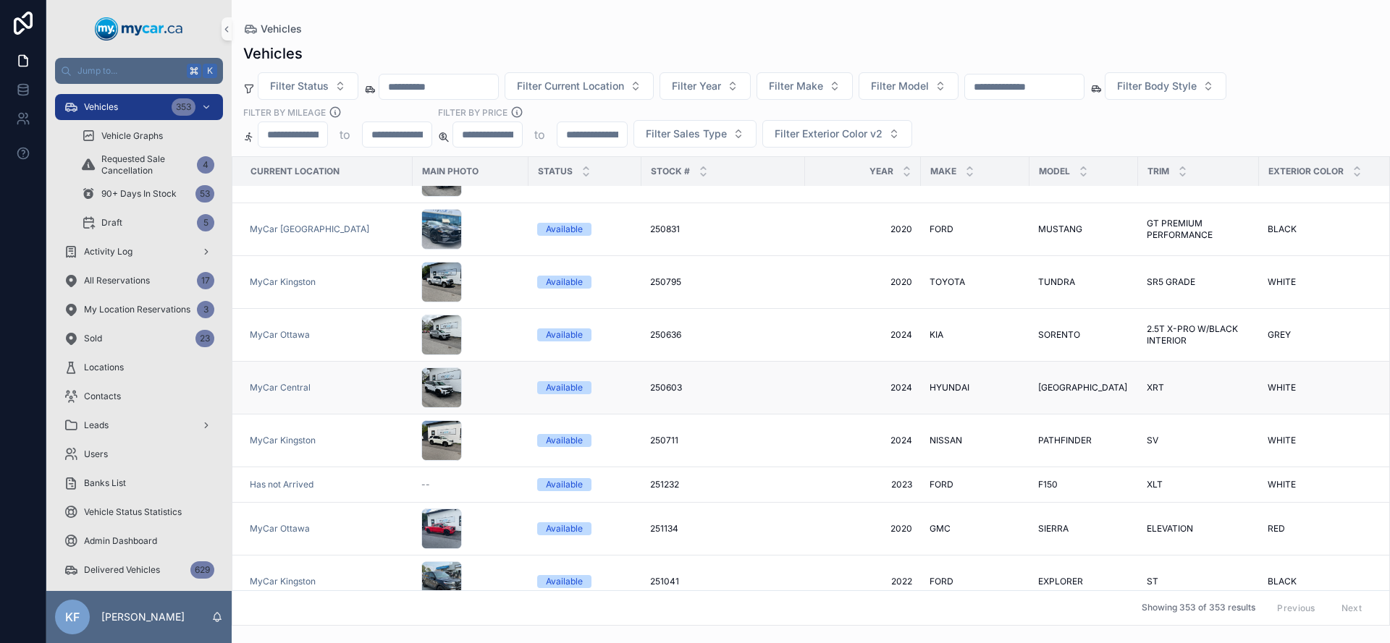
click at [562, 381] on div "Available" at bounding box center [564, 387] width 37 height 13
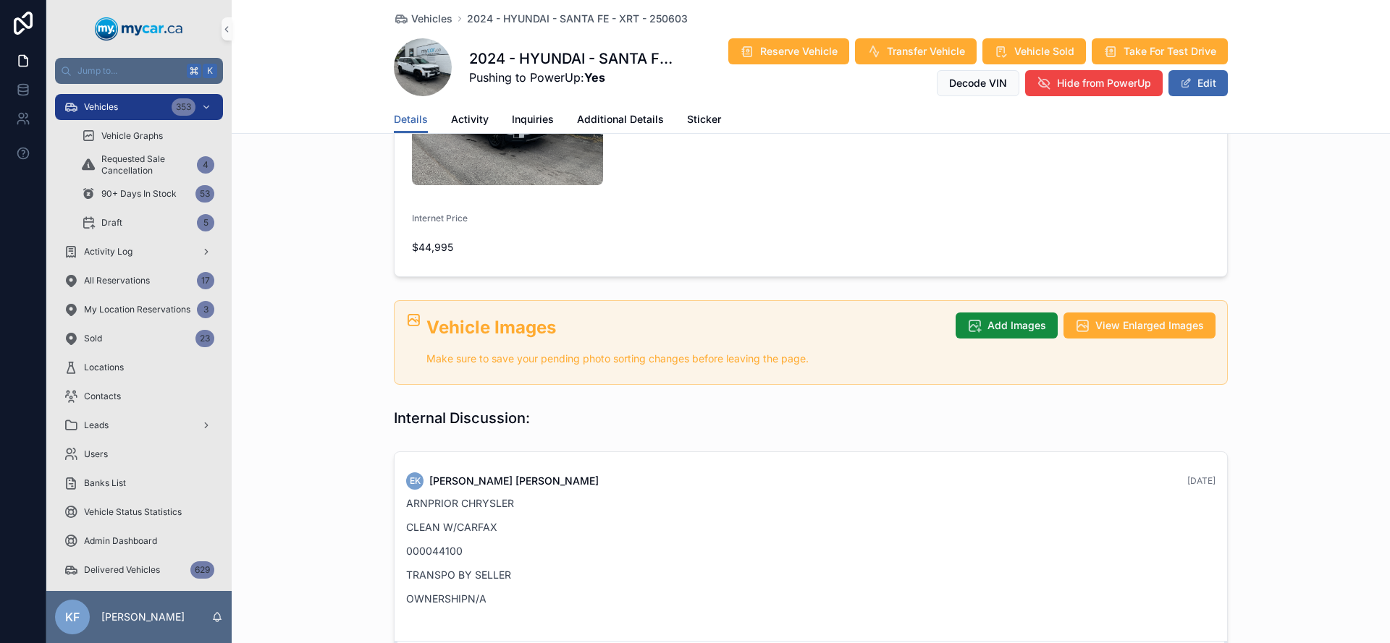
scroll to position [628, 0]
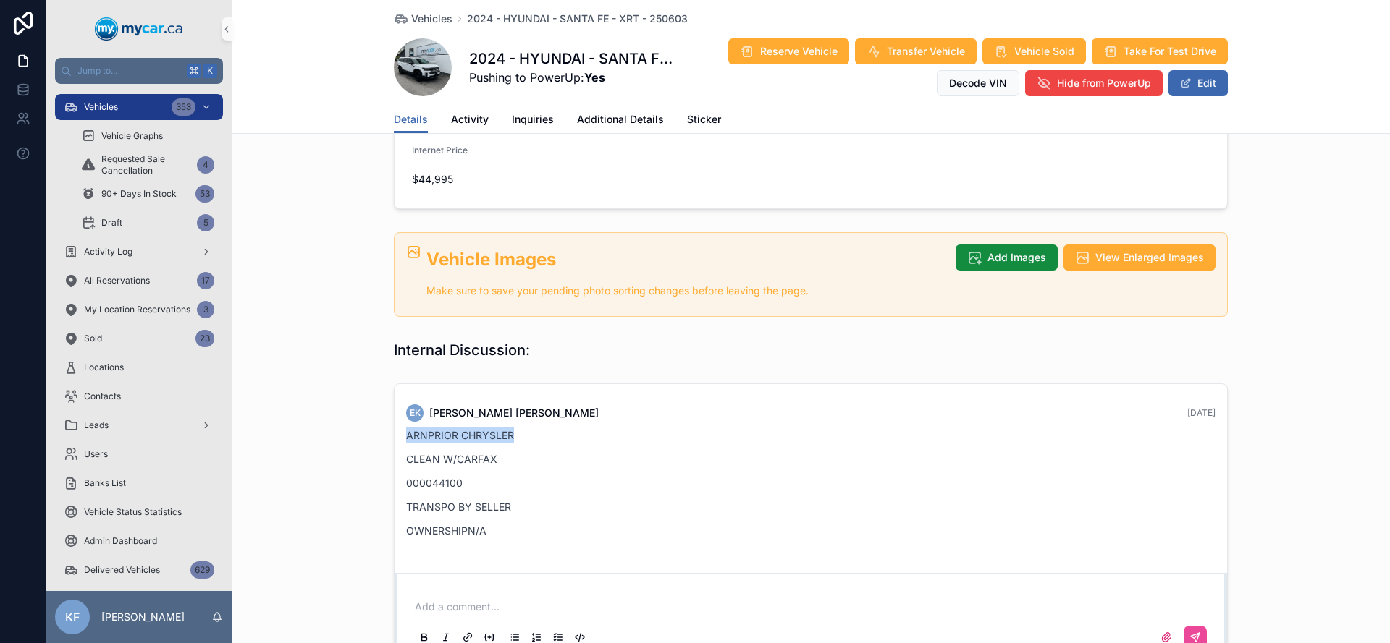
drag, startPoint x: 518, startPoint y: 308, endPoint x: 381, endPoint y: 303, distance: 136.8
click at [379, 378] on div "EK [PERSON_NAME] [DATE] ARNPRIOR CHRYSLER CLEAN W/CARFAX 000044100 TRANSPO BY S…" at bounding box center [811, 522] width 1158 height 289
click at [428, 428] on p "ARNPRIOR CHRYSLER" at bounding box center [810, 435] width 809 height 15
drag, startPoint x: 524, startPoint y: 413, endPoint x: 394, endPoint y: 303, distance: 170.4
click at [397, 396] on div "EK [PERSON_NAME] [DATE] ARNPRIOR CHRYSLER CLEAN W/CARFAX 000044100 TRANSPO BY S…" at bounding box center [810, 476] width 826 height 160
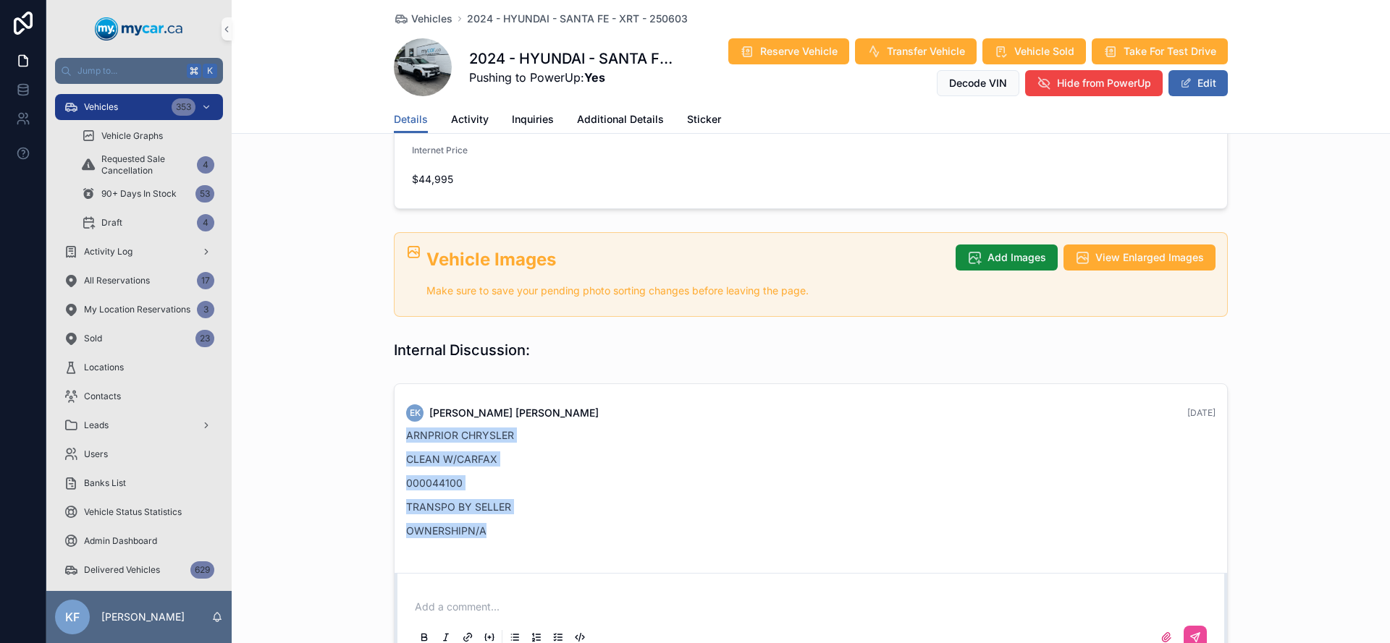
click at [406, 428] on p "ARNPRIOR CHRYSLER" at bounding box center [810, 435] width 809 height 15
drag, startPoint x: 402, startPoint y: 312, endPoint x: 523, endPoint y: 431, distance: 169.4
click at [523, 431] on div "EK [PERSON_NAME] [DATE] ARNPRIOR CHRYSLER CLEAN W/CARFAX 000044100 TRANSPO BY S…" at bounding box center [810, 475] width 832 height 183
drag, startPoint x: 523, startPoint y: 431, endPoint x: 389, endPoint y: 296, distance: 189.9
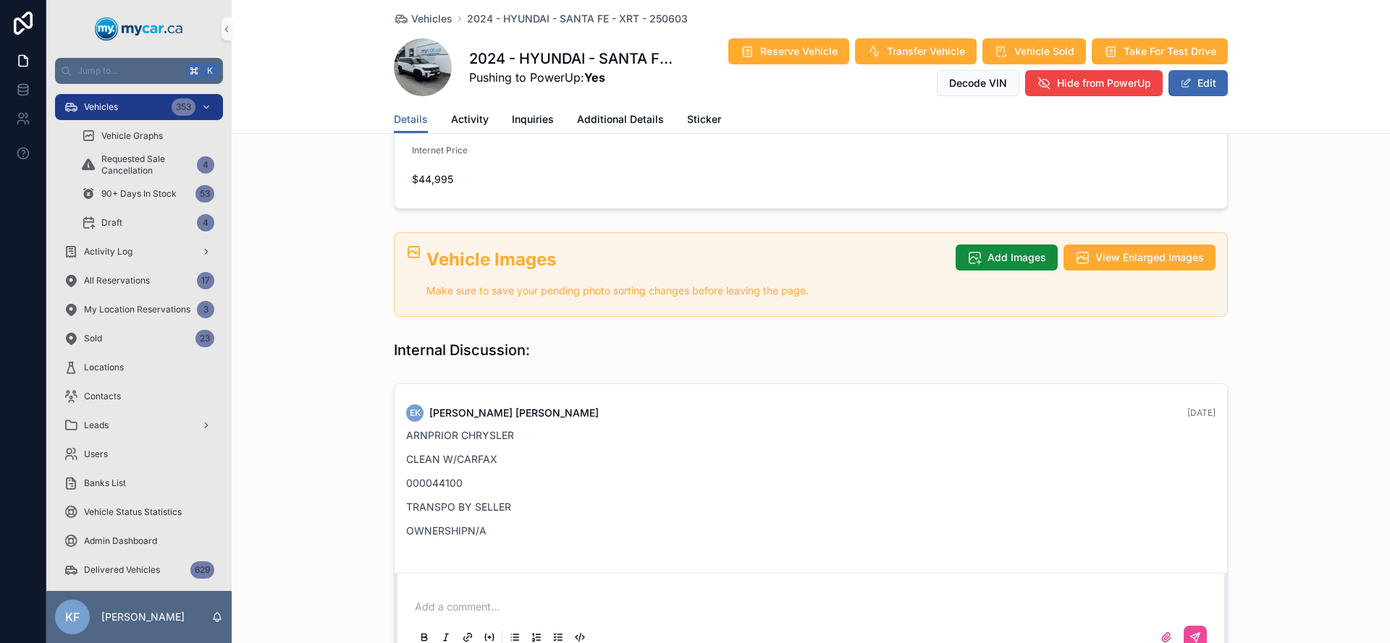
click at [381, 378] on div "EK [PERSON_NAME] [DATE] ARNPRIOR CHRYSLER CLEAN W/CARFAX 000044100 TRANSPO BY S…" at bounding box center [811, 522] width 1158 height 289
drag, startPoint x: 402, startPoint y: 307, endPoint x: 507, endPoint y: 414, distance: 149.9
click at [507, 428] on div "ARNPRIOR CHRYSLER CLEAN W/CARFAX 000044100 TRANSPO BY SELLER OWNERSHIPN/A" at bounding box center [810, 487] width 809 height 119
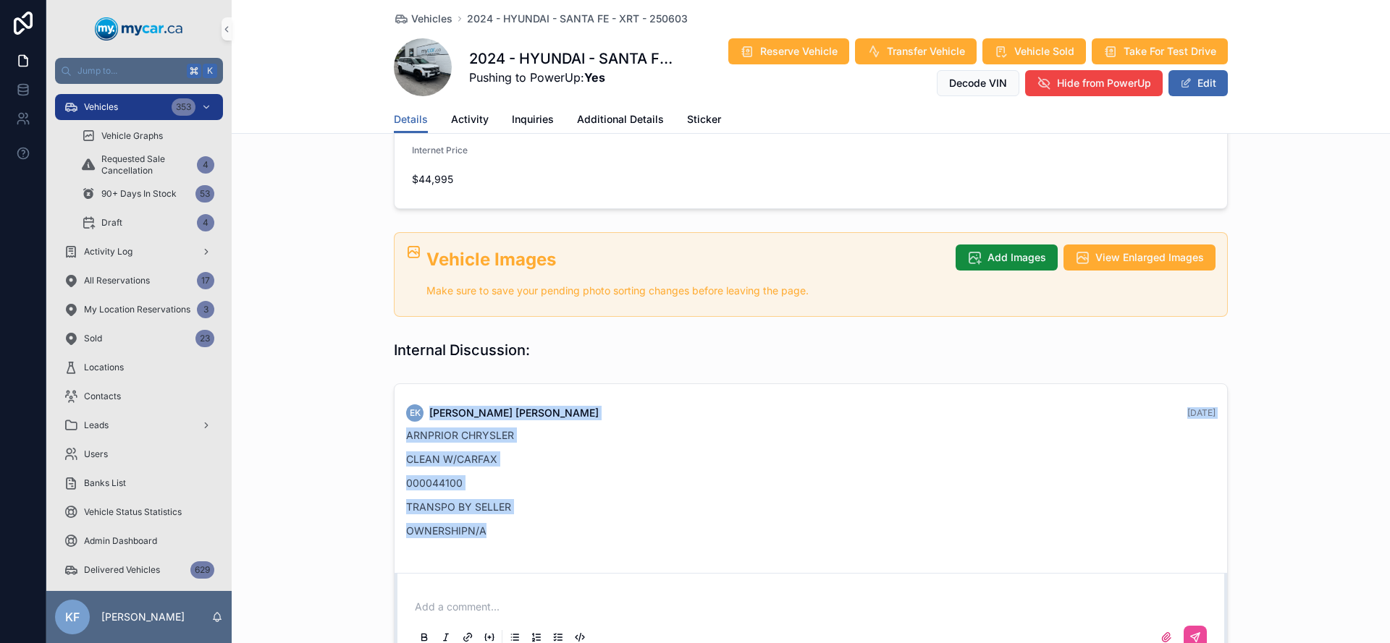
drag, startPoint x: 537, startPoint y: 413, endPoint x: 420, endPoint y: 279, distance: 178.0
click at [397, 237] on div "Days In Stock 116 Status Available Sales Type Retail Year [DATE] Make HYUNDAI M…" at bounding box center [811, 101] width 1158 height 1156
click at [413, 428] on p "ARNPRIOR CHRYSLER" at bounding box center [810, 435] width 809 height 15
drag, startPoint x: 405, startPoint y: 304, endPoint x: 523, endPoint y: 413, distance: 161.3
click at [523, 428] on div "ARNPRIOR CHRYSLER CLEAN W/CARFAX 000044100 TRANSPO BY SELLER OWNERSHIPN/A" at bounding box center [810, 487] width 809 height 119
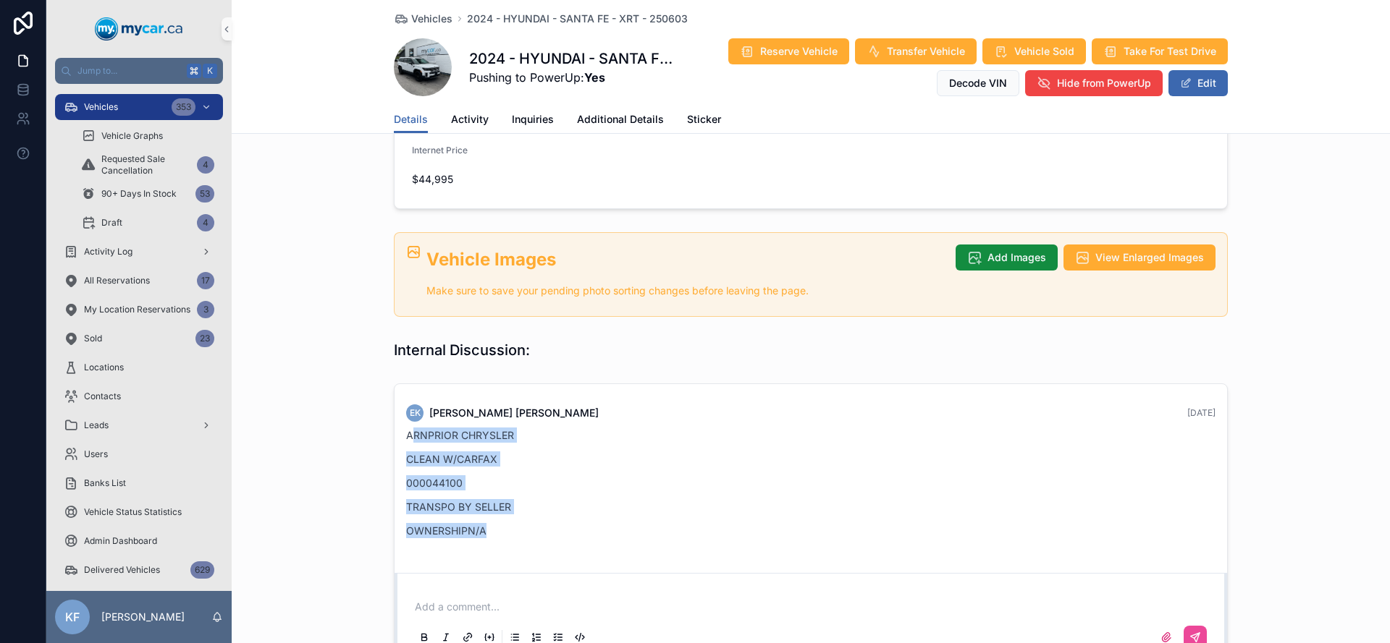
drag, startPoint x: 507, startPoint y: 422, endPoint x: 1222, endPoint y: 528, distance: 722.9
click at [507, 422] on div "EK [PERSON_NAME] [DATE] ARNPRIOR CHRYSLER CLEAN W/CARFAX 000044100 TRANSPO BY S…" at bounding box center [810, 476] width 826 height 160
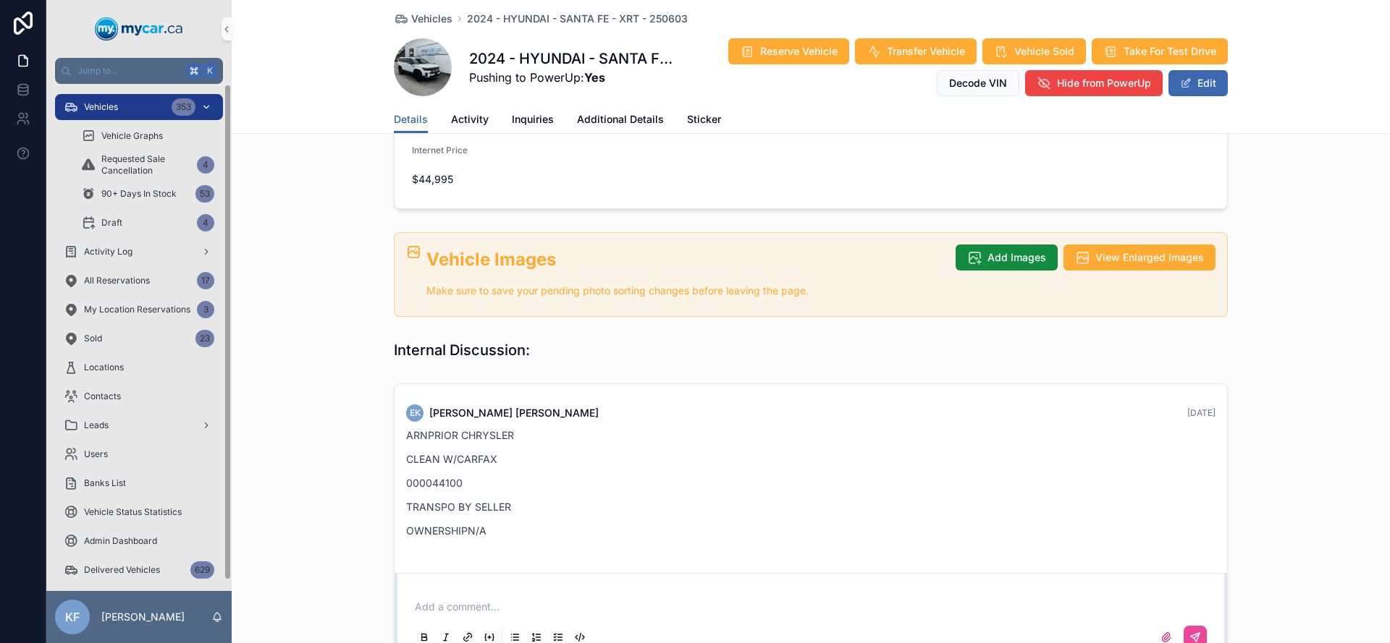
click at [108, 109] on span "Vehicles" at bounding box center [101, 107] width 34 height 12
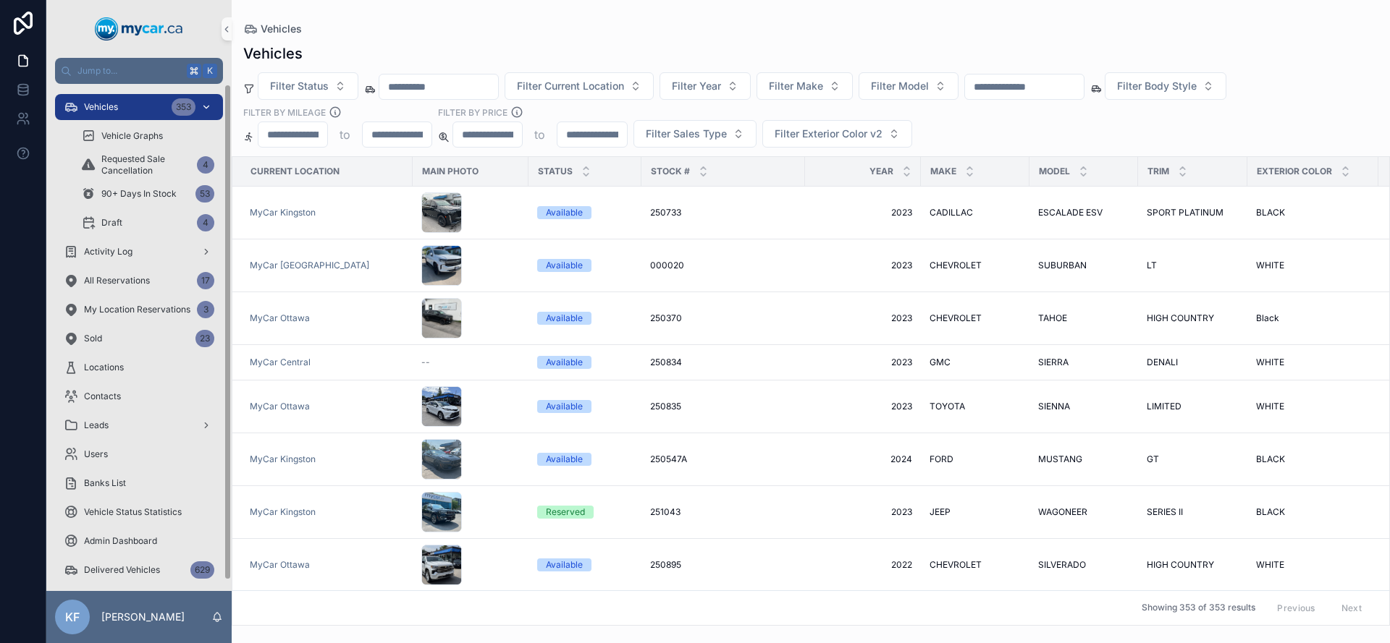
click at [108, 103] on span "Vehicles" at bounding box center [101, 107] width 34 height 12
click at [698, 138] on span "Filter Sales Type" at bounding box center [686, 134] width 81 height 14
click at [662, 190] on div "Wholesale" at bounding box center [694, 192] width 174 height 23
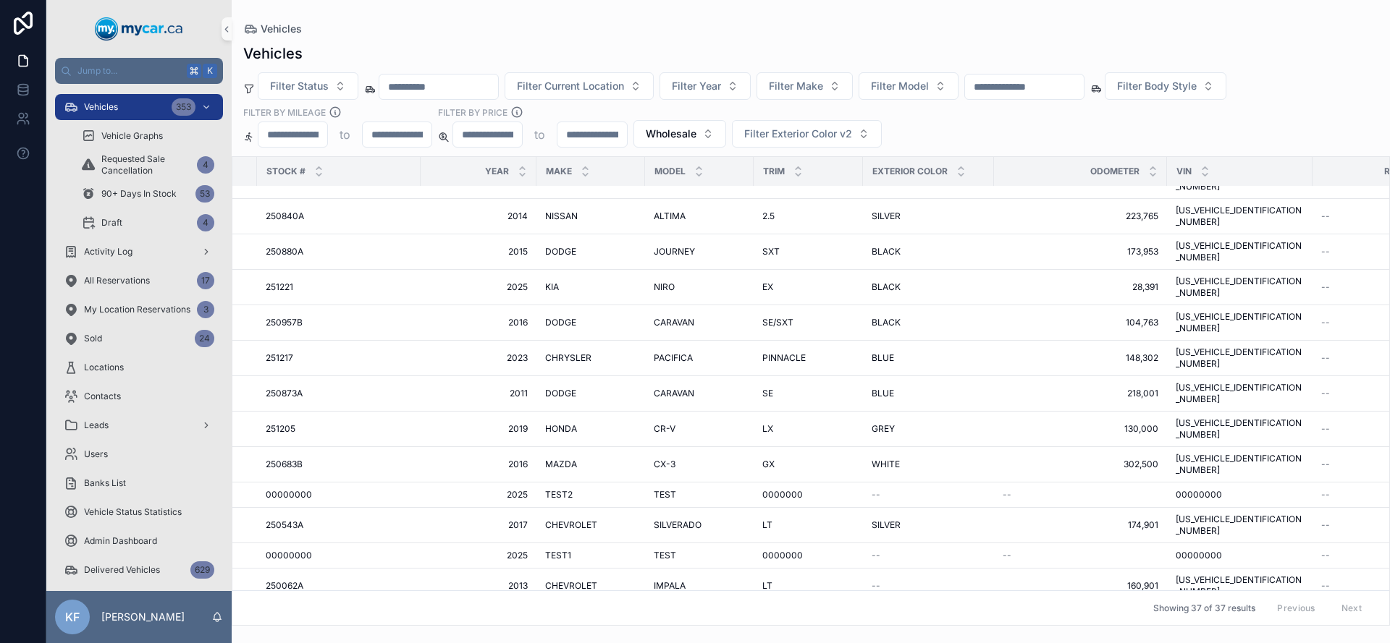
scroll to position [412, 429]
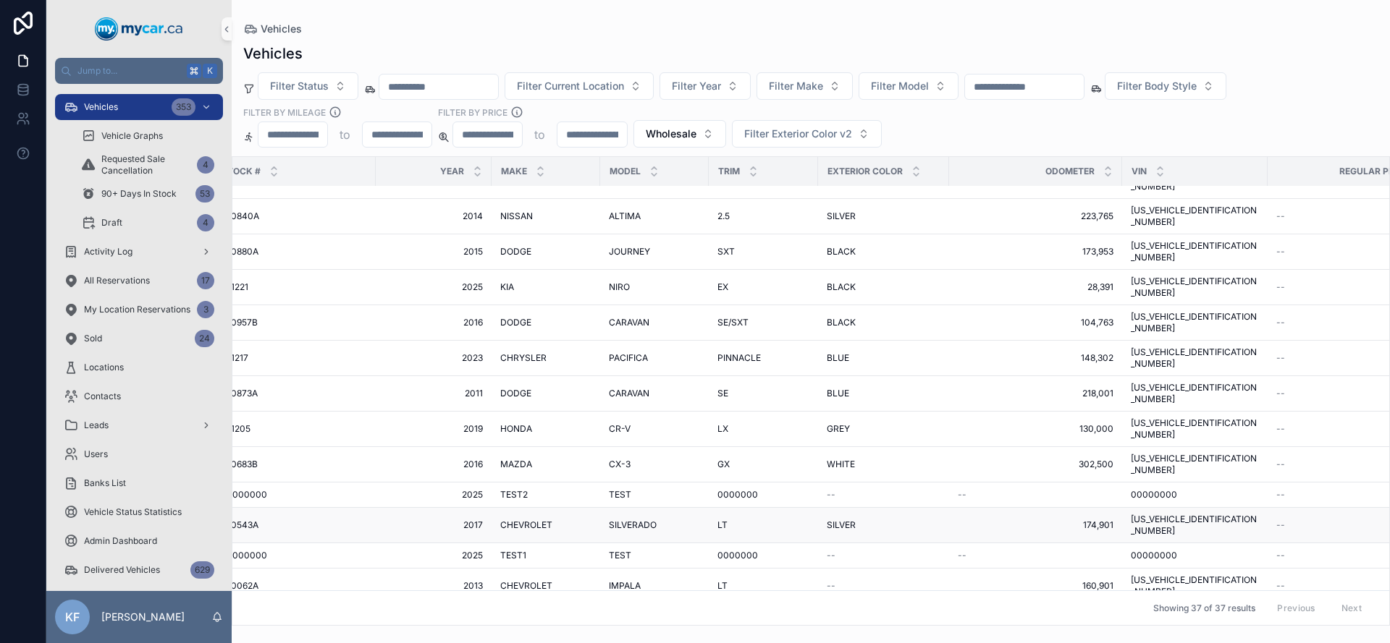
click at [436, 520] on span "2017" at bounding box center [433, 526] width 98 height 12
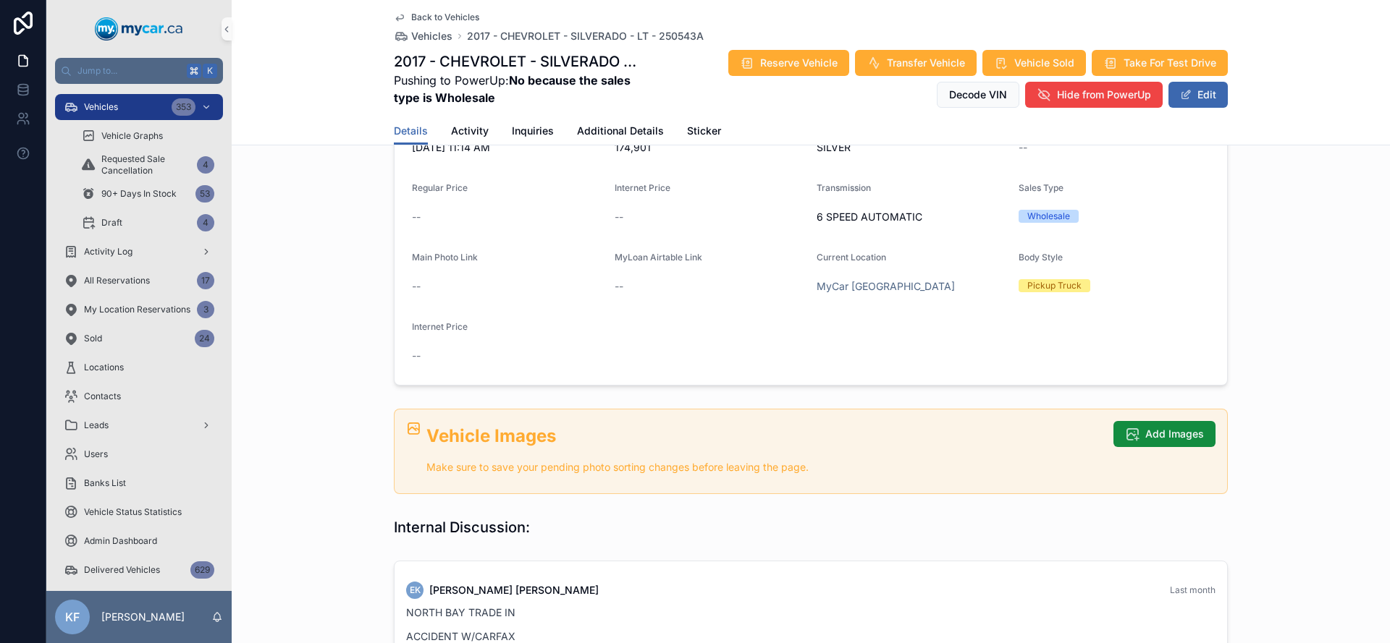
scroll to position [688, 0]
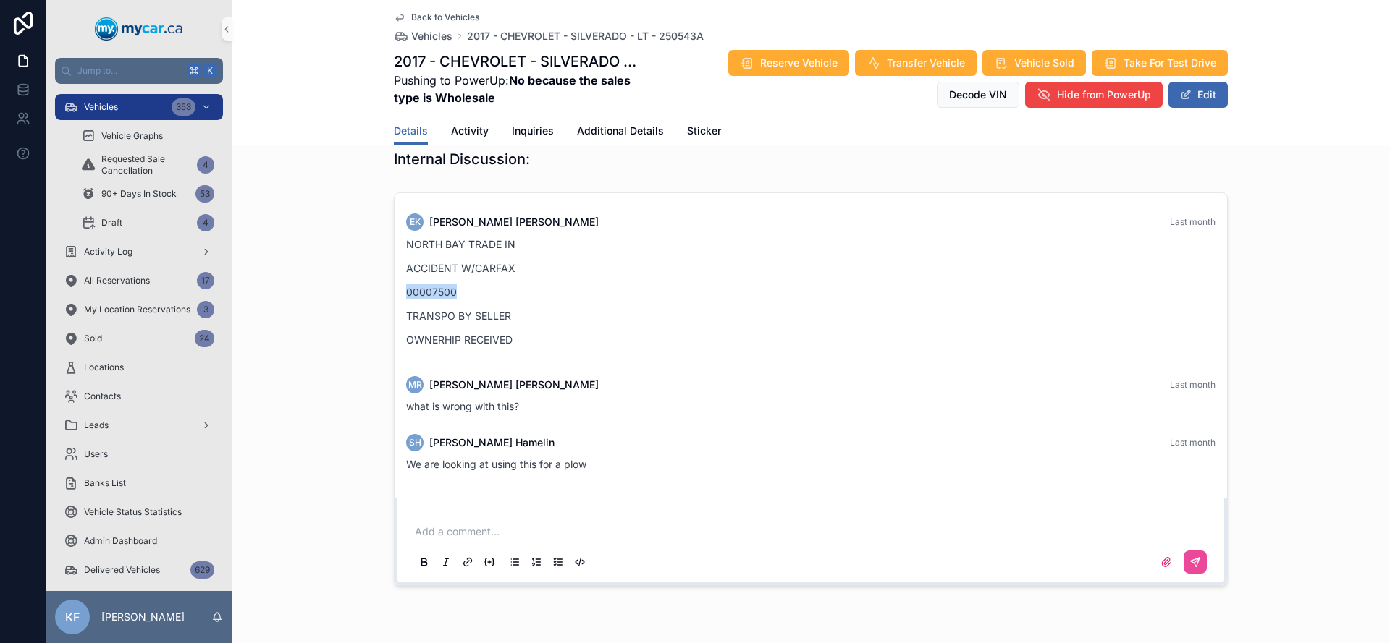
drag, startPoint x: 362, startPoint y: 288, endPoint x: 347, endPoint y: 288, distance: 15.2
click at [347, 288] on div "EK [PERSON_NAME] Last month NORTH BAY TRADE IN ACCIDENT W/CARFAX 00007500 TRANS…" at bounding box center [811, 389] width 1158 height 405
drag, startPoint x: 428, startPoint y: 295, endPoint x: 546, endPoint y: 316, distance: 119.9
click at [428, 295] on p "00007500" at bounding box center [810, 291] width 809 height 15
drag, startPoint x: 584, startPoint y: 462, endPoint x: 393, endPoint y: 466, distance: 191.1
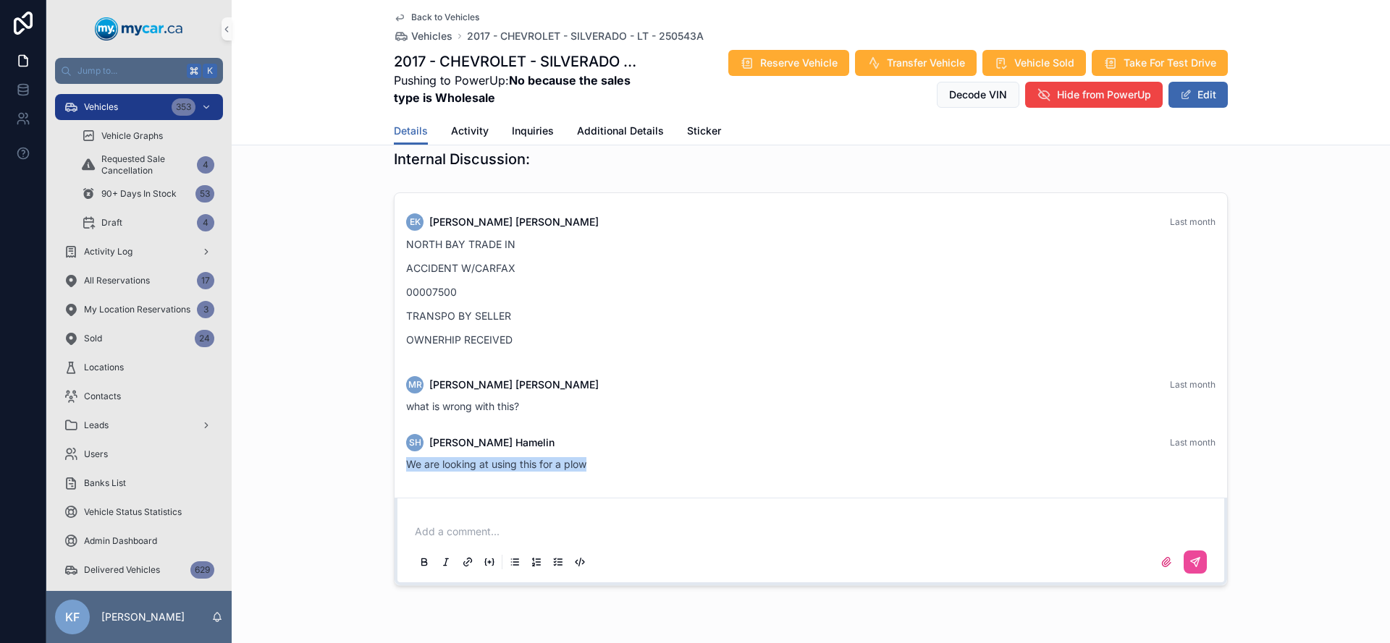
click at [397, 466] on div "SH [PERSON_NAME] Last month We are looking at using this for a plow" at bounding box center [810, 453] width 826 height 55
click at [397, 465] on div "SH [PERSON_NAME] Last month We are looking at using this for a plow" at bounding box center [810, 453] width 826 height 55
drag, startPoint x: 418, startPoint y: 468, endPoint x: 615, endPoint y: 483, distance: 197.4
click at [612, 484] on div "EK [PERSON_NAME] Last month NORTH BAY TRADE IN ACCIDENT W/CARFAX 00007500 TRANS…" at bounding box center [810, 342] width 832 height 299
click at [618, 481] on div "EK [PERSON_NAME] Last month NORTH BAY TRADE IN ACCIDENT W/CARFAX 00007500 TRANS…" at bounding box center [810, 342] width 832 height 299
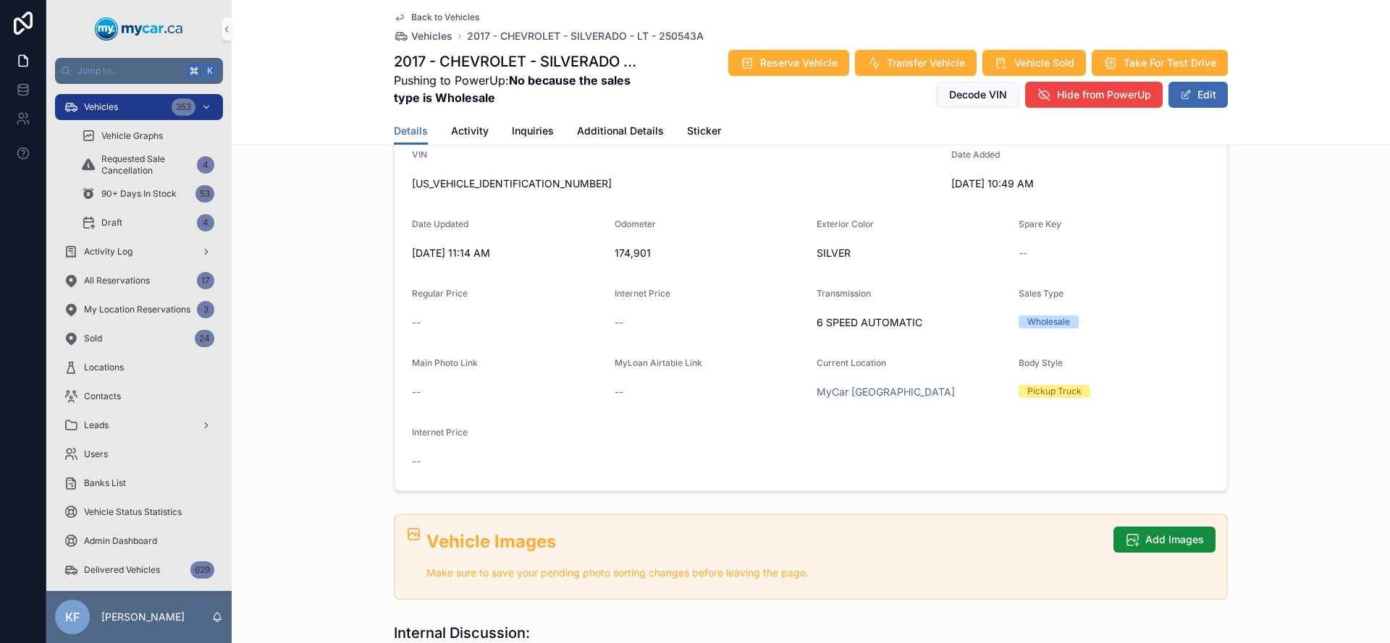
scroll to position [0, 0]
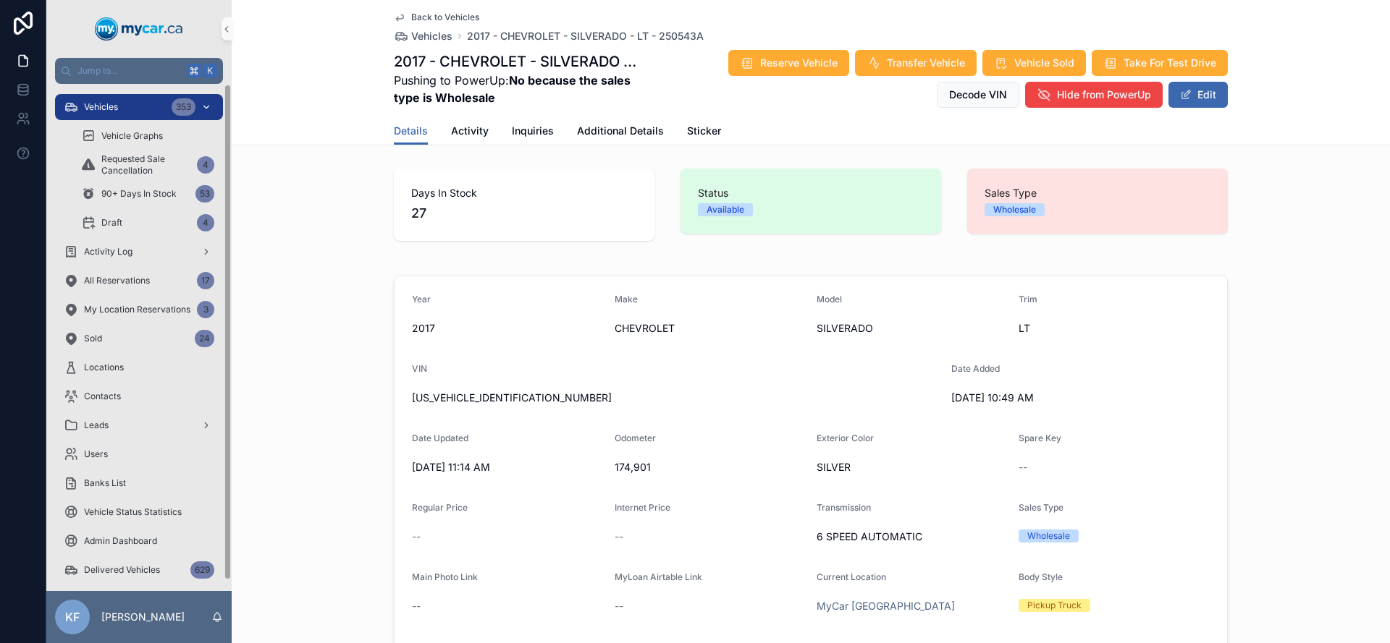
click at [115, 109] on span "Vehicles" at bounding box center [101, 107] width 34 height 12
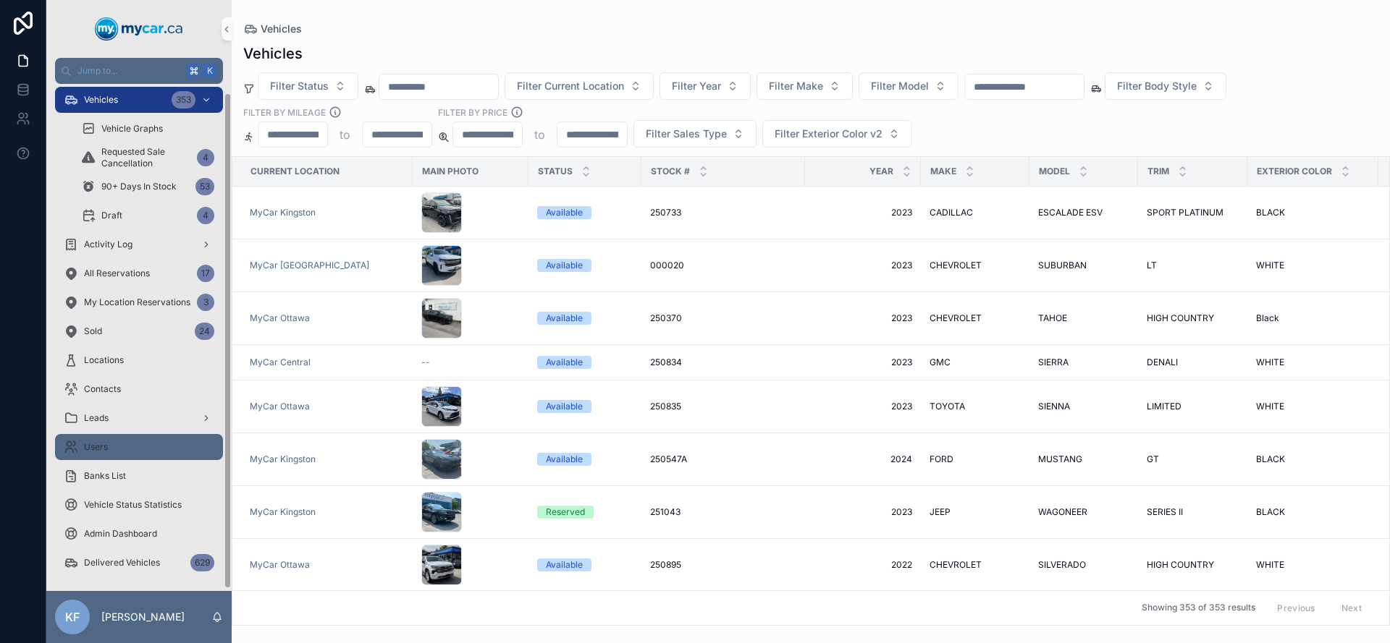
scroll to position [11, 0]
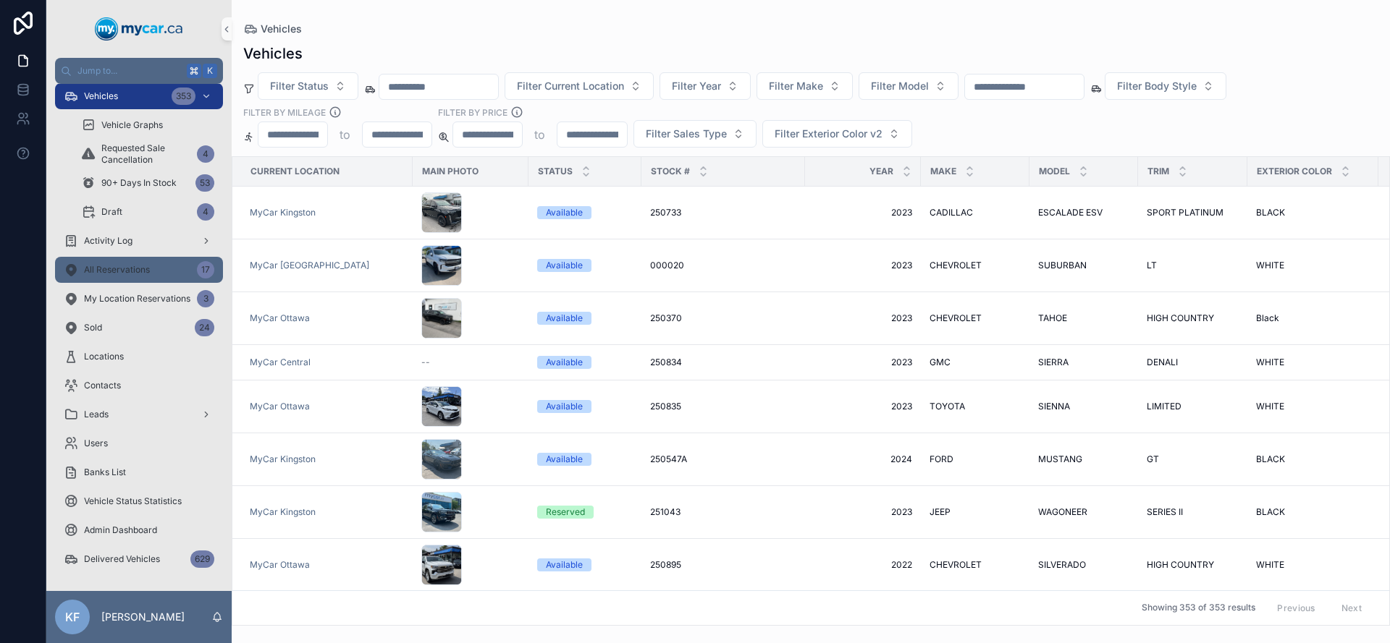
click at [111, 271] on span "All Reservations" at bounding box center [117, 270] width 66 height 12
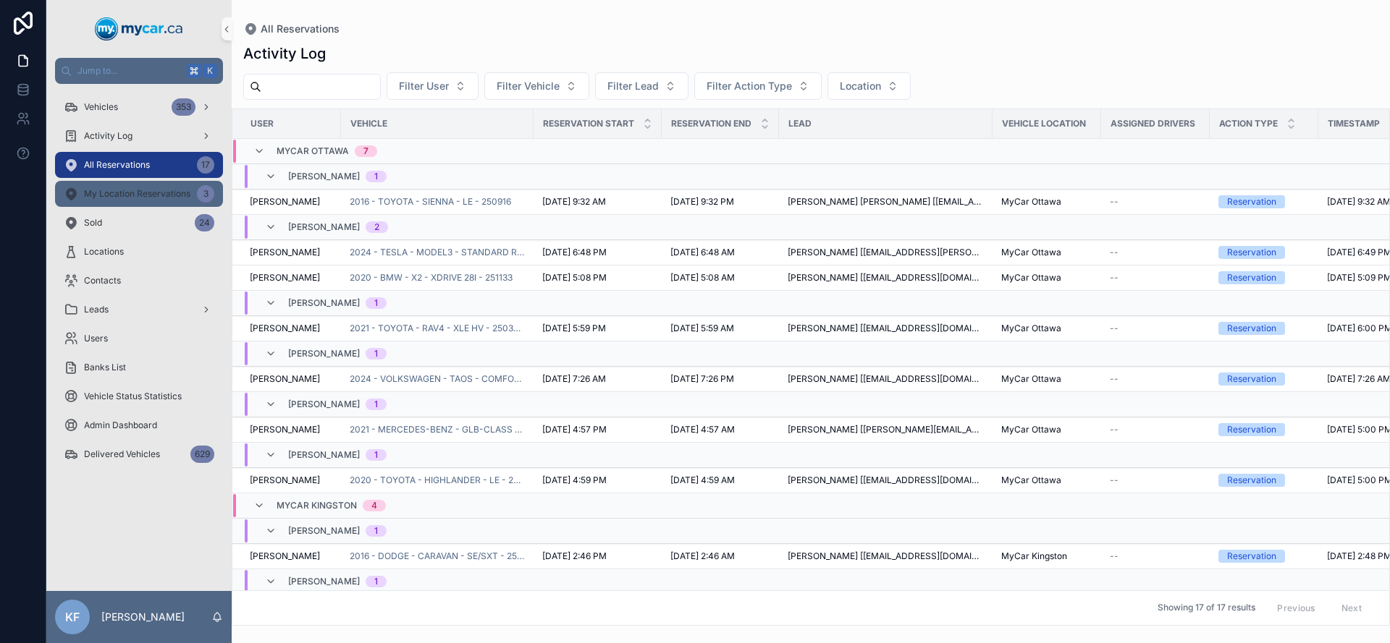
click at [127, 196] on span "My Location Reservations" at bounding box center [137, 194] width 106 height 12
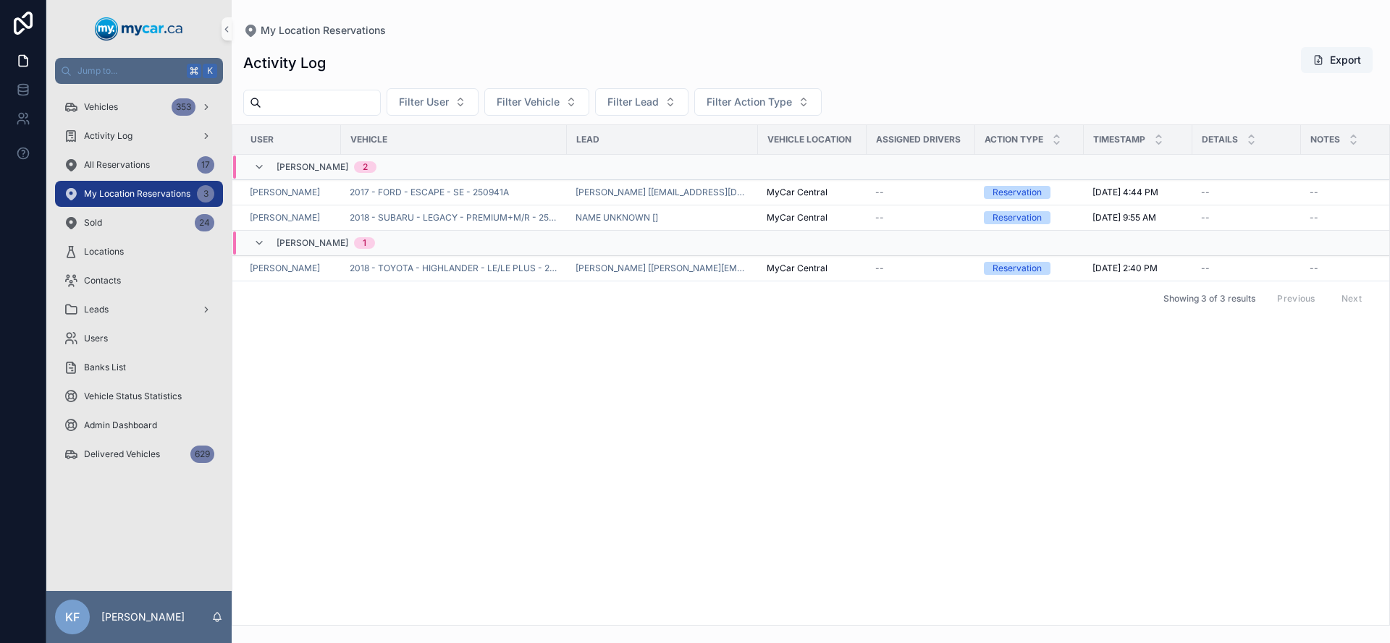
click at [611, 355] on div "User Vehicle Lead VEHICLE LOCATION Assigned Drivers Action Type Timestamp Detai…" at bounding box center [810, 375] width 1156 height 500
drag, startPoint x: 689, startPoint y: 358, endPoint x: 633, endPoint y: 358, distance: 55.7
click at [686, 358] on div "User Vehicle Lead VEHICLE LOCATION Assigned Drivers Action Type Timestamp Detai…" at bounding box center [810, 375] width 1156 height 500
click at [145, 301] on div "Leads" at bounding box center [139, 309] width 151 height 23
